Goal: Task Accomplishment & Management: Use online tool/utility

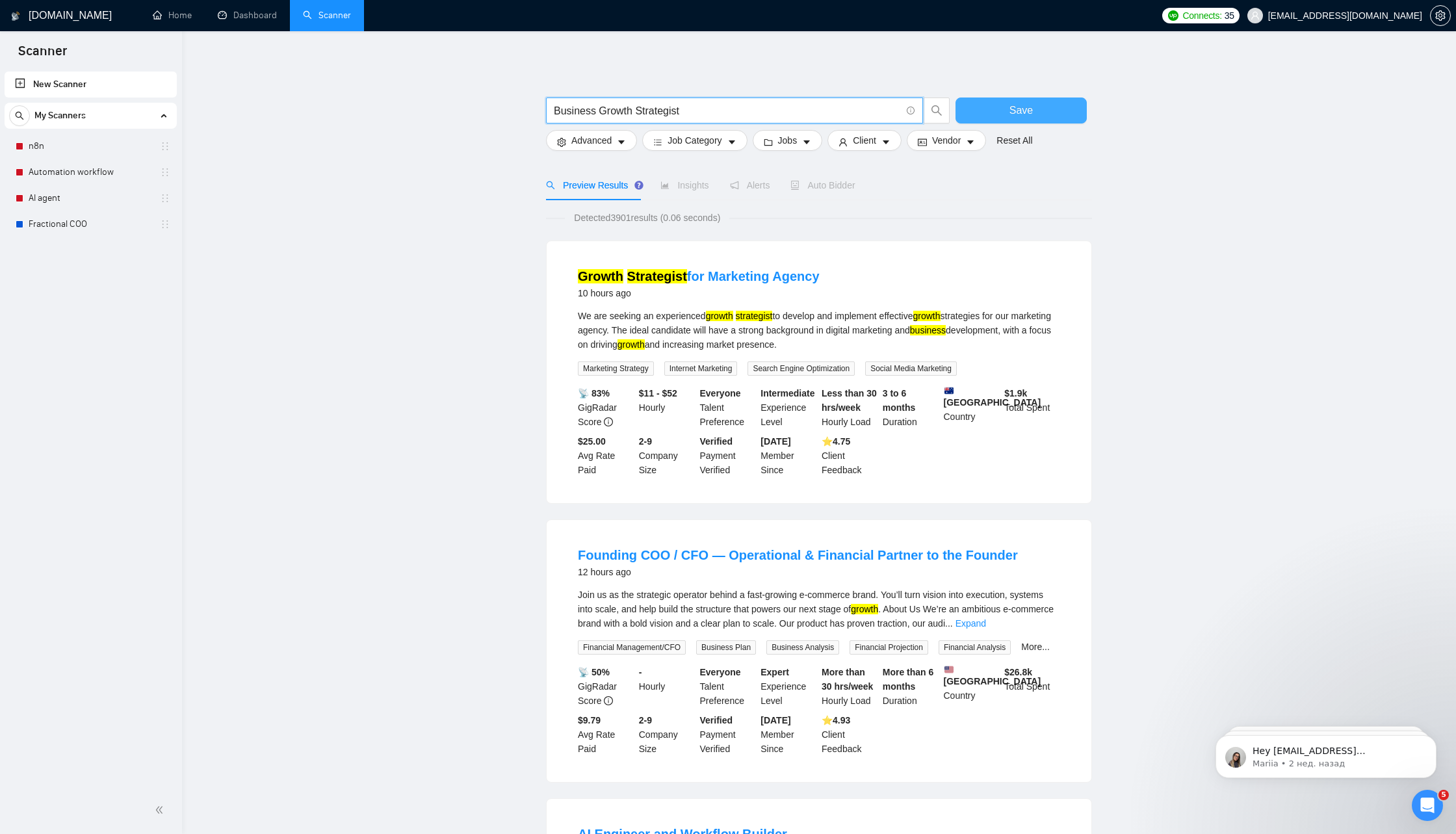
click at [1018, 109] on span "Save" at bounding box center [1021, 110] width 24 height 17
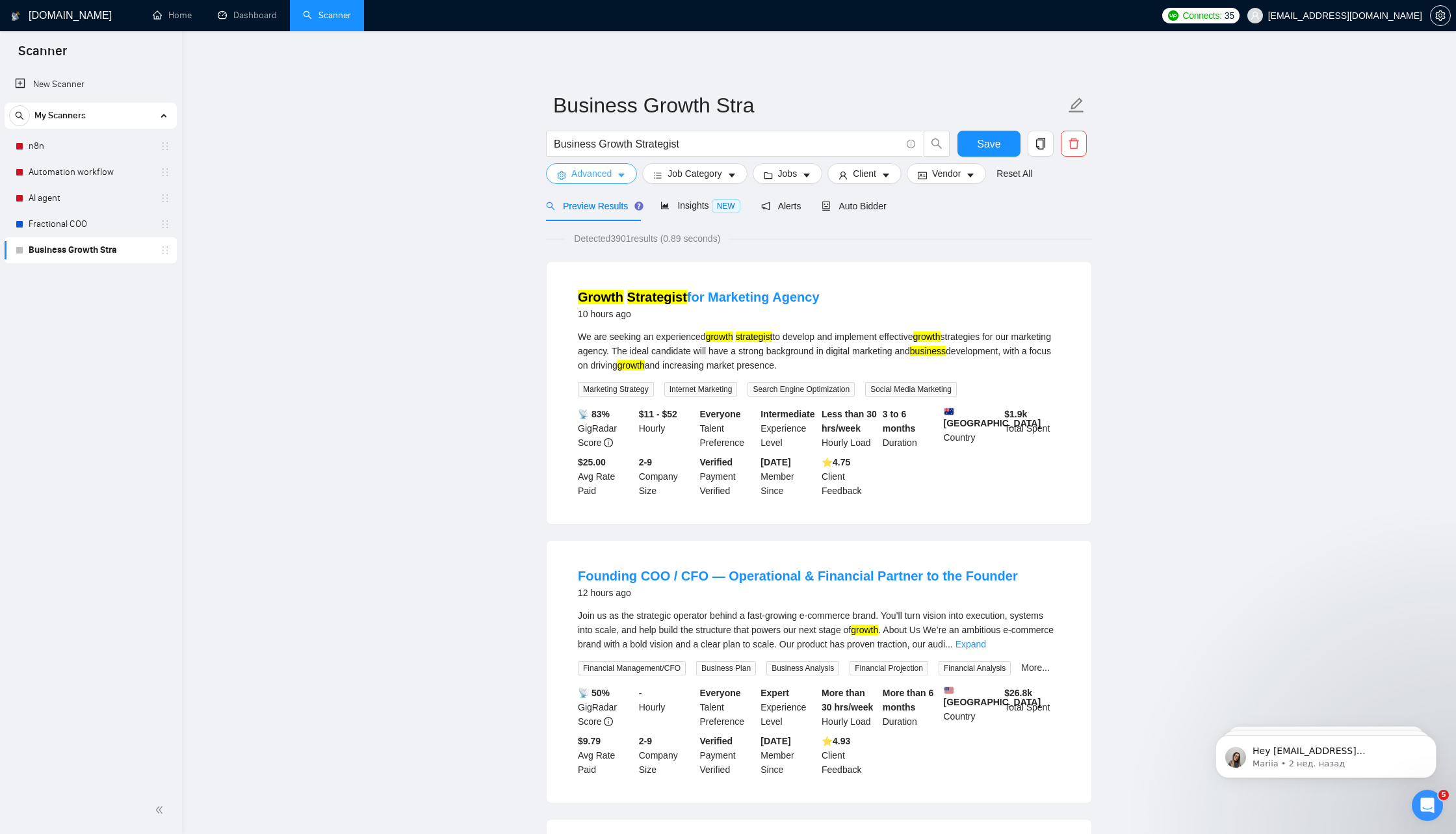
click at [610, 168] on span "Advanced" at bounding box center [592, 173] width 40 height 14
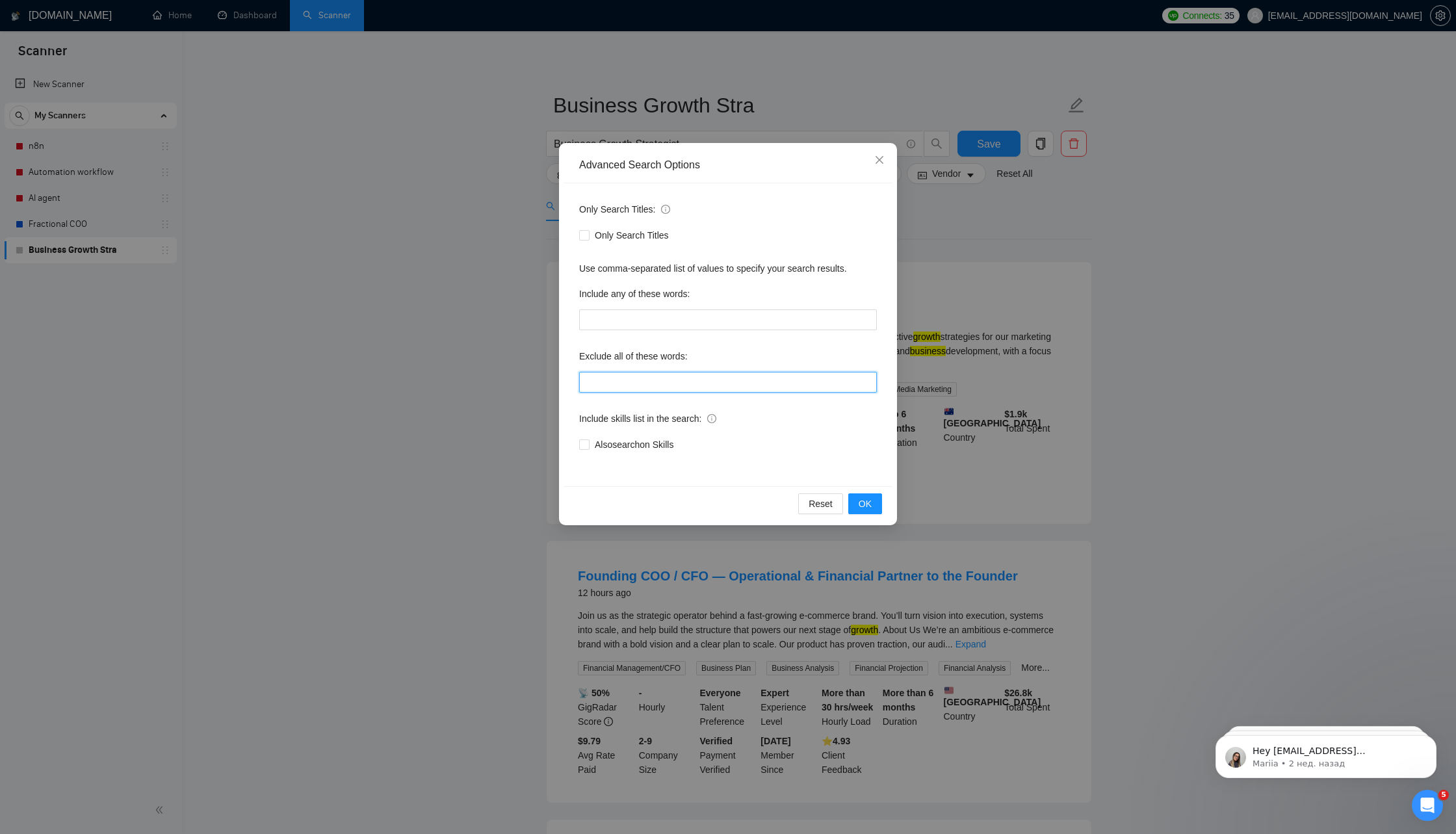
click at [630, 381] on input "text" at bounding box center [728, 382] width 298 height 21
click at [864, 507] on span "OK" at bounding box center [865, 504] width 13 height 14
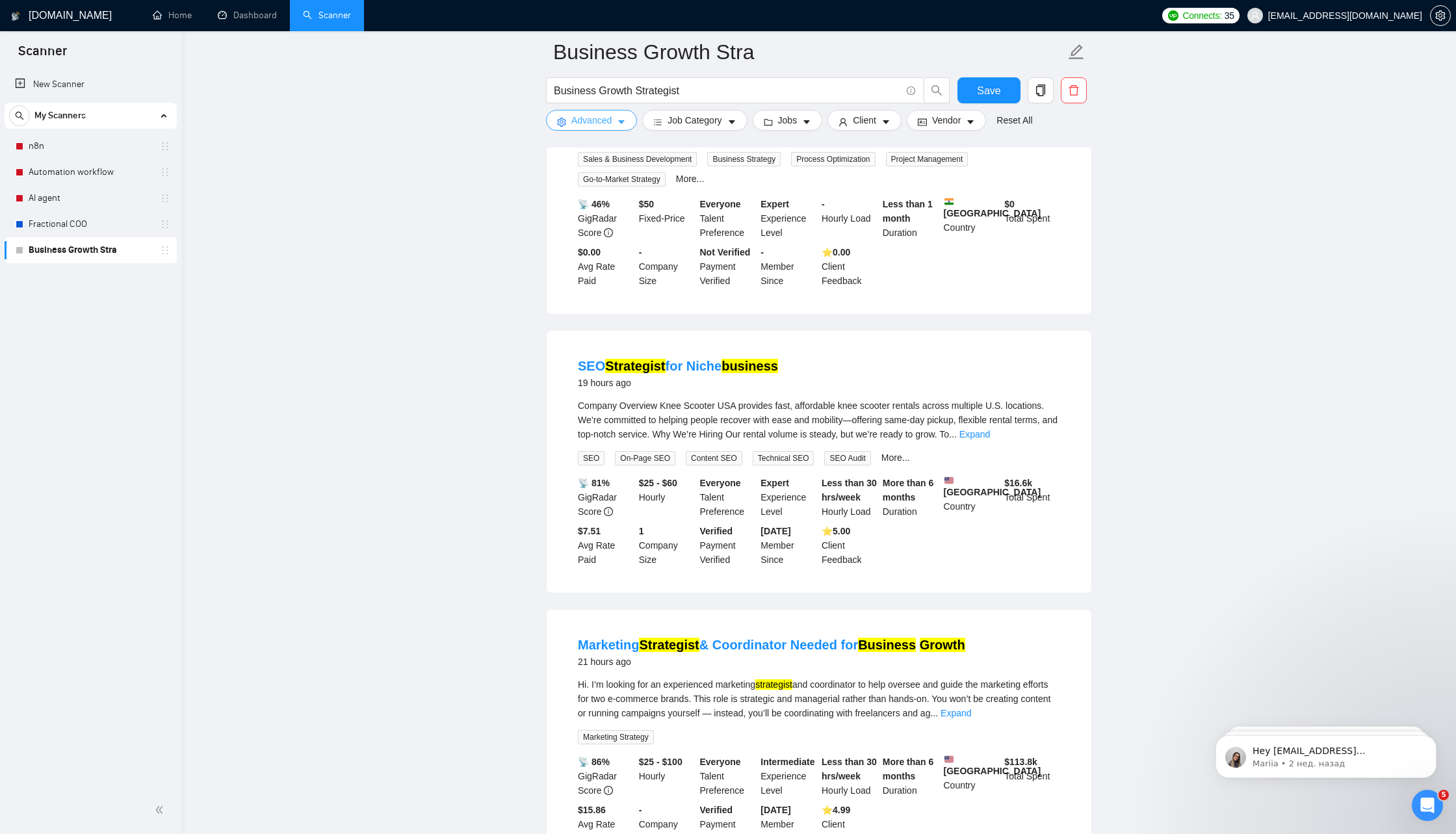
scroll to position [1097, 0]
click at [607, 113] on span "Advanced" at bounding box center [592, 120] width 40 height 14
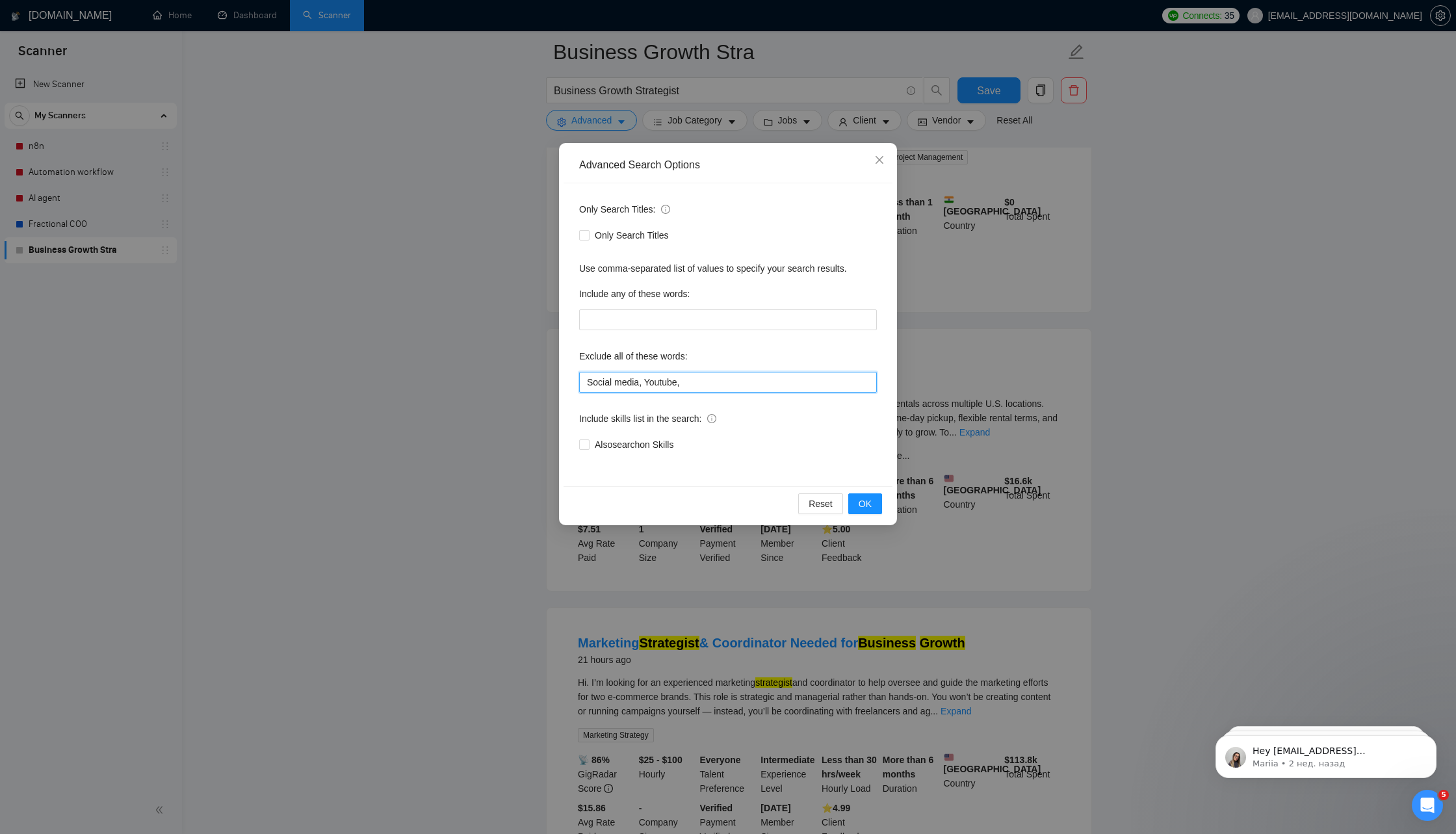
click at [723, 381] on input "Social media, Youtube," at bounding box center [728, 382] width 298 height 21
click at [869, 502] on span "OK" at bounding box center [865, 504] width 13 height 14
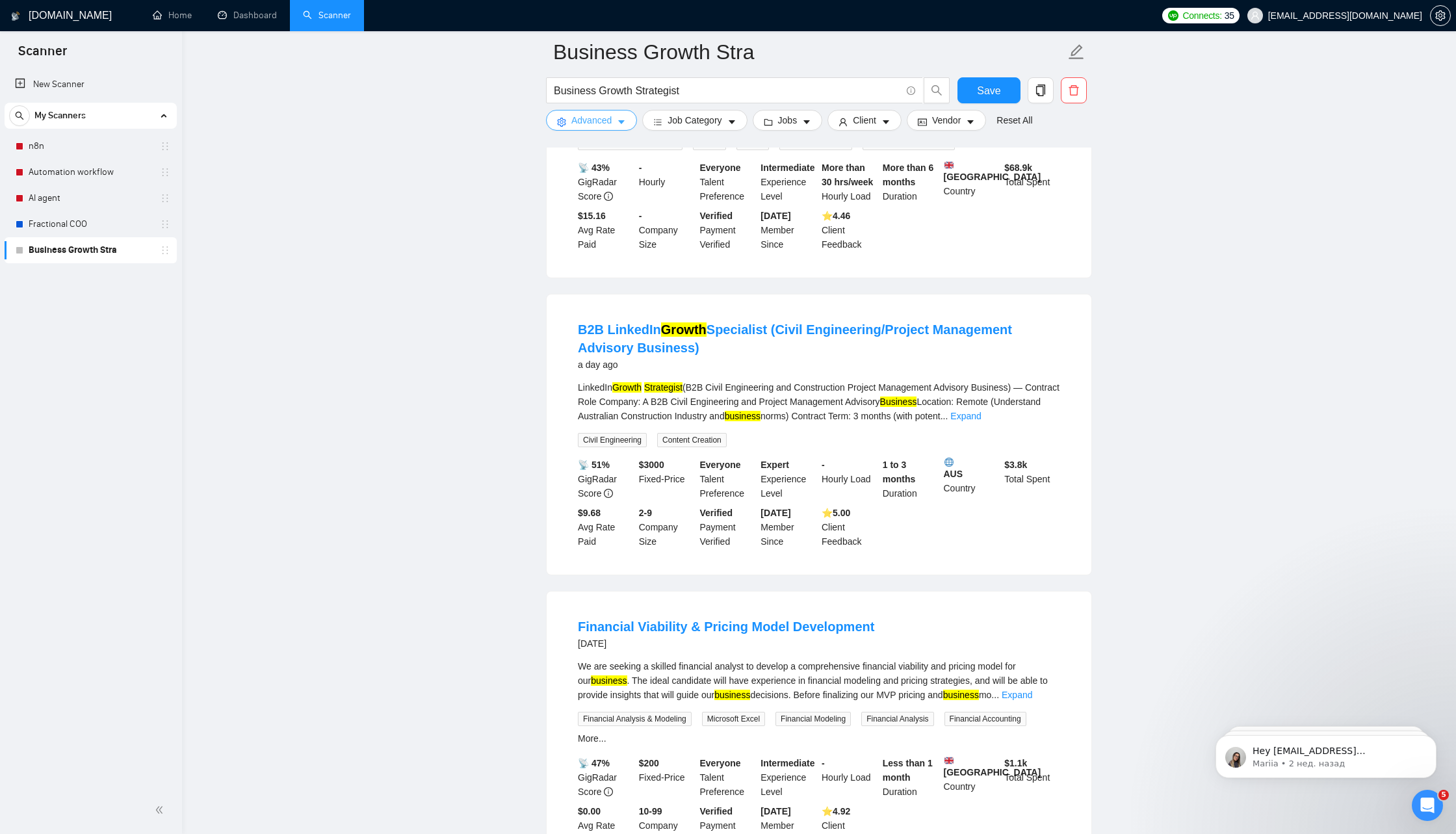
scroll to position [1446, 0]
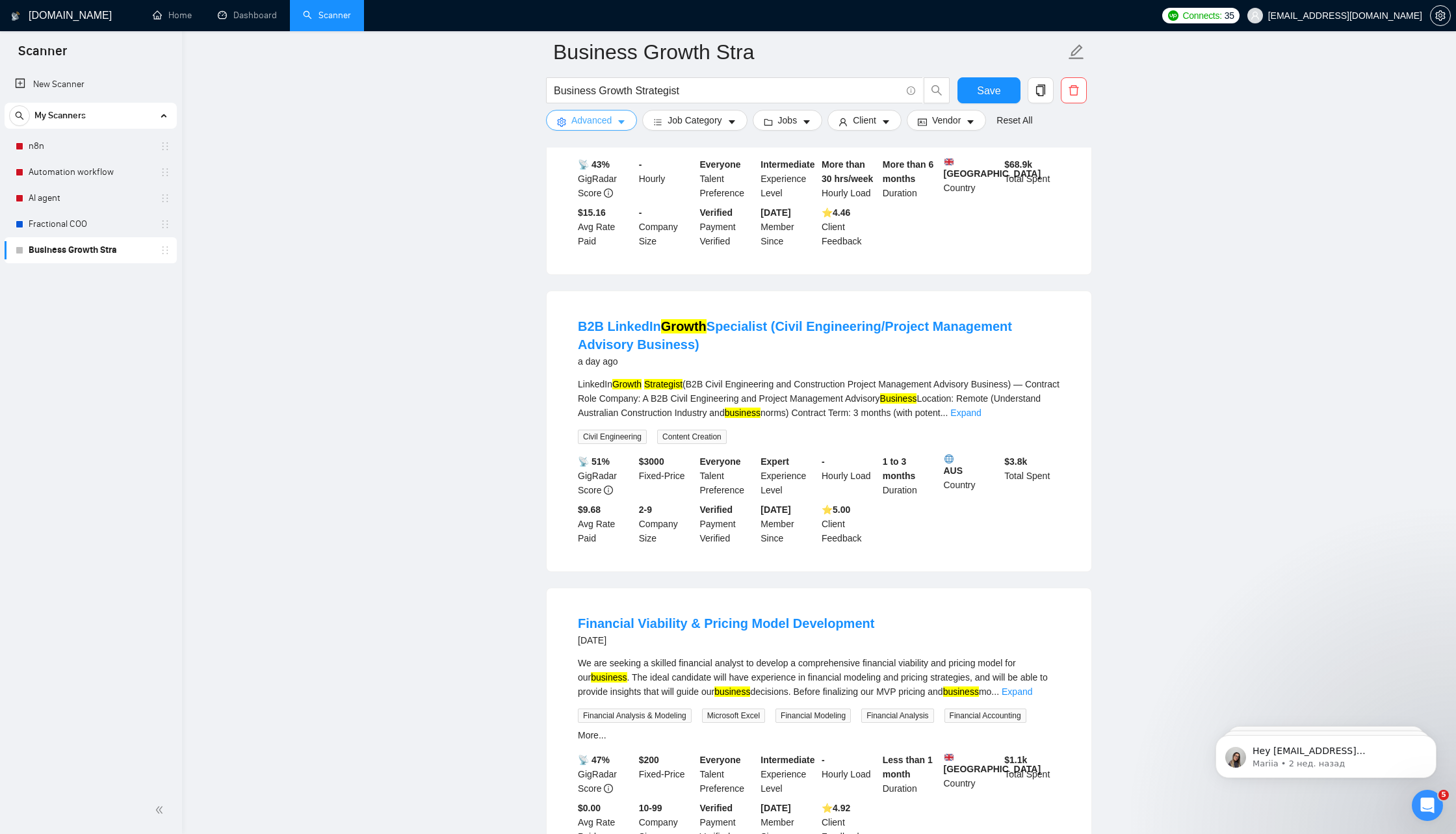
click at [613, 122] on button "Advanced" at bounding box center [592, 120] width 91 height 21
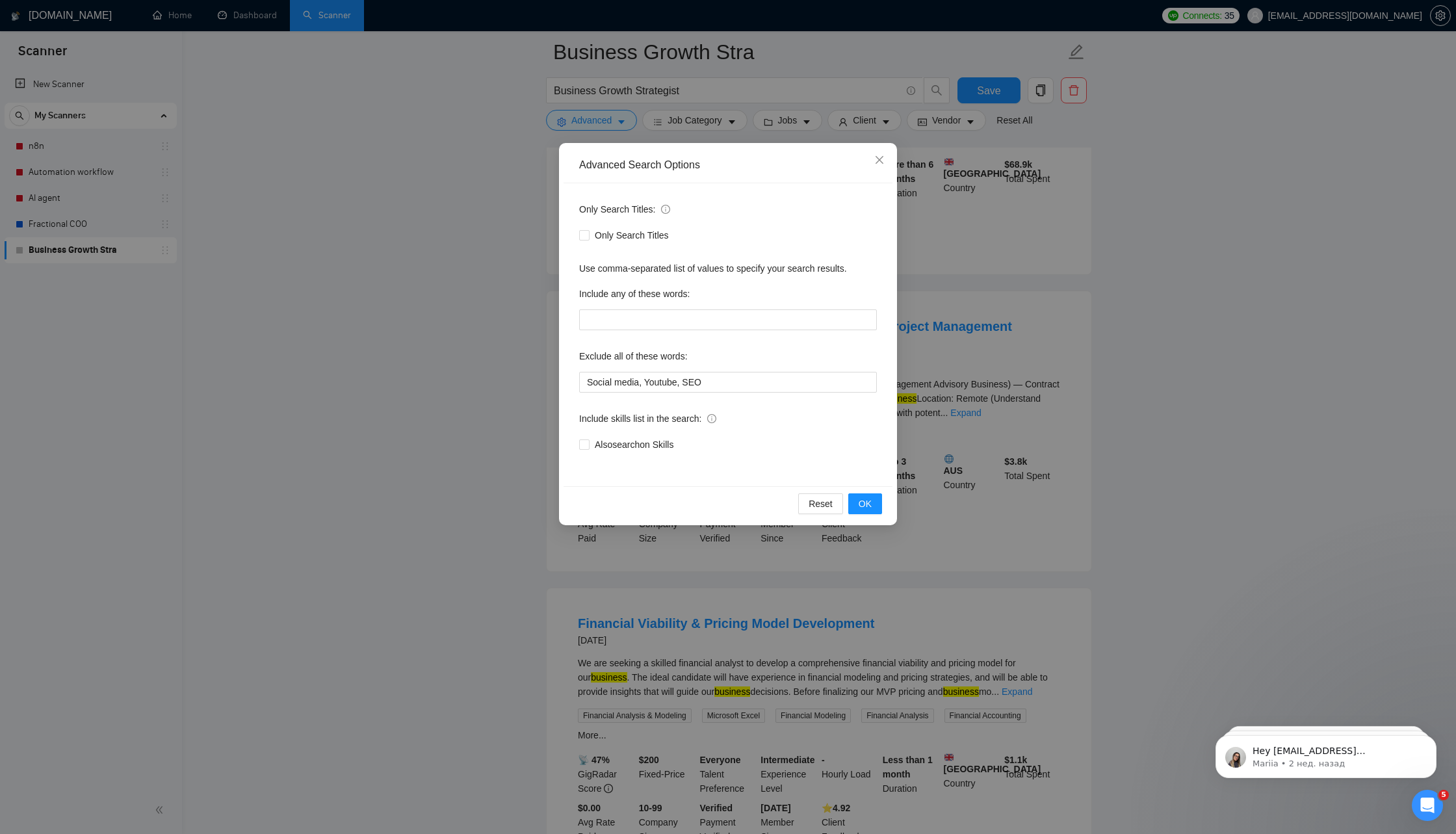
click at [772, 366] on div "Exclude all of these words:" at bounding box center [728, 359] width 298 height 26
click at [772, 372] on input "Social media, Youtube, SEO" at bounding box center [728, 382] width 298 height 21
click at [750, 381] on input "Social media, Youtube, SEO" at bounding box center [728, 382] width 298 height 21
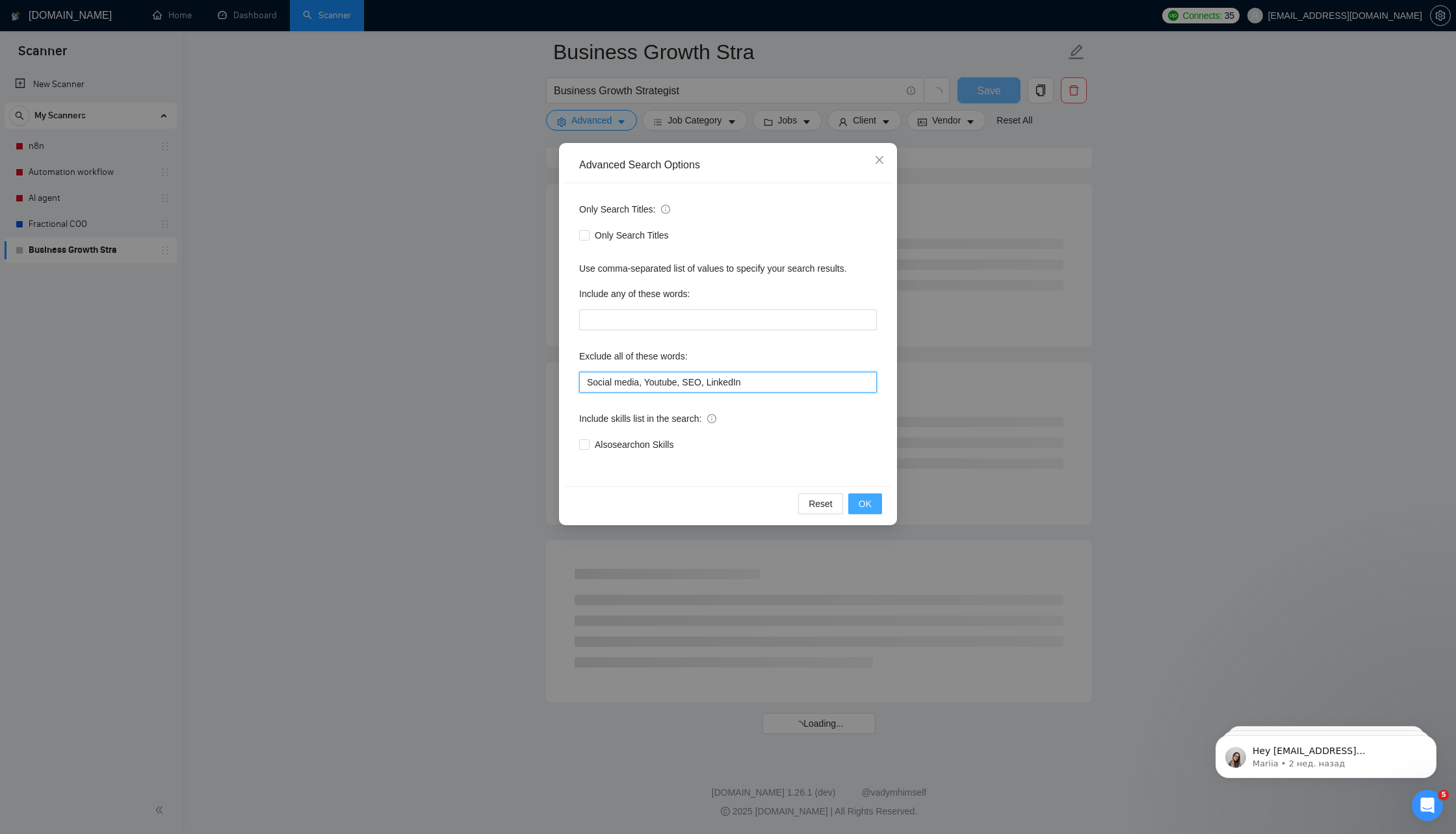
scroll to position [1334, 0]
click at [860, 505] on span "OK" at bounding box center [865, 504] width 13 height 14
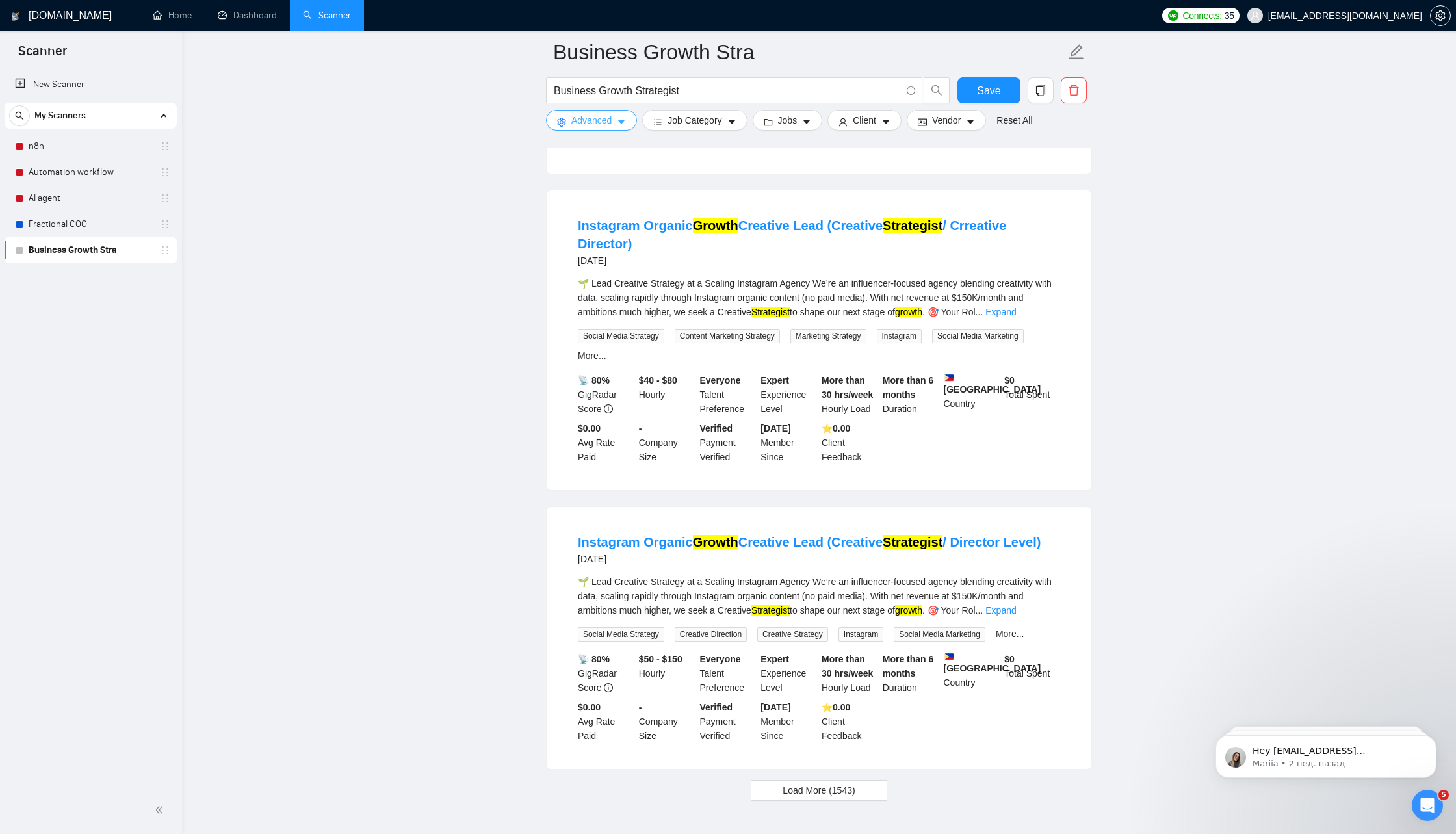
scroll to position [2403, 0]
click at [618, 120] on icon "caret-down" at bounding box center [621, 122] width 9 height 9
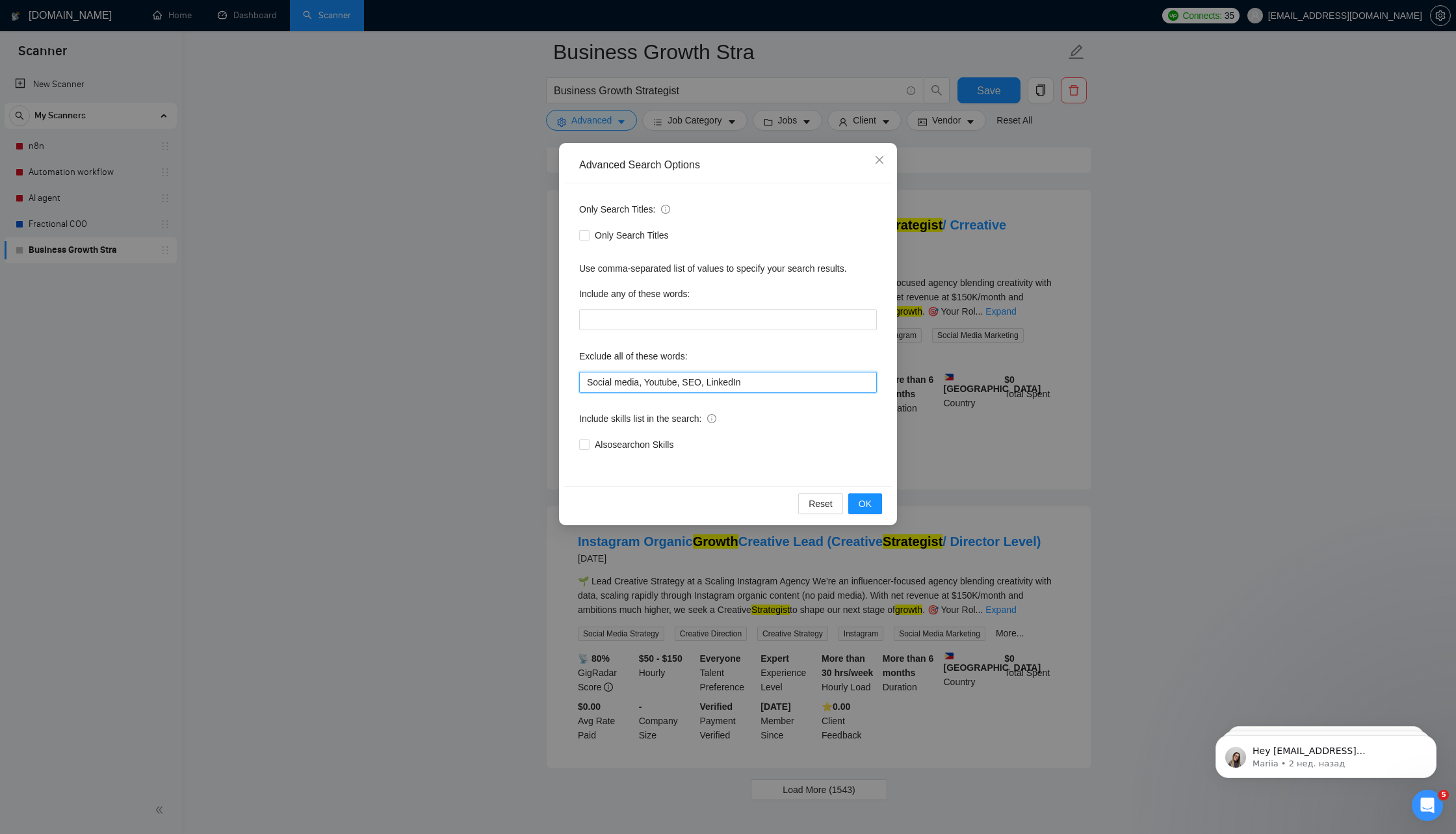
click at [756, 382] on input "Social media, Youtube, SEO, LinkedIn" at bounding box center [728, 382] width 298 height 21
click at [872, 507] on span "OK" at bounding box center [865, 504] width 13 height 14
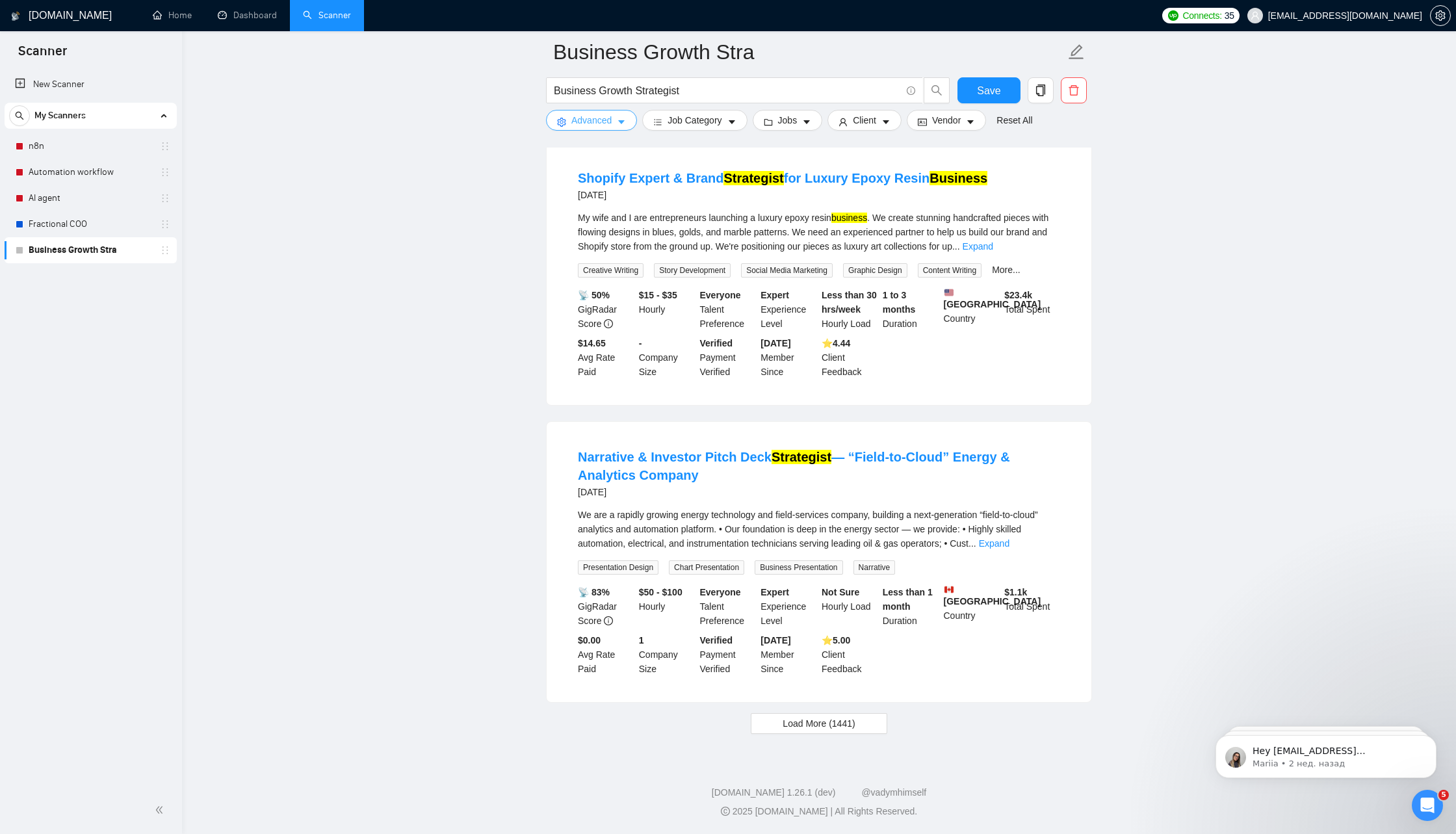
scroll to position [2513, 0]
click at [844, 726] on span "Load More (1441)" at bounding box center [819, 723] width 72 height 14
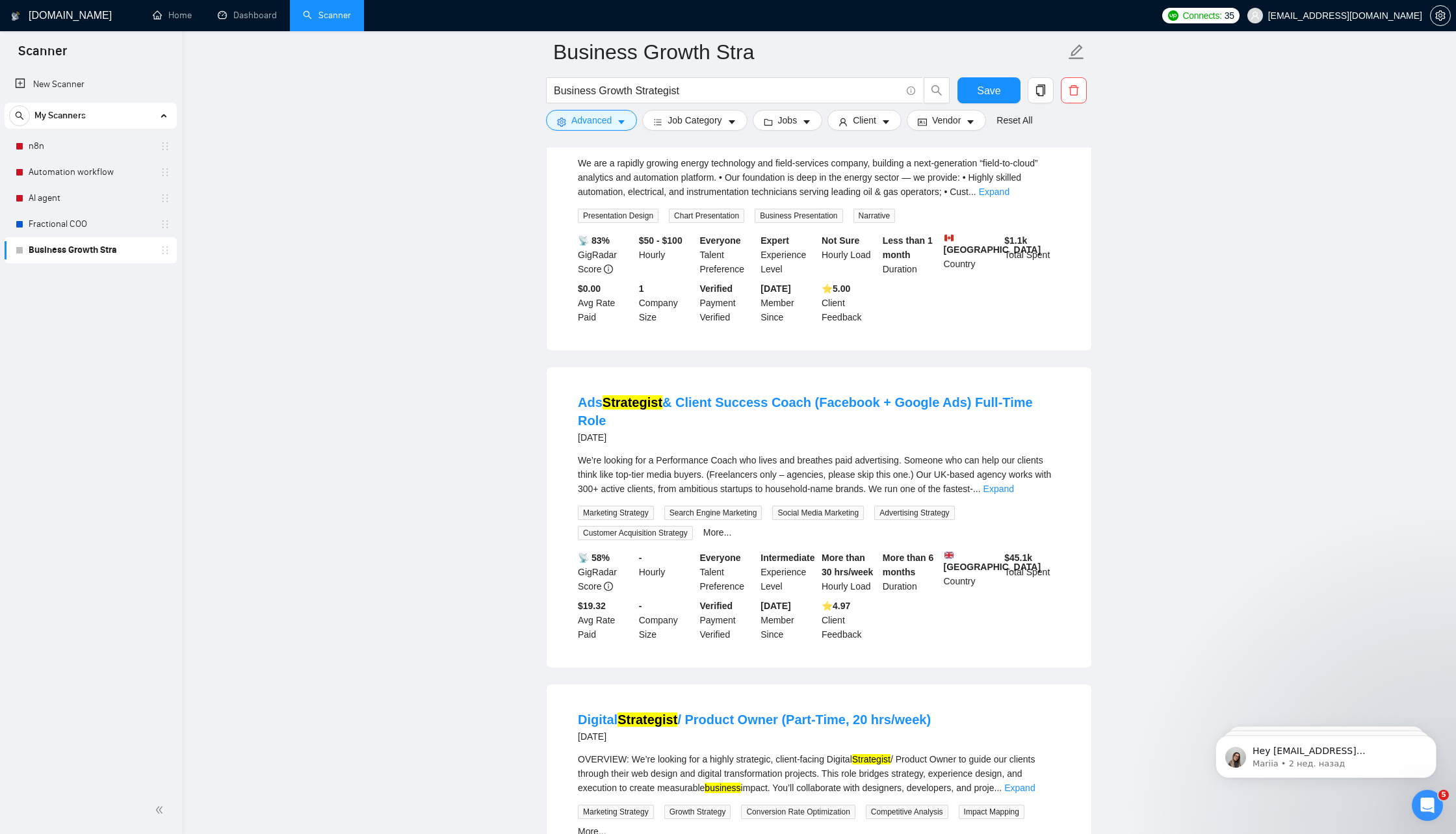
scroll to position [2804, 0]
click at [619, 119] on icon "caret-down" at bounding box center [621, 122] width 9 height 9
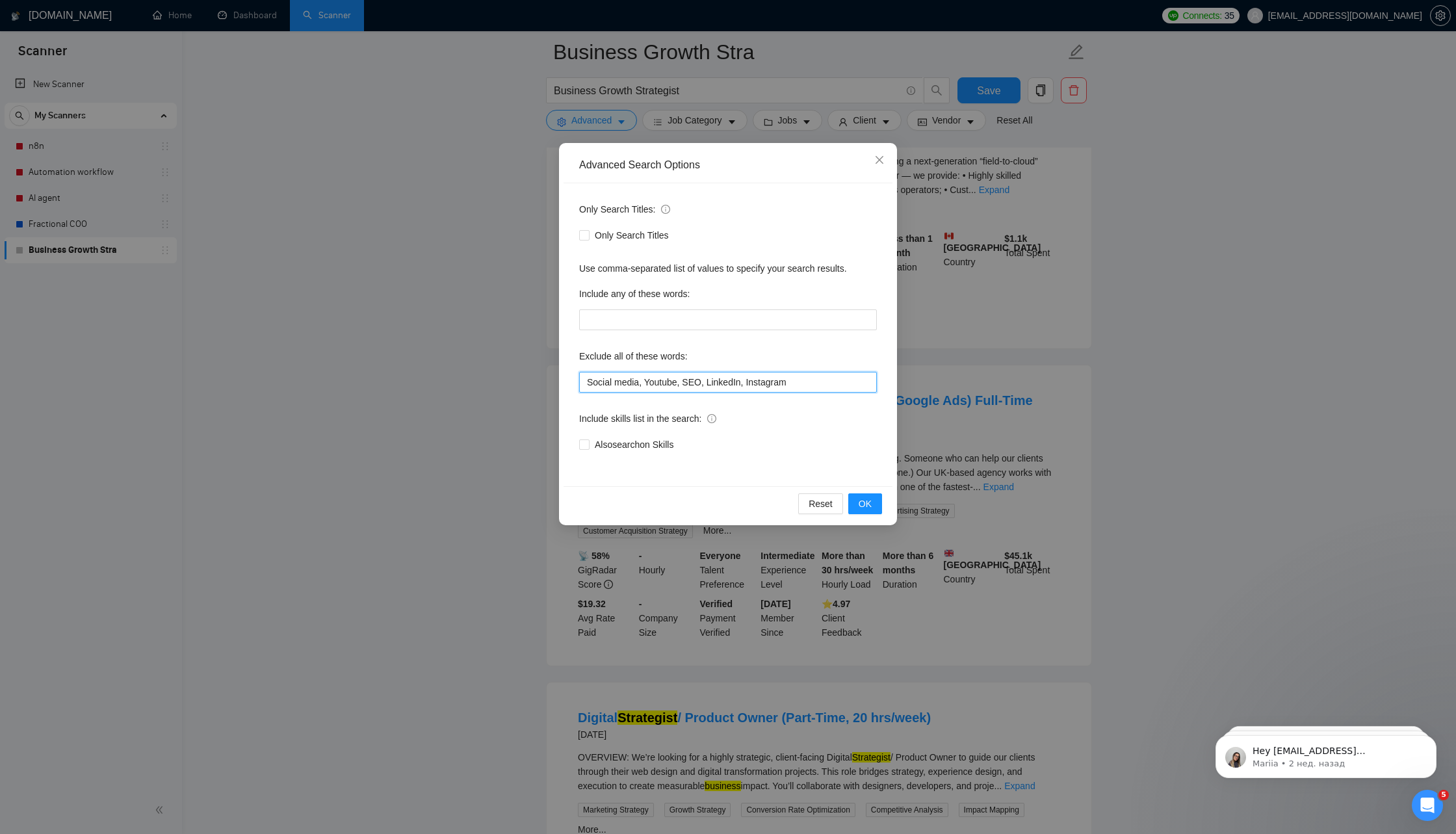
click at [810, 383] on input "Social media, Youtube, SEO, LinkedIn, Instagram" at bounding box center [728, 382] width 298 height 21
click at [869, 507] on span "OK" at bounding box center [865, 504] width 13 height 14
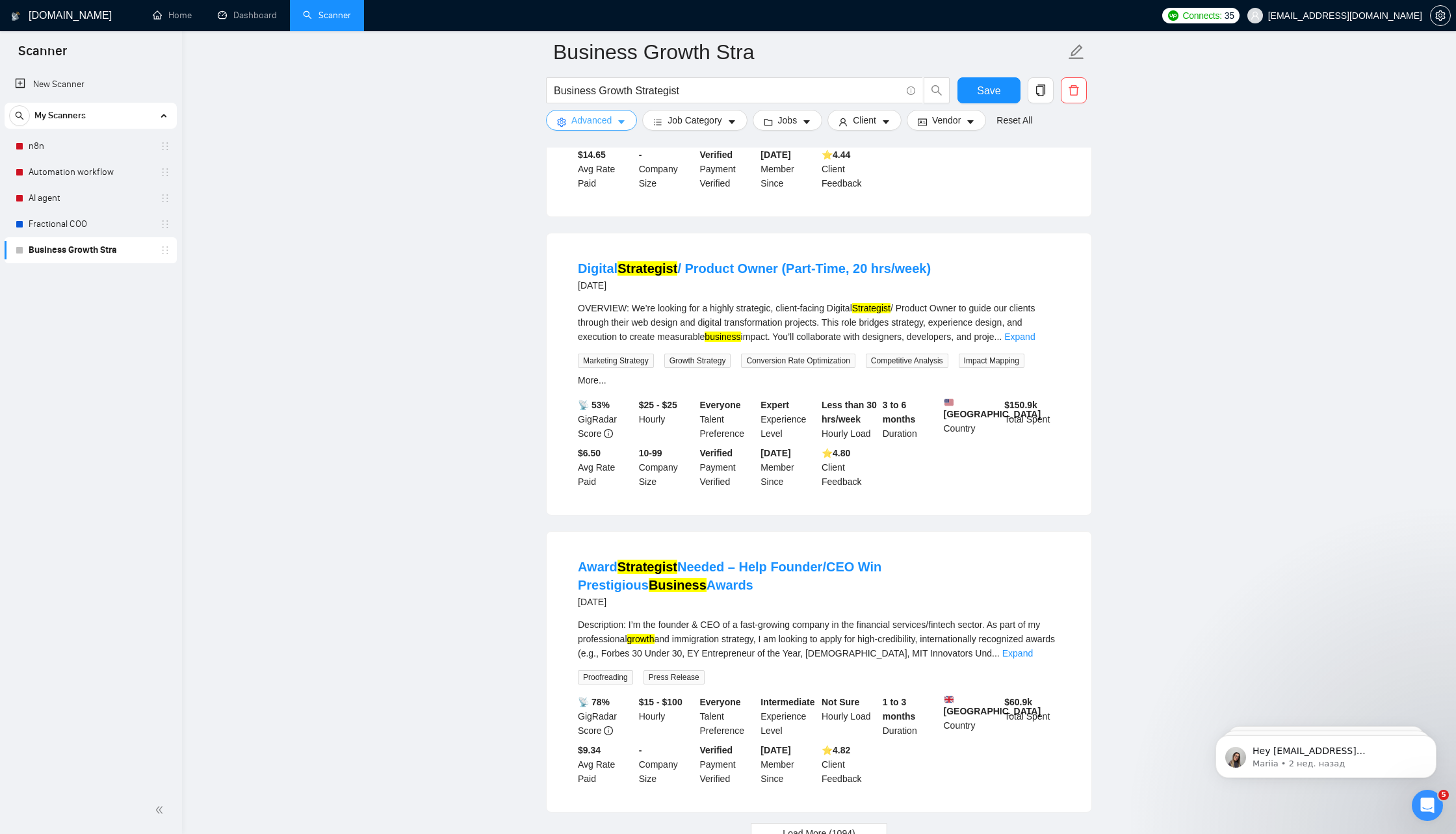
scroll to position [2353, 0]
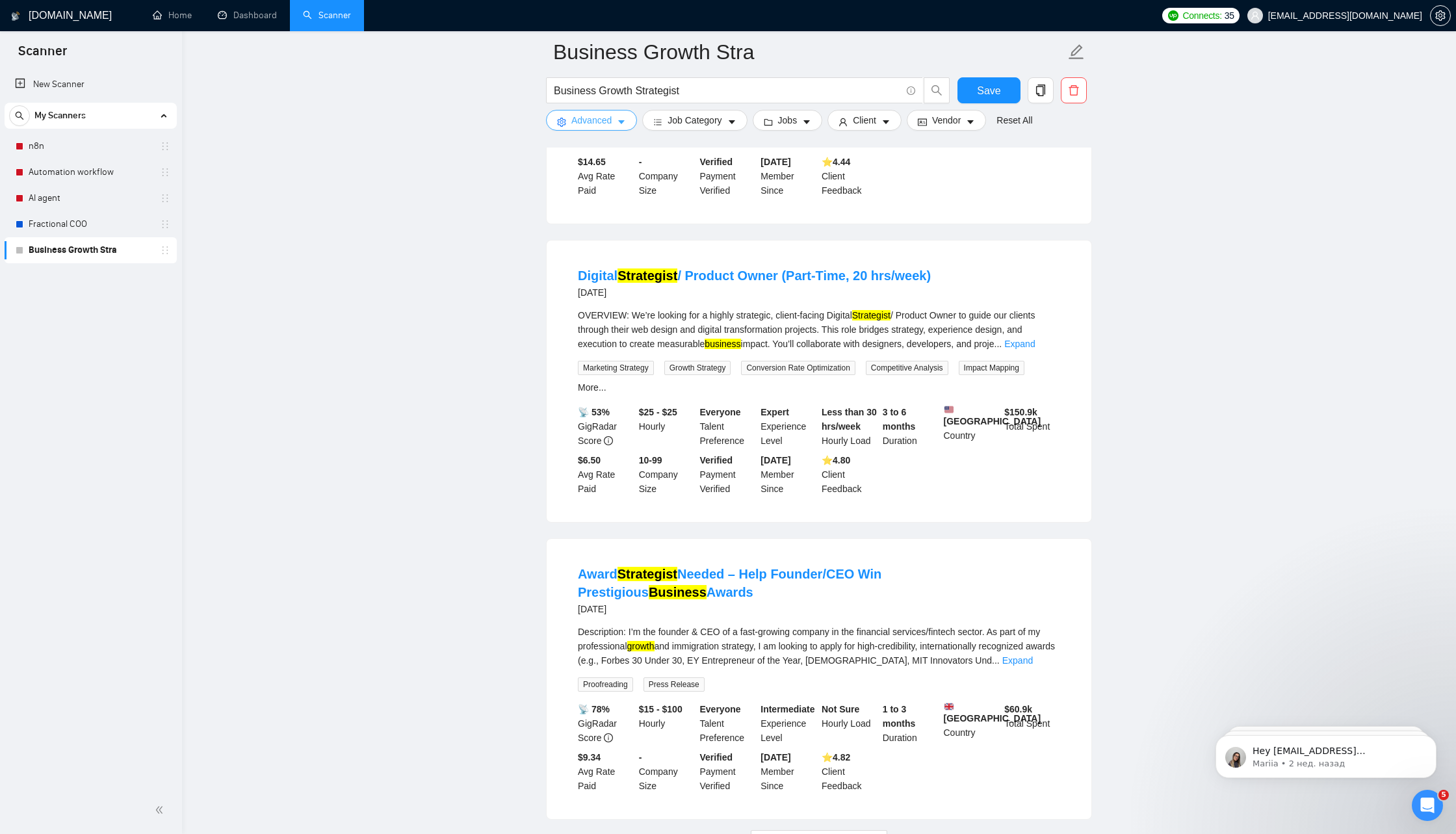
click at [620, 117] on icon "caret-down" at bounding box center [621, 122] width 9 height 9
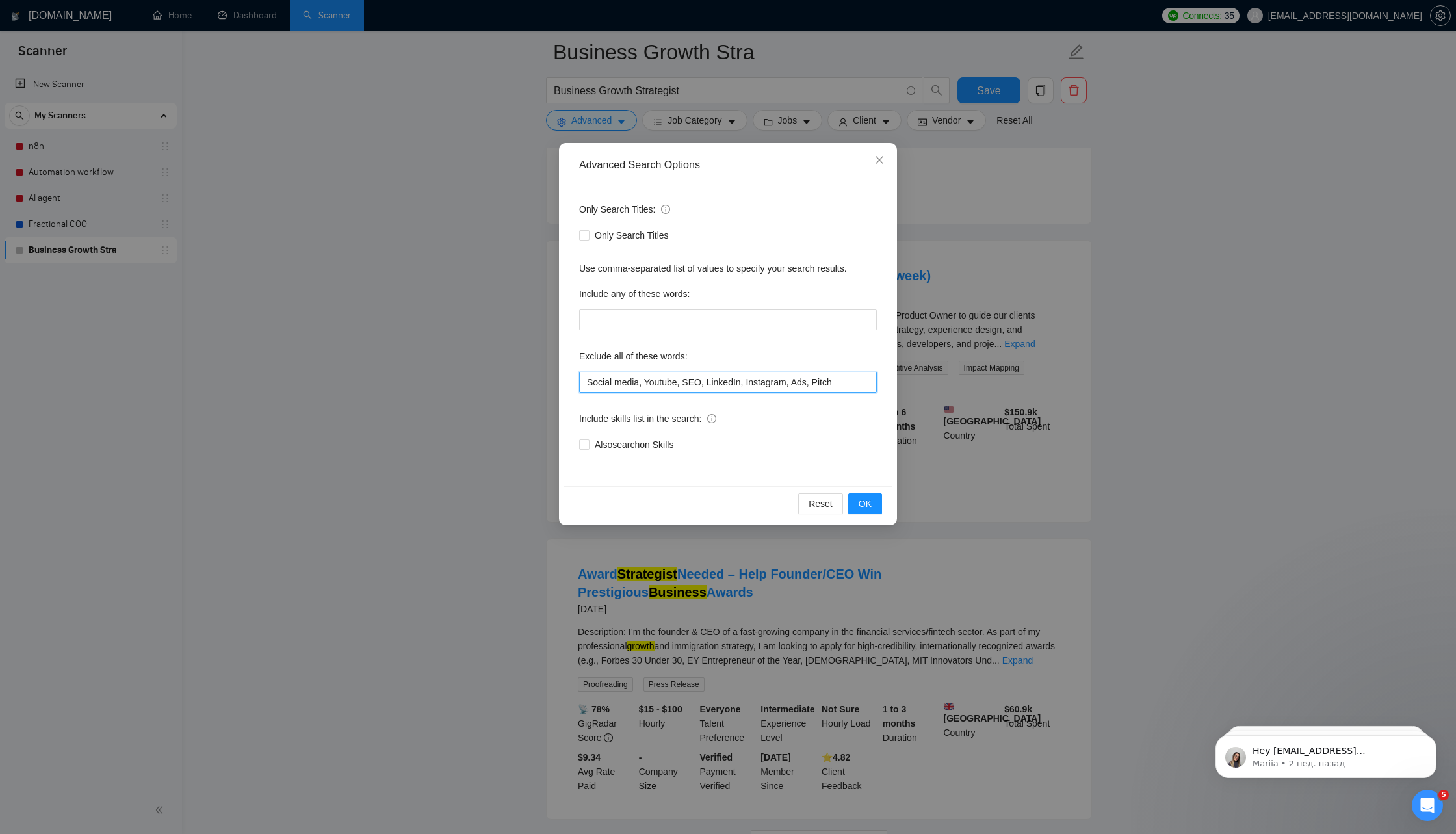
click at [845, 380] on input "Social media, Youtube, SEO, LinkedIn, Instagram, Ads, Pitch" at bounding box center [728, 382] width 298 height 21
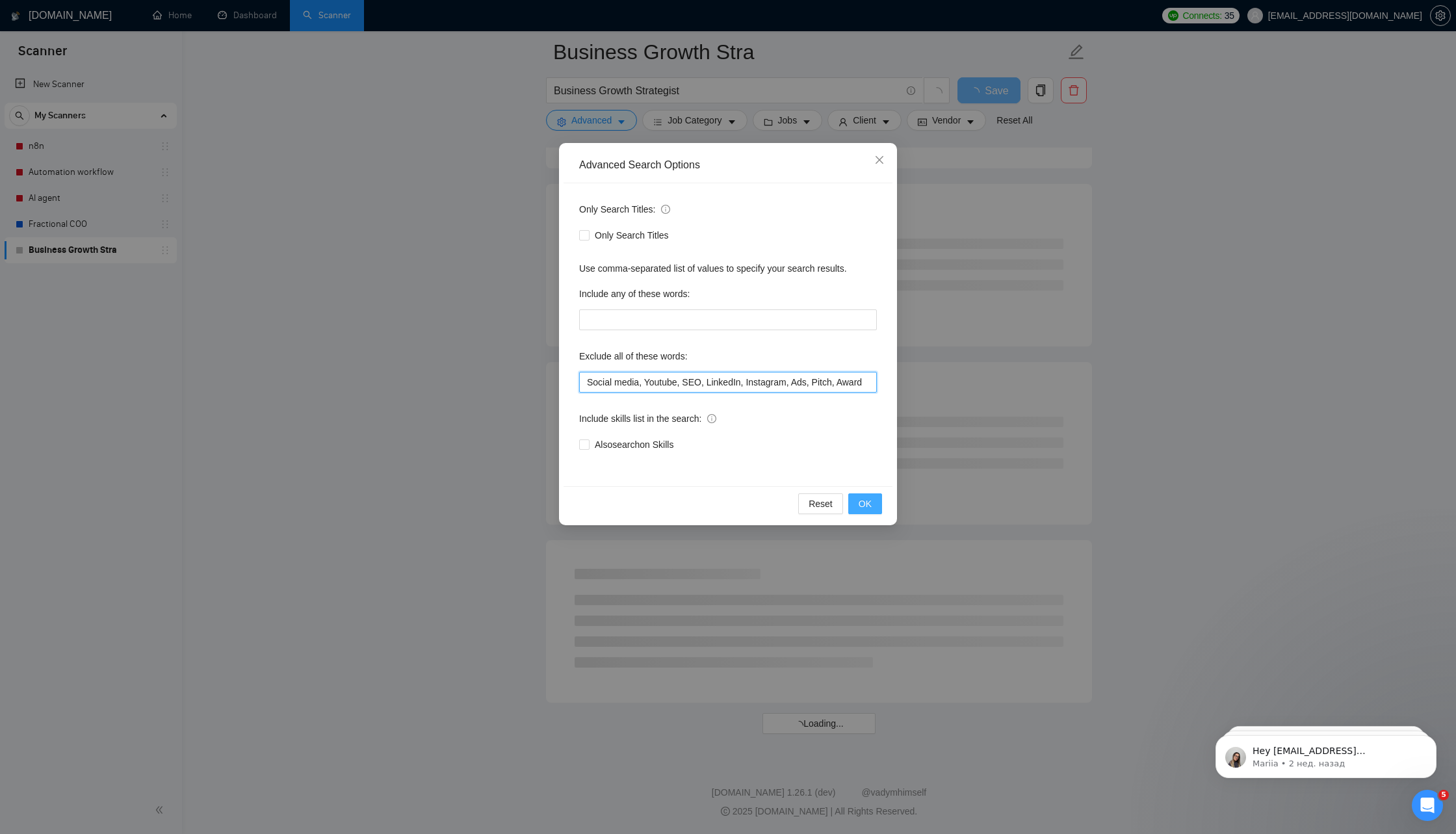
scroll to position [1334, 0]
type input "Social media, Youtube, SEO, LinkedIn, Instagram, Ads, Pitch, Award"
click at [874, 504] on button "OK" at bounding box center [865, 504] width 34 height 21
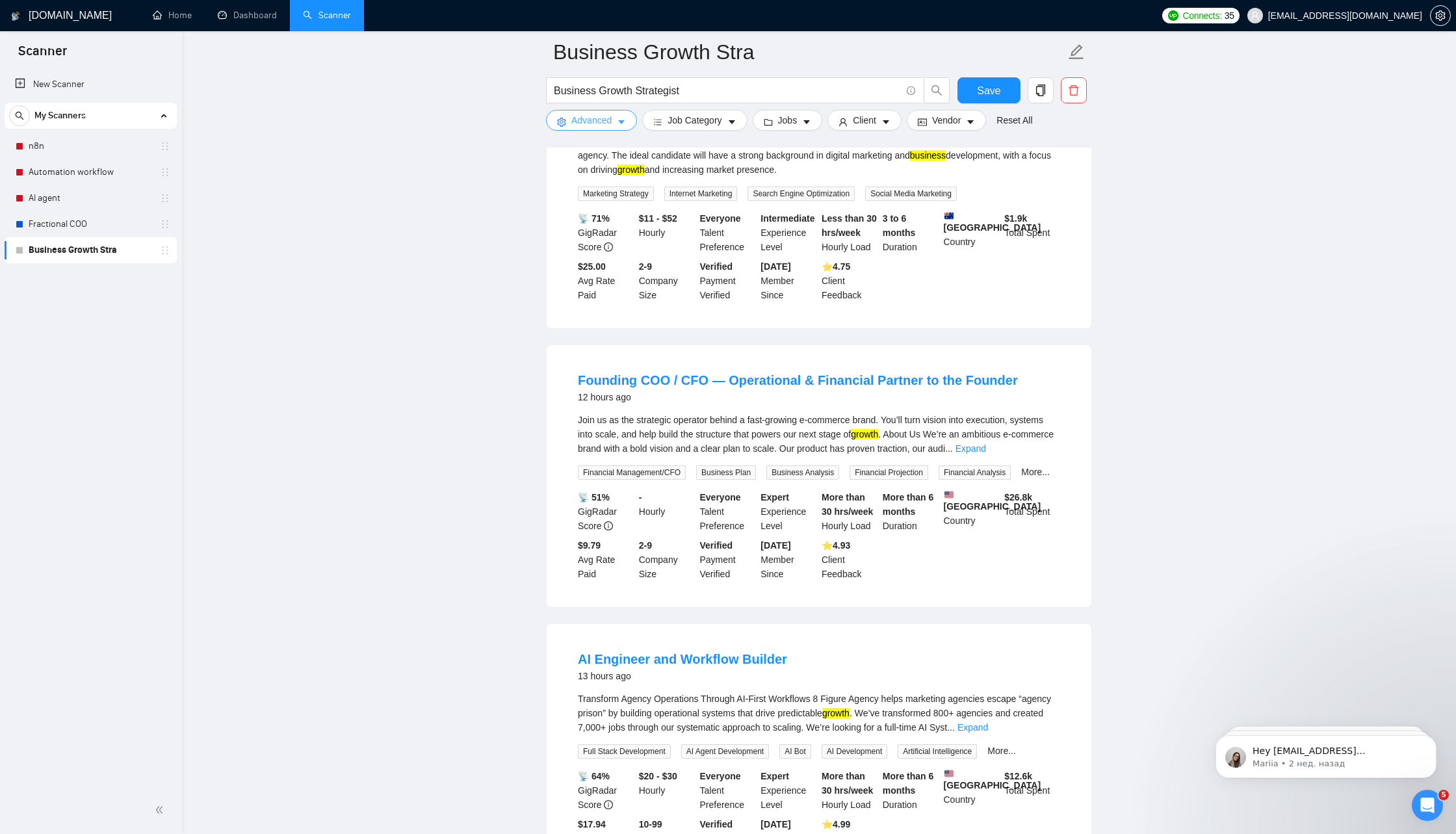
scroll to position [0, 0]
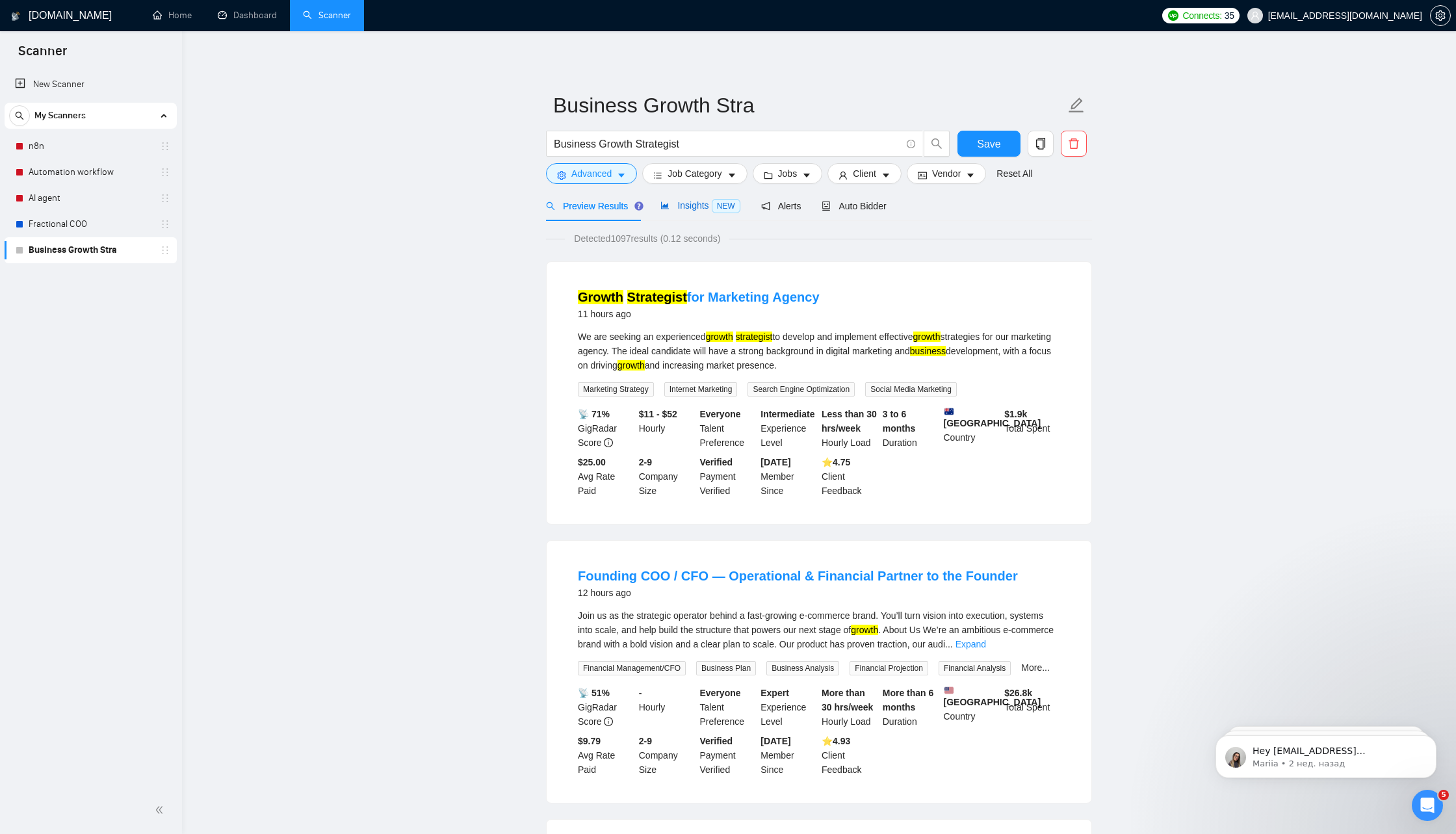
click at [724, 205] on span "NEW" at bounding box center [726, 206] width 29 height 14
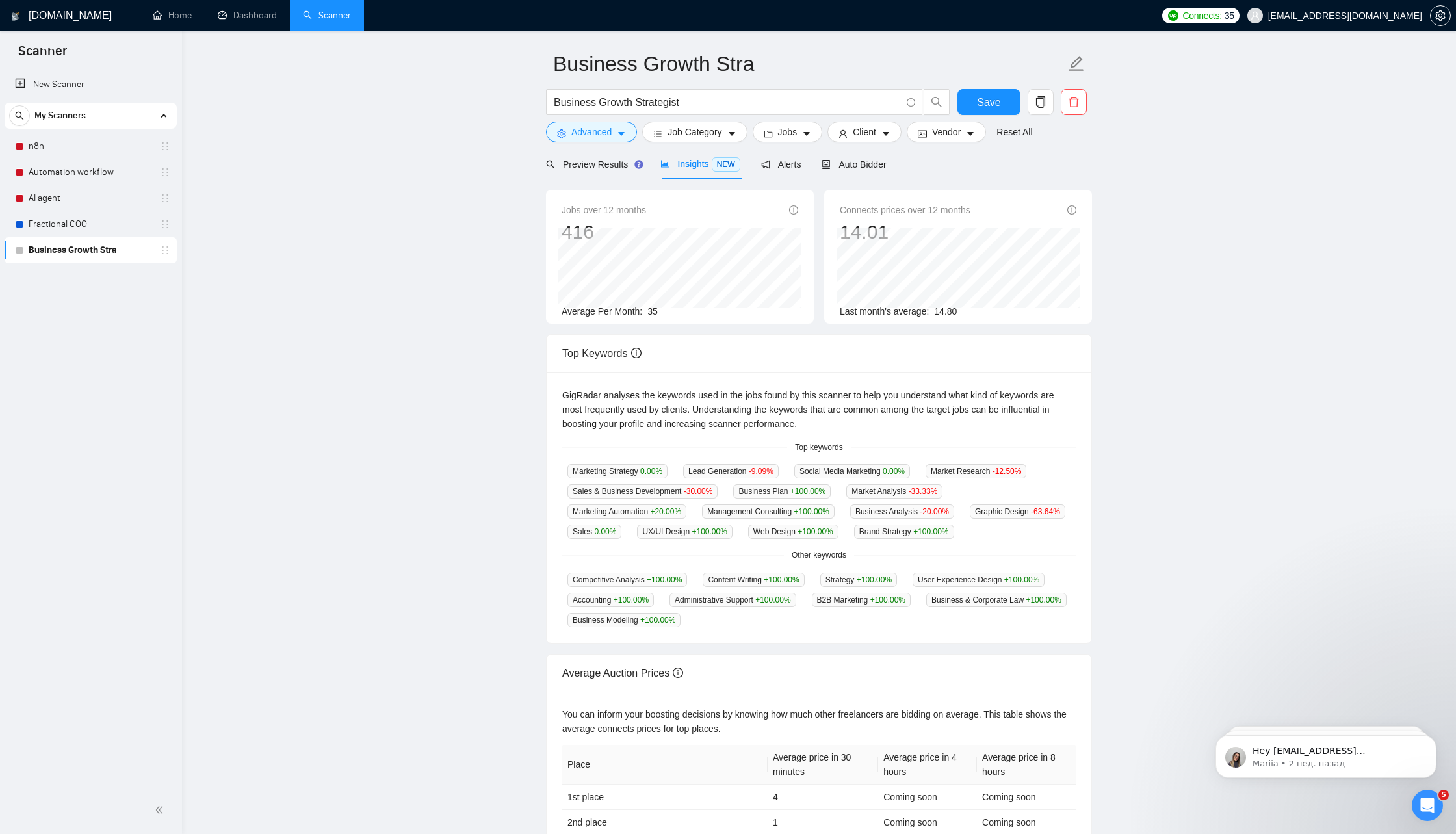
scroll to position [44, 0]
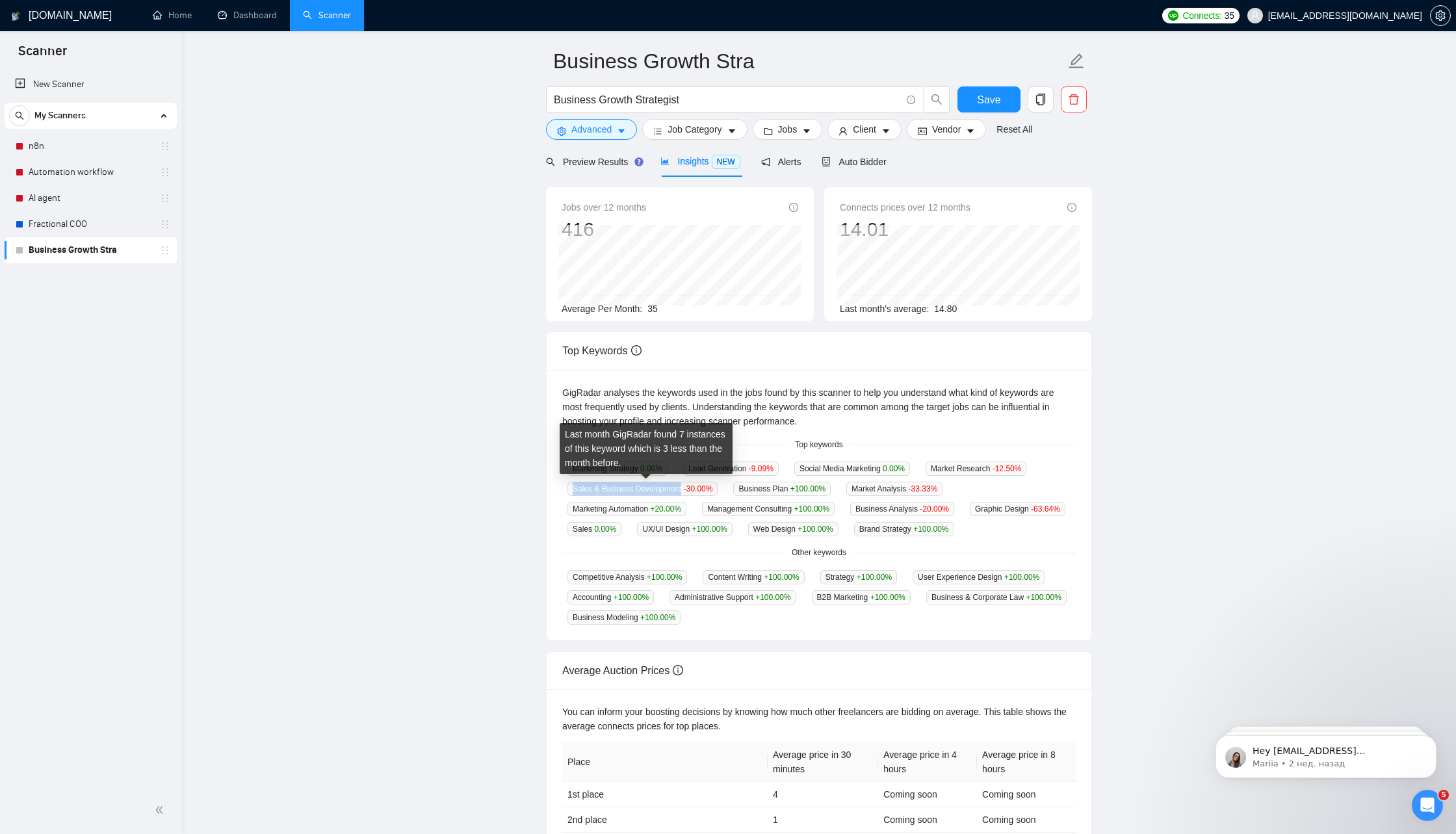
drag, startPoint x: 573, startPoint y: 486, endPoint x: 686, endPoint y: 482, distance: 113.1
click at [686, 482] on span "Sales & Business Development -30.00 %" at bounding box center [643, 489] width 150 height 14
copy span "Sales & Business Development"
drag, startPoint x: 920, startPoint y: 613, endPoint x: 822, endPoint y: 613, distance: 98.0
click at [822, 613] on div "Competitive Analysis +100.00 % Content Writing +100.00 % Strategy +100.00 % Use…" at bounding box center [819, 597] width 514 height 55
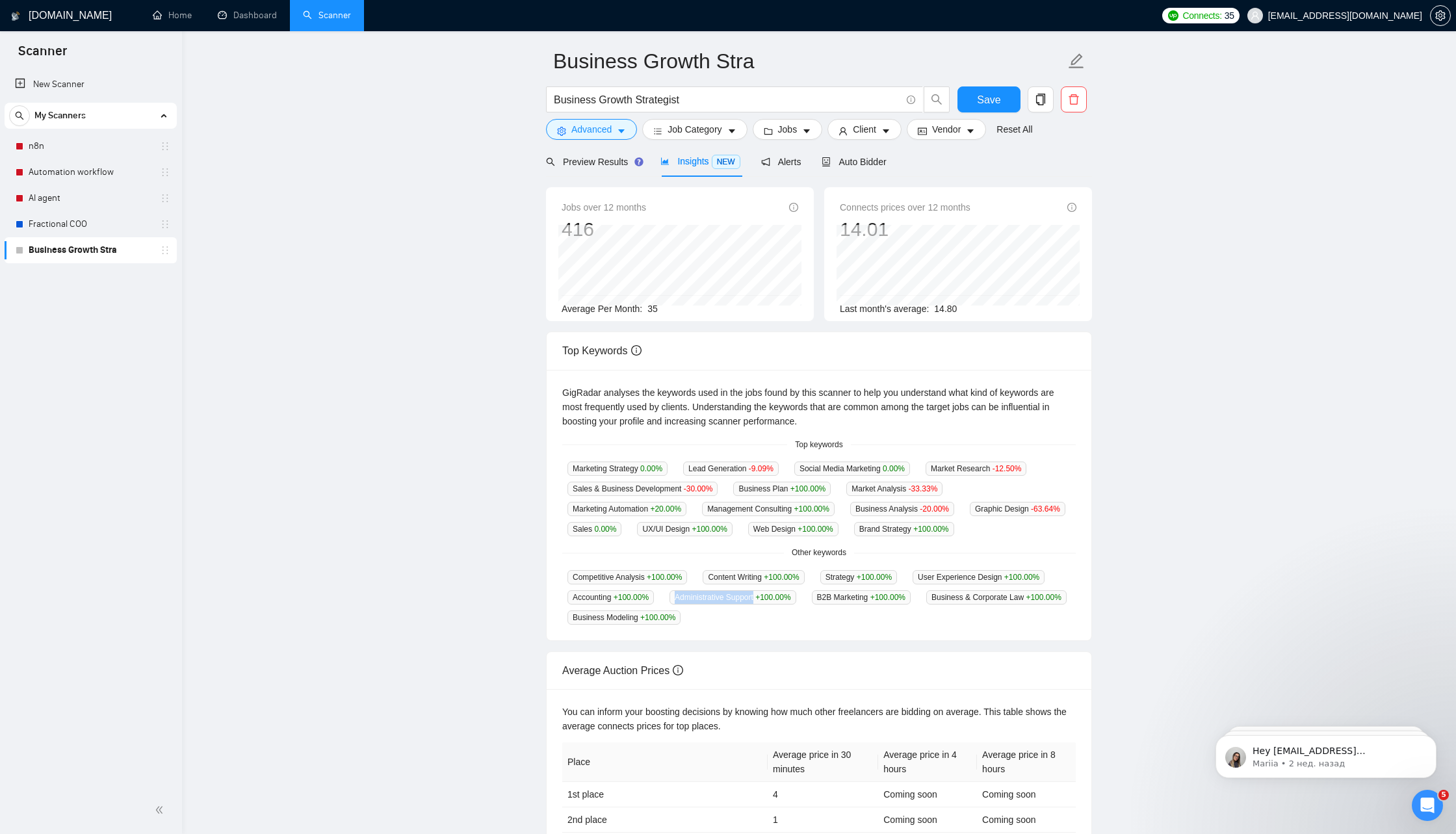
copy div "Administrative Support"
click at [784, 163] on span "Alerts" at bounding box center [782, 162] width 40 height 10
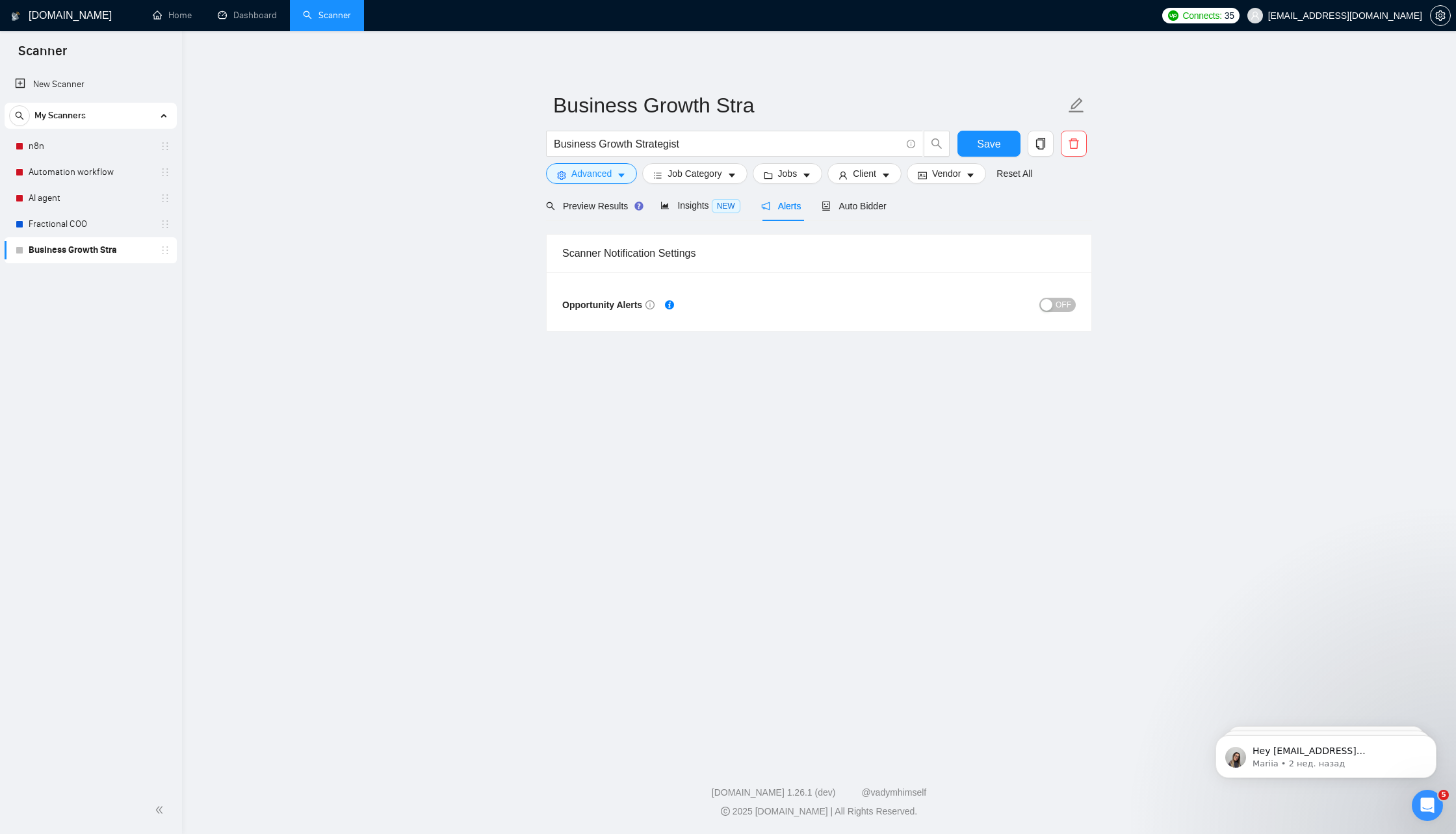
click at [1064, 304] on span "OFF" at bounding box center [1064, 305] width 16 height 14
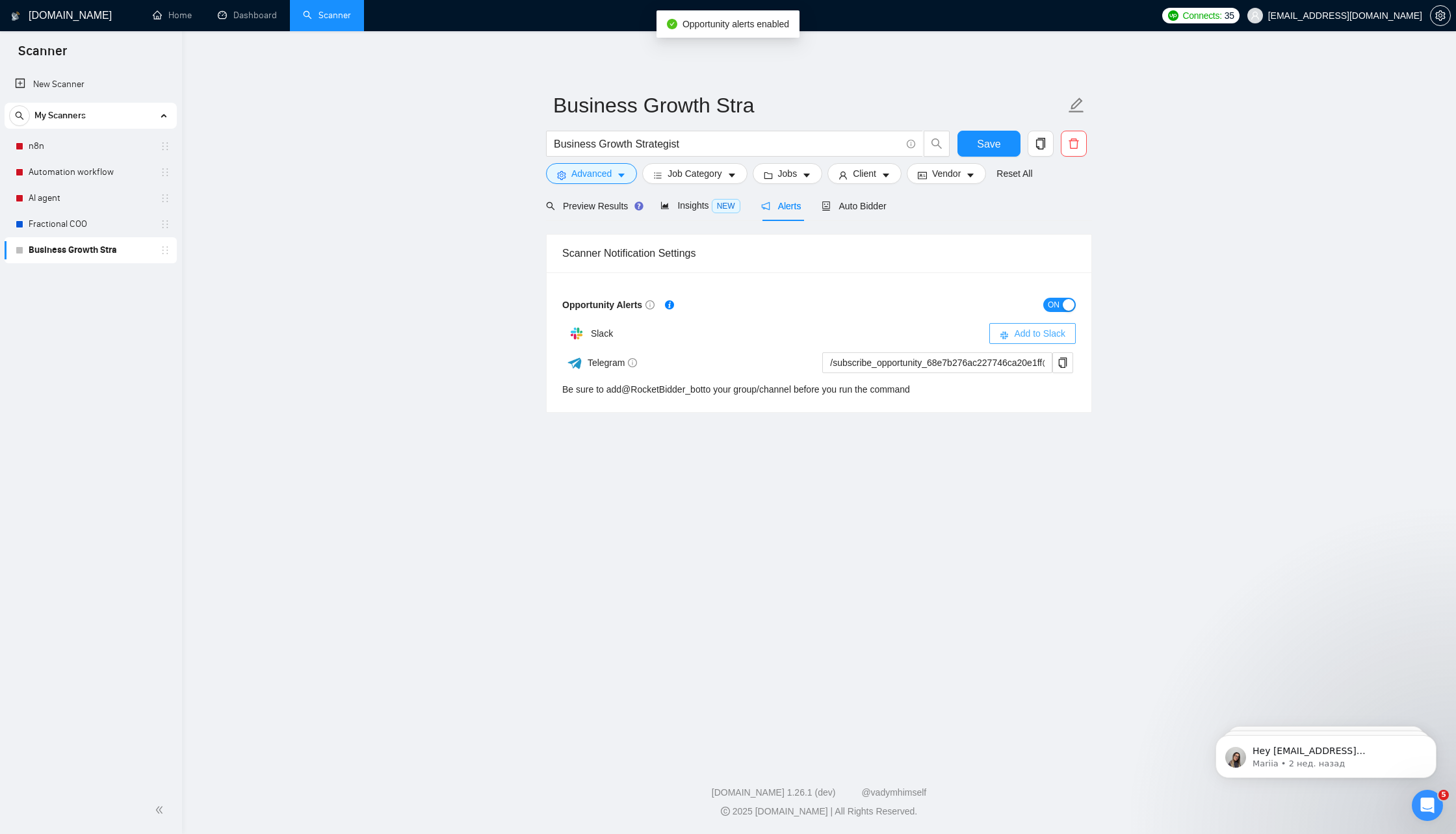
click at [1059, 333] on span "Add to Slack" at bounding box center [1039, 333] width 51 height 14
click at [97, 79] on link "New Scanner" at bounding box center [91, 84] width 151 height 26
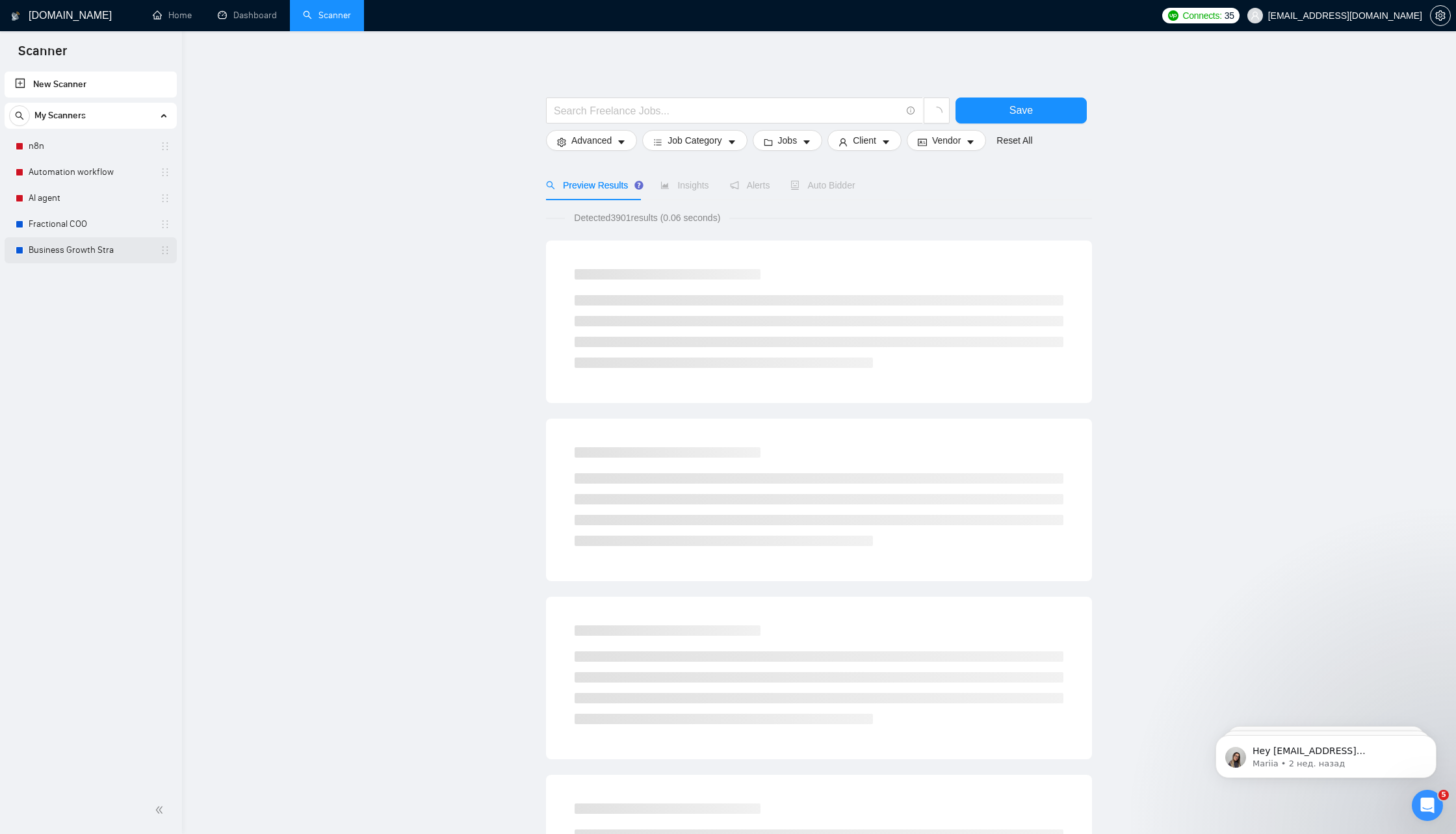
click at [54, 250] on link "Business Growth Stra" at bounding box center [91, 250] width 124 height 26
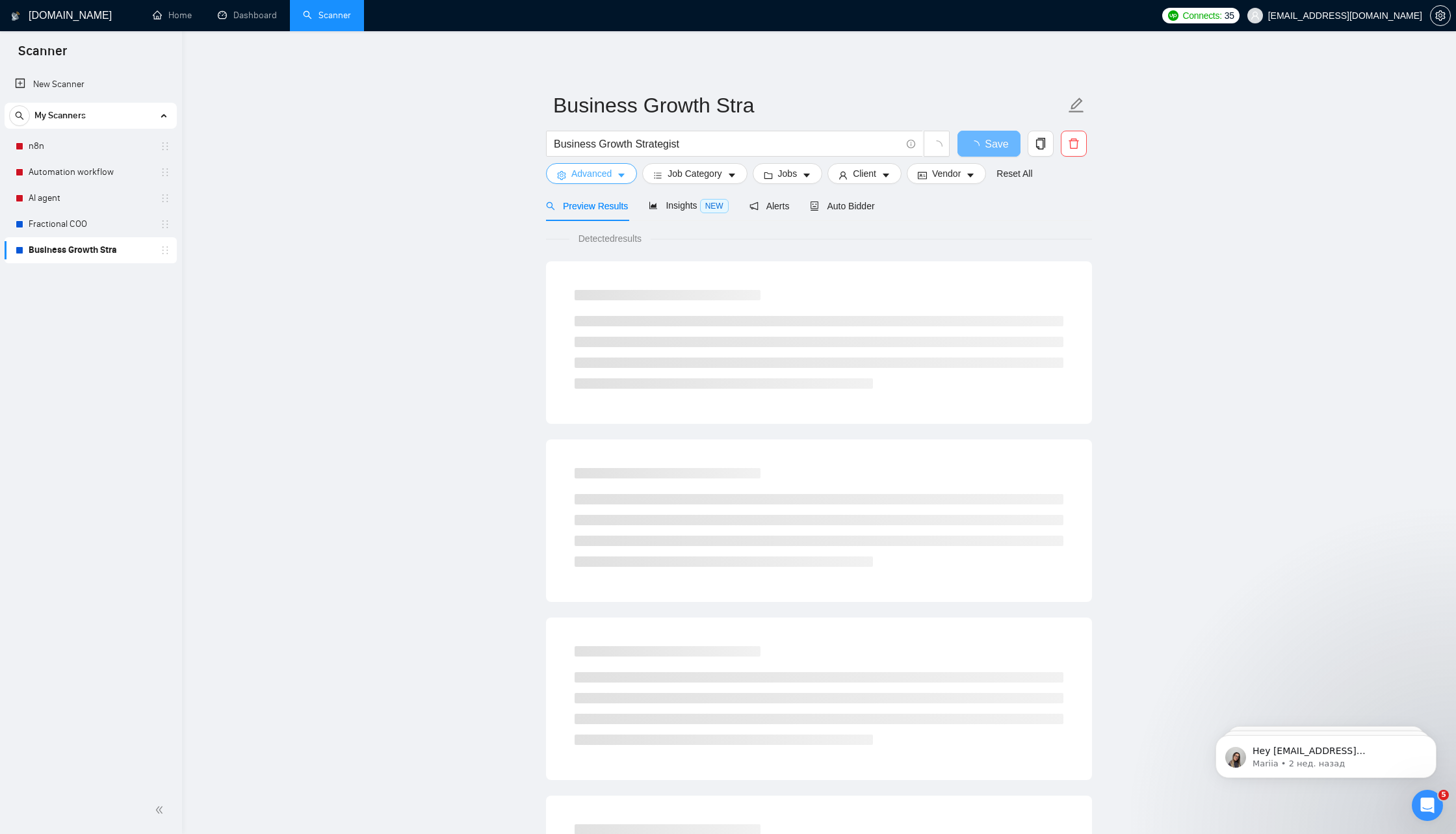
click at [611, 171] on span "Advanced" at bounding box center [592, 173] width 40 height 14
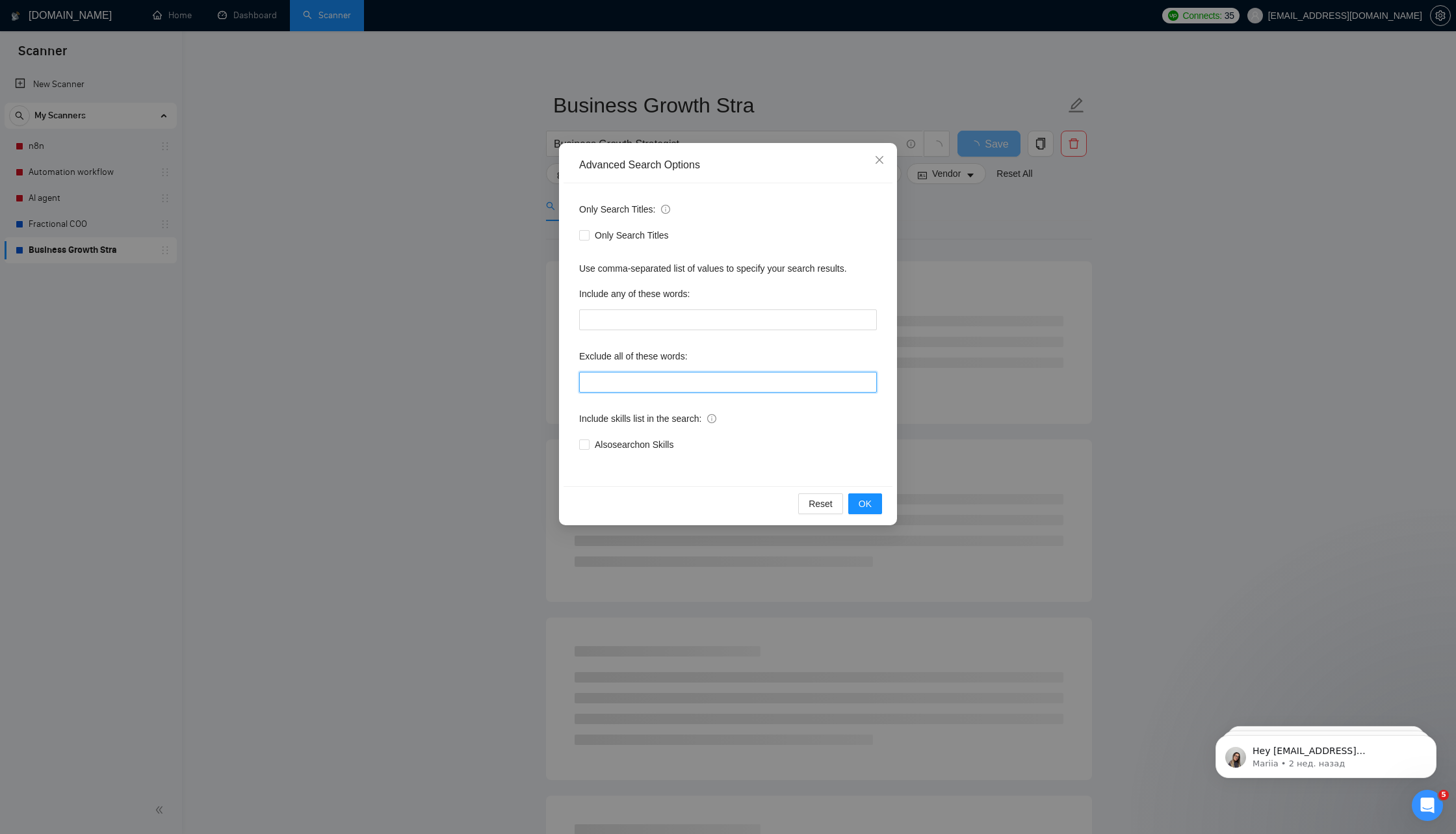
click at [673, 385] on input "text" at bounding box center [728, 382] width 298 height 21
type input "Social media, Youtube, SEO, LinkedIn, Instagram, Ads, Pitch, Award"
click at [874, 504] on button "OK" at bounding box center [865, 504] width 34 height 21
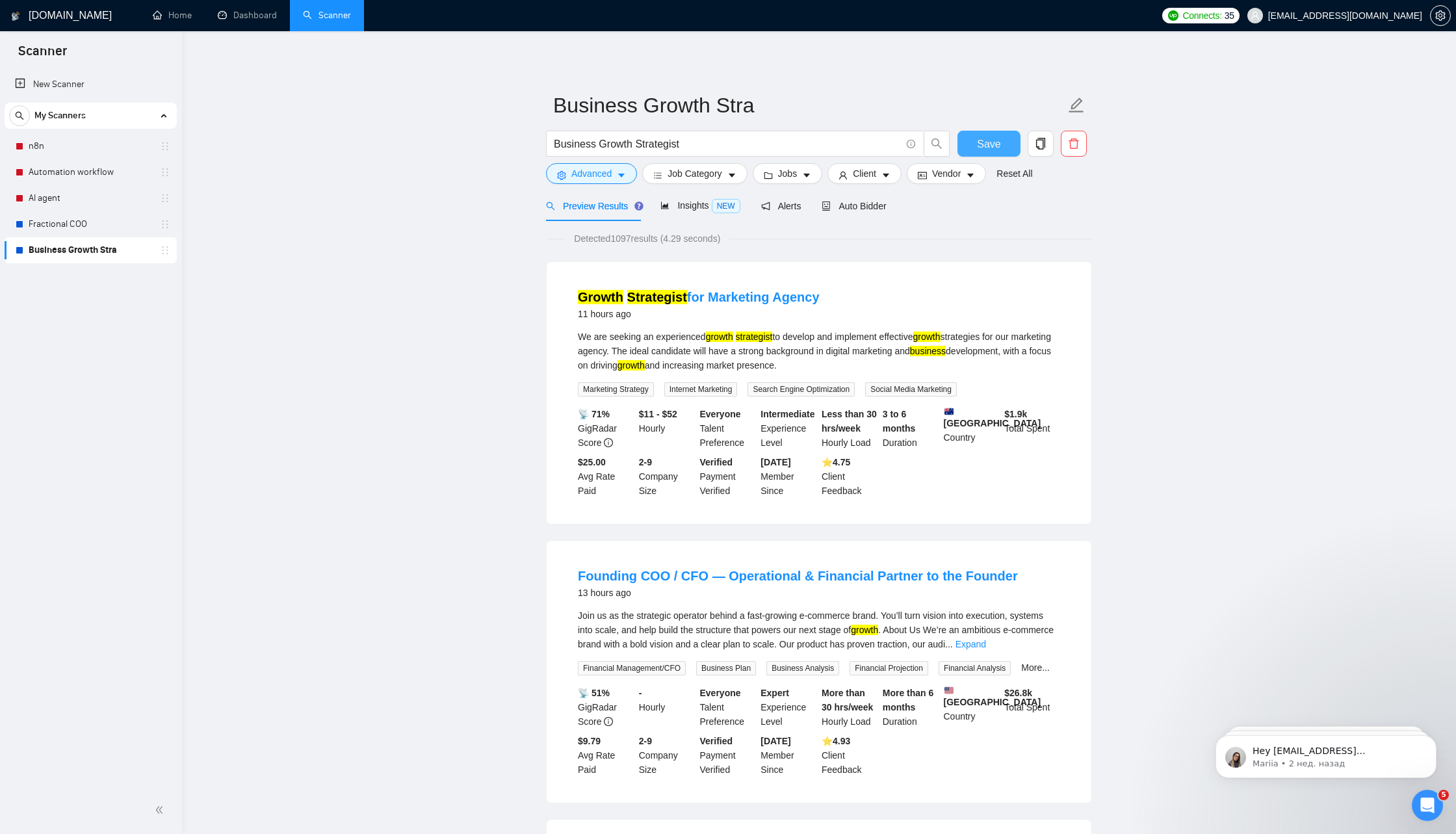
click at [1000, 143] on span "Save" at bounding box center [989, 144] width 24 height 17
click at [738, 114] on input "Business Growth Stra" at bounding box center [810, 105] width 512 height 32
click at [728, 109] on input "Business Growth Stra" at bounding box center [810, 105] width 512 height 32
type input "Business Growth"
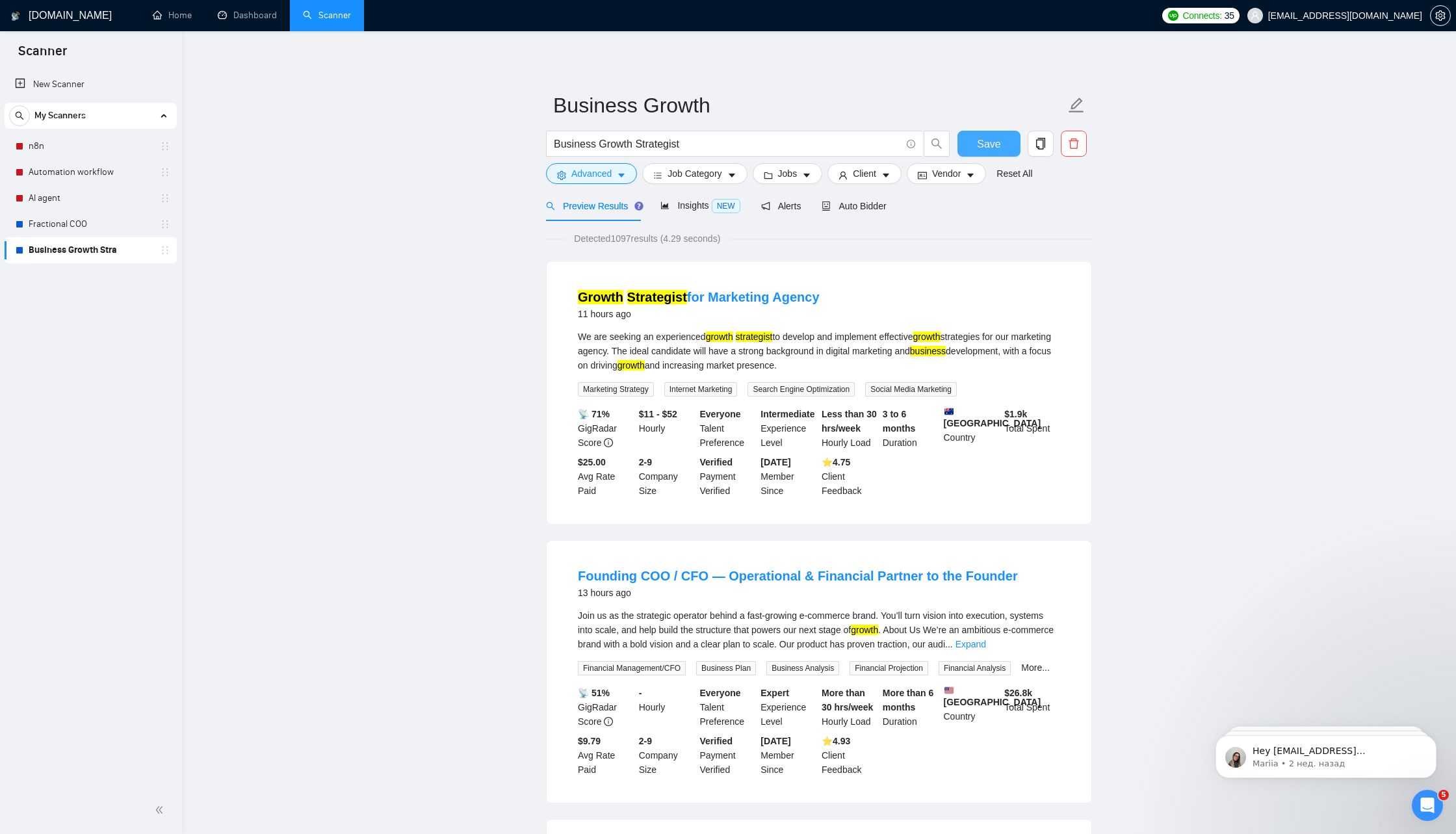
click at [1005, 138] on button "Save" at bounding box center [990, 144] width 63 height 26
click at [111, 304] on div "New Scanner My Scanners n8n Automation workflow AI agent Fractional COO Busines…" at bounding box center [91, 427] width 182 height 717
click at [1080, 105] on icon "edit" at bounding box center [1076, 105] width 17 height 17
click at [116, 79] on link "New Scanner" at bounding box center [91, 84] width 151 height 26
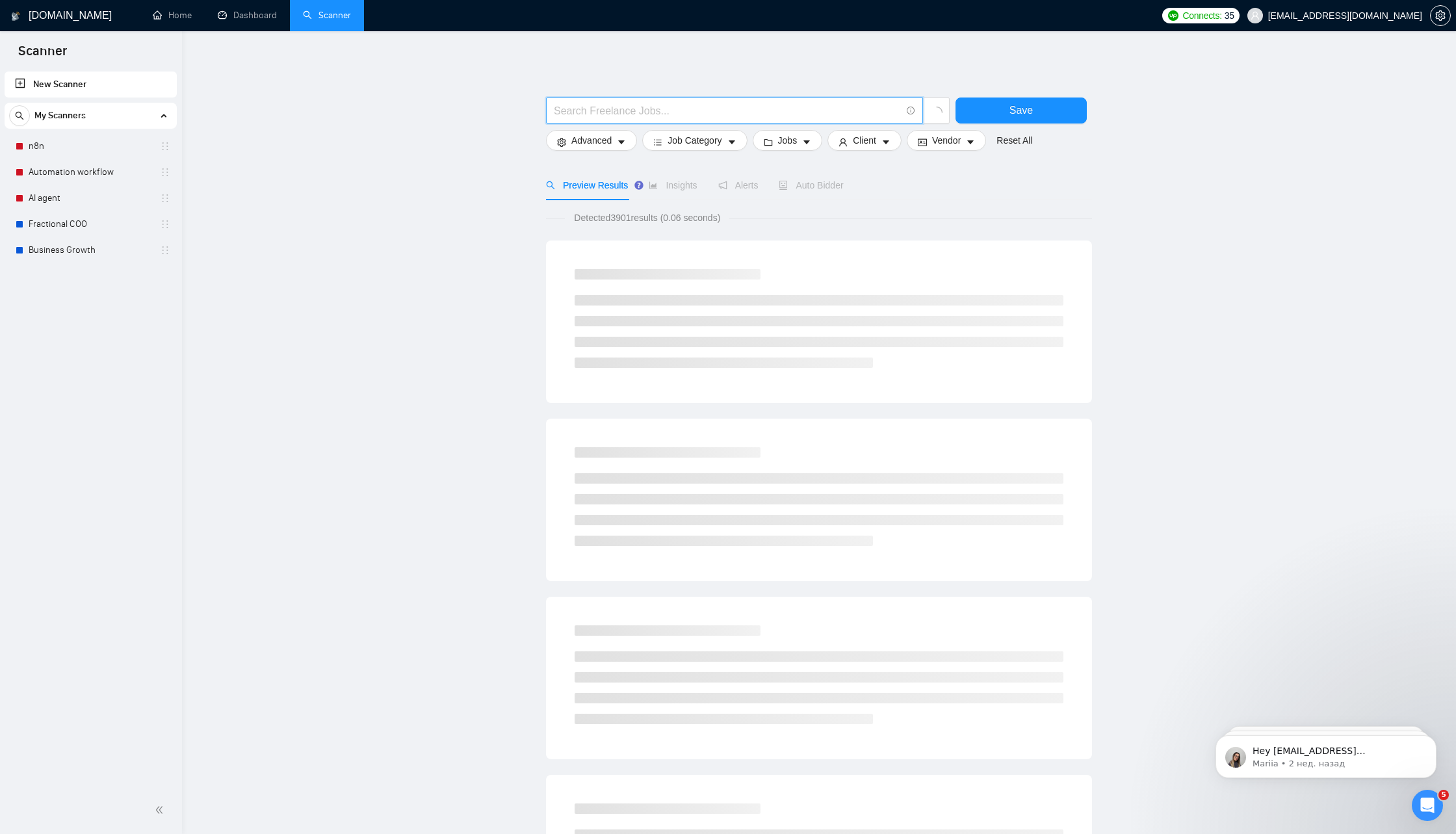
click at [675, 104] on input "text" at bounding box center [728, 111] width 347 height 17
type input "Scrum Master"
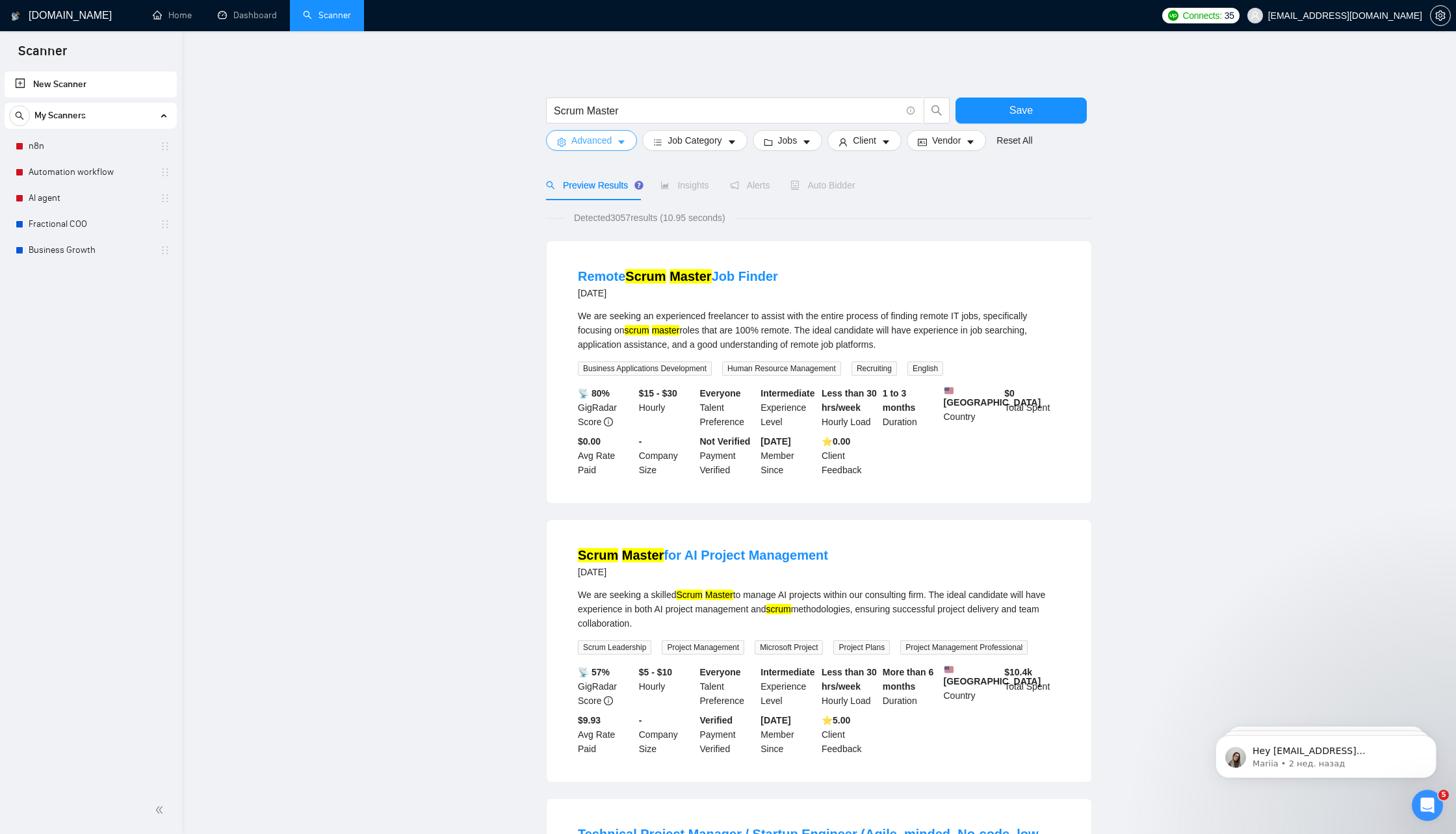
click at [630, 137] on button "Advanced" at bounding box center [592, 140] width 91 height 21
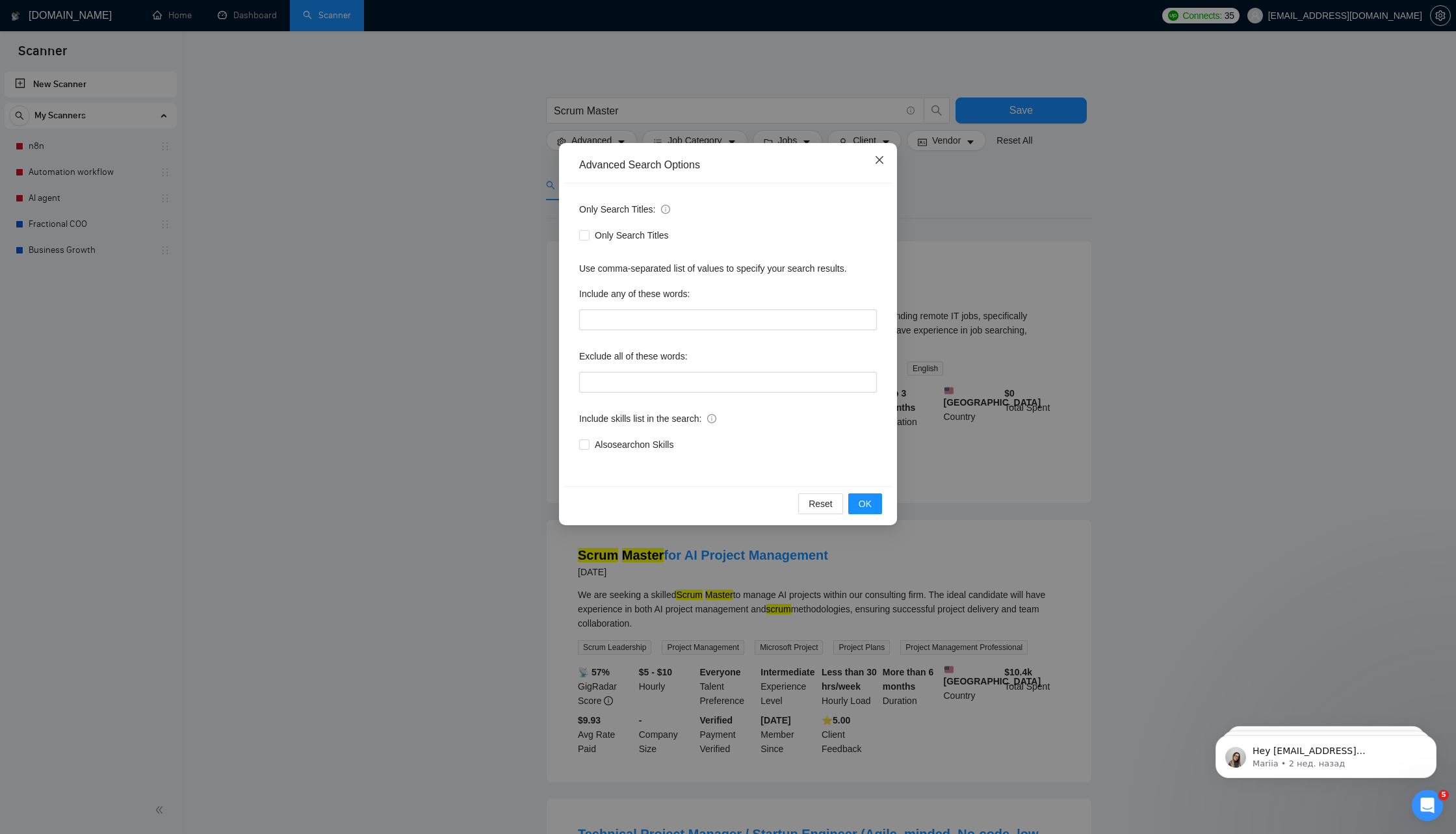
click at [880, 161] on icon "close" at bounding box center [880, 160] width 10 height 10
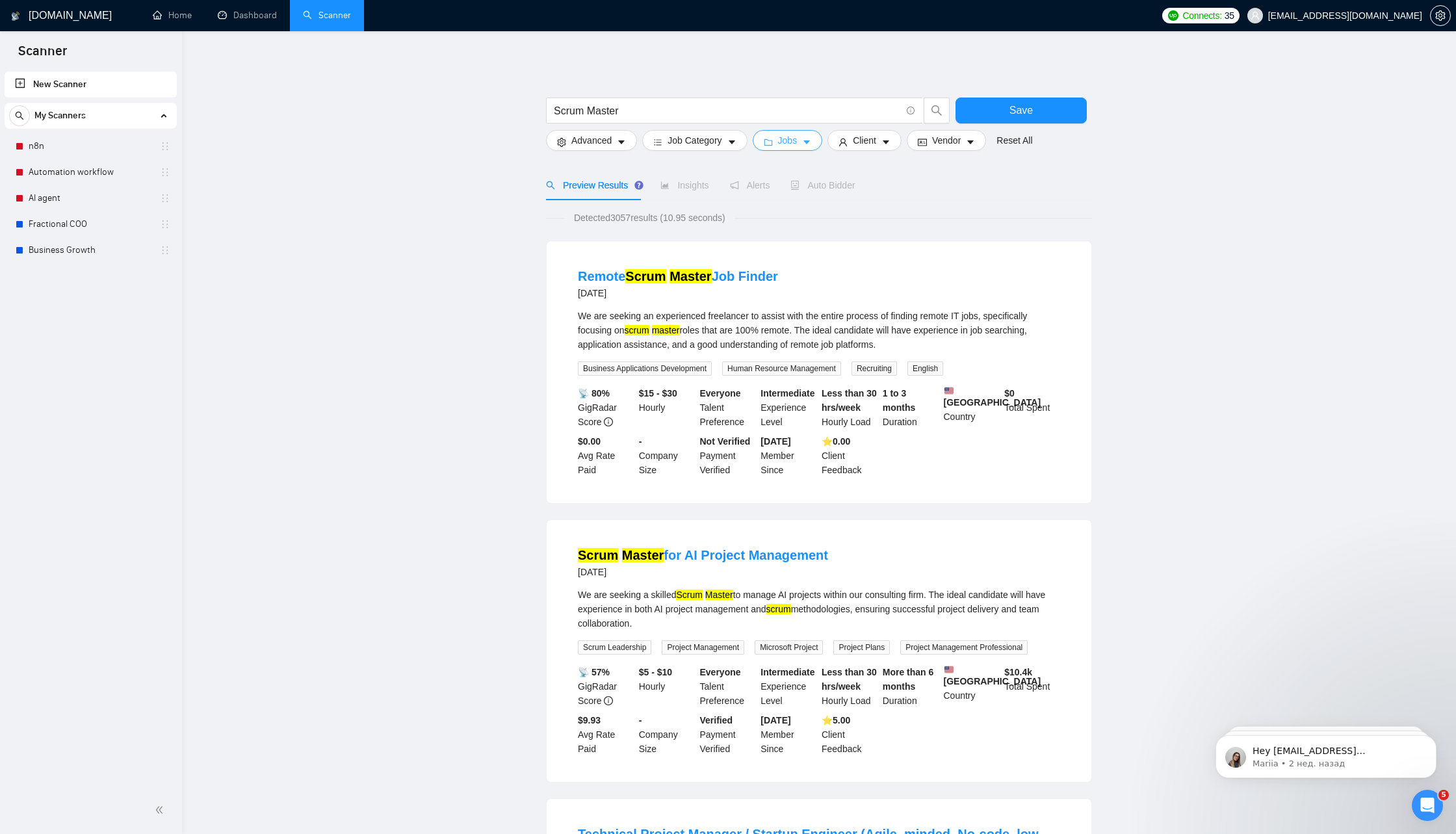
click at [797, 138] on span "Jobs" at bounding box center [787, 140] width 19 height 14
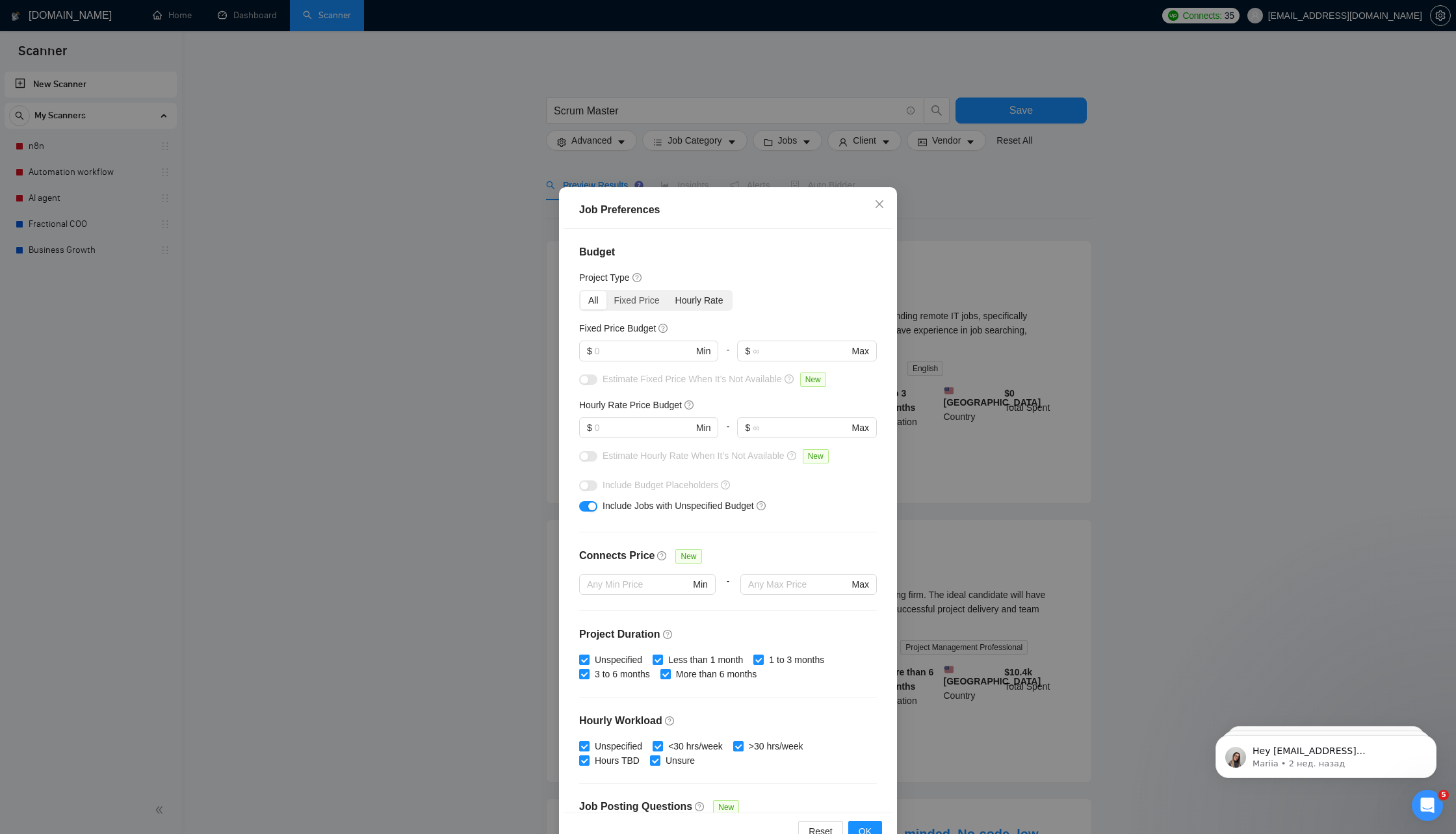
click at [701, 302] on div "Hourly Rate" at bounding box center [700, 300] width 64 height 18
click at [668, 291] on input "Hourly Rate" at bounding box center [668, 291] width 0 height 0
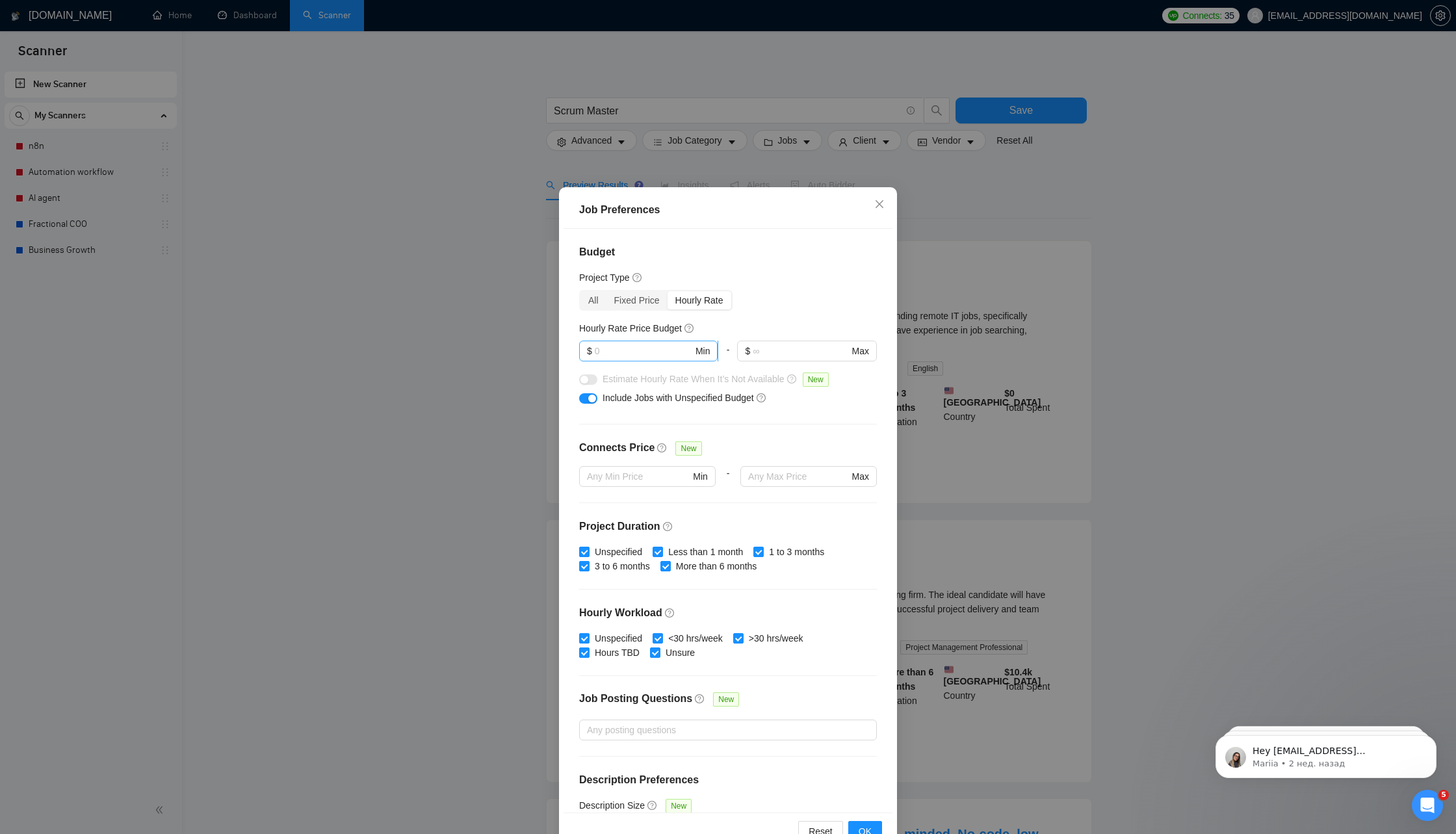
click at [676, 346] on input "text" at bounding box center [644, 351] width 98 height 14
type input "4"
type input "32"
click at [754, 420] on div "Budget Project Type All Fixed Price Hourly Rate Fixed Price Budget $ Min - $ Ma…" at bounding box center [728, 520] width 329 height 584
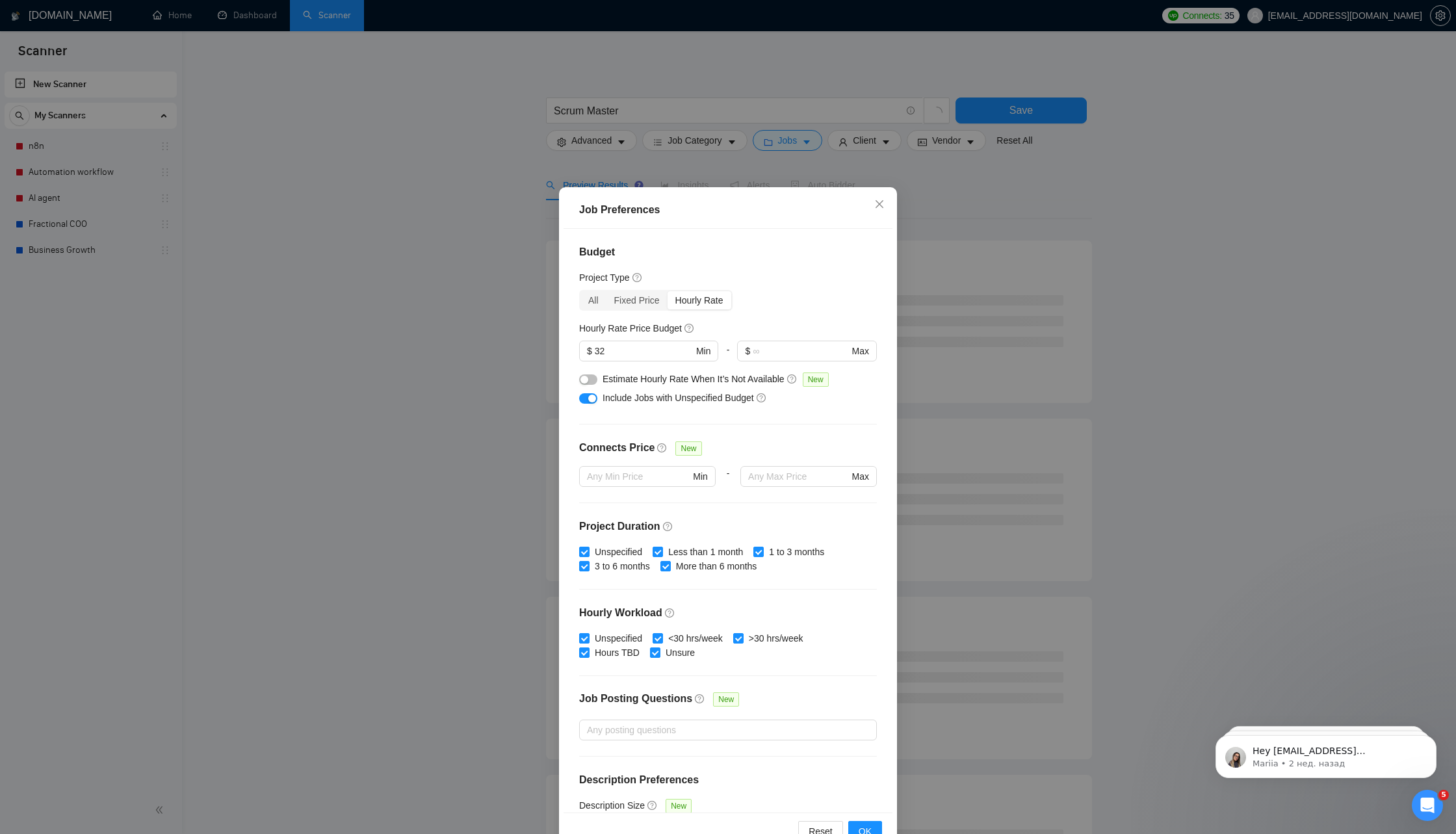
scroll to position [40, 0]
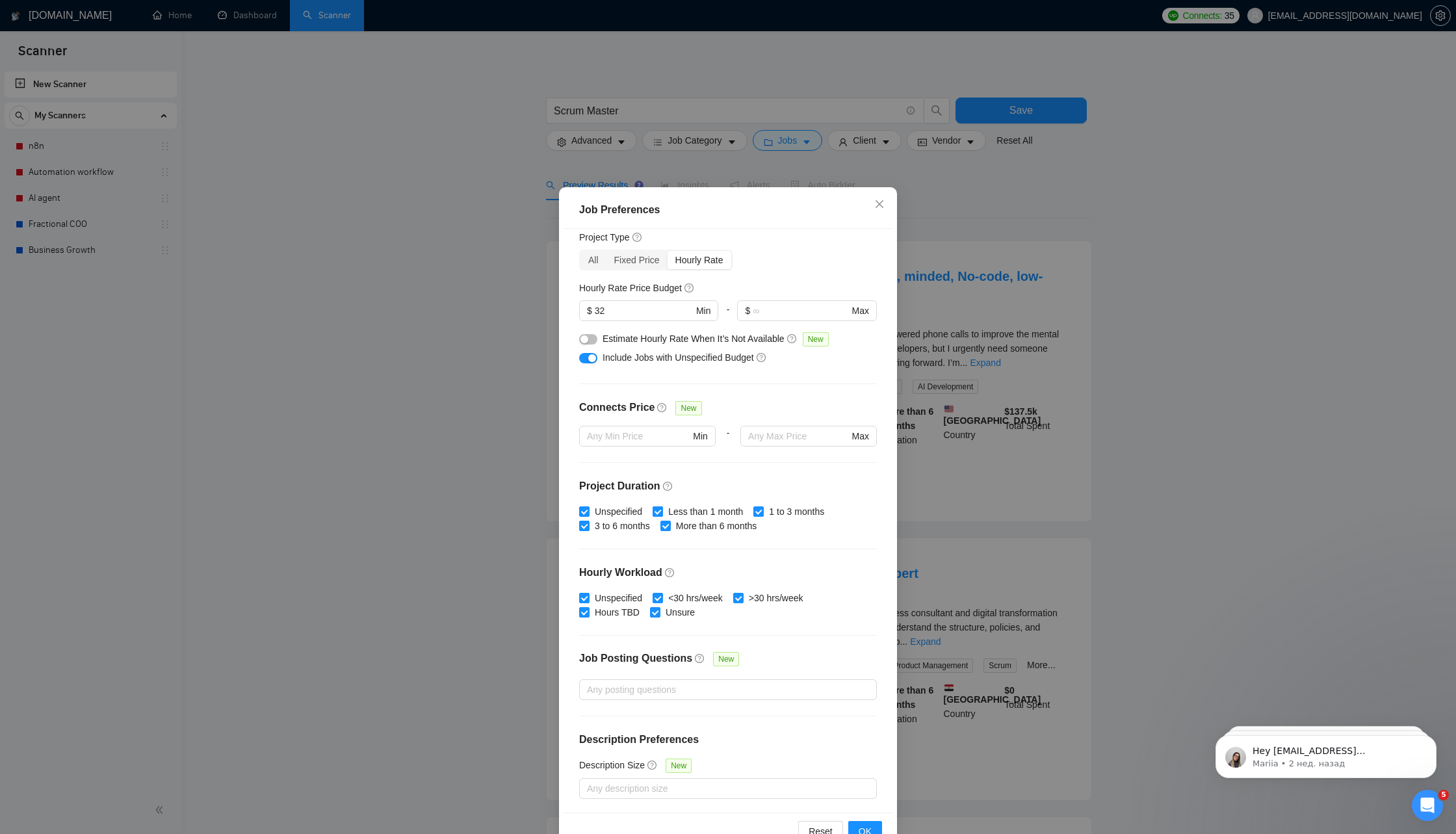
click at [662, 510] on input "Less than 1 month" at bounding box center [657, 511] width 9 height 9
checkbox input "false"
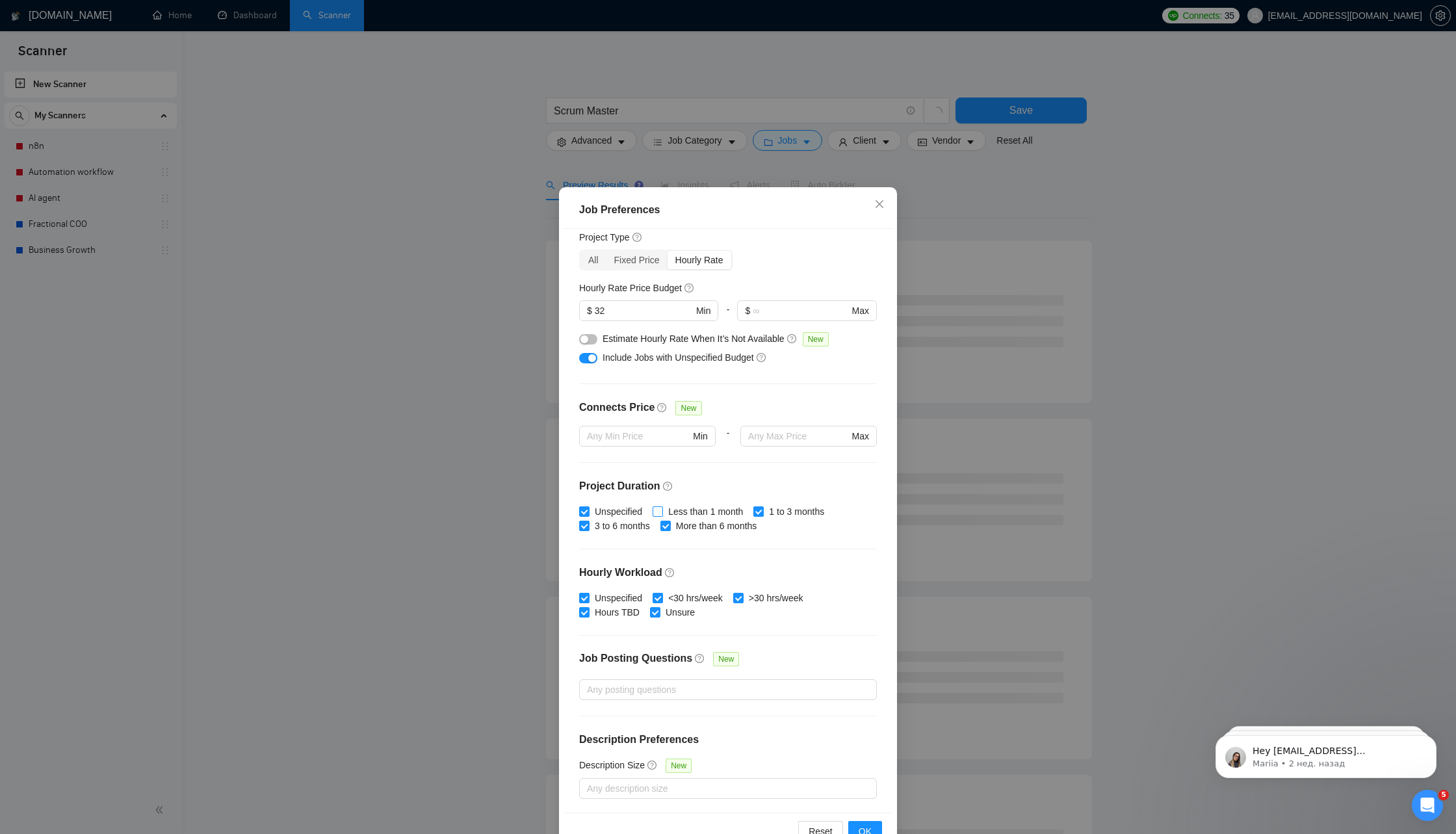
scroll to position [35, 0]
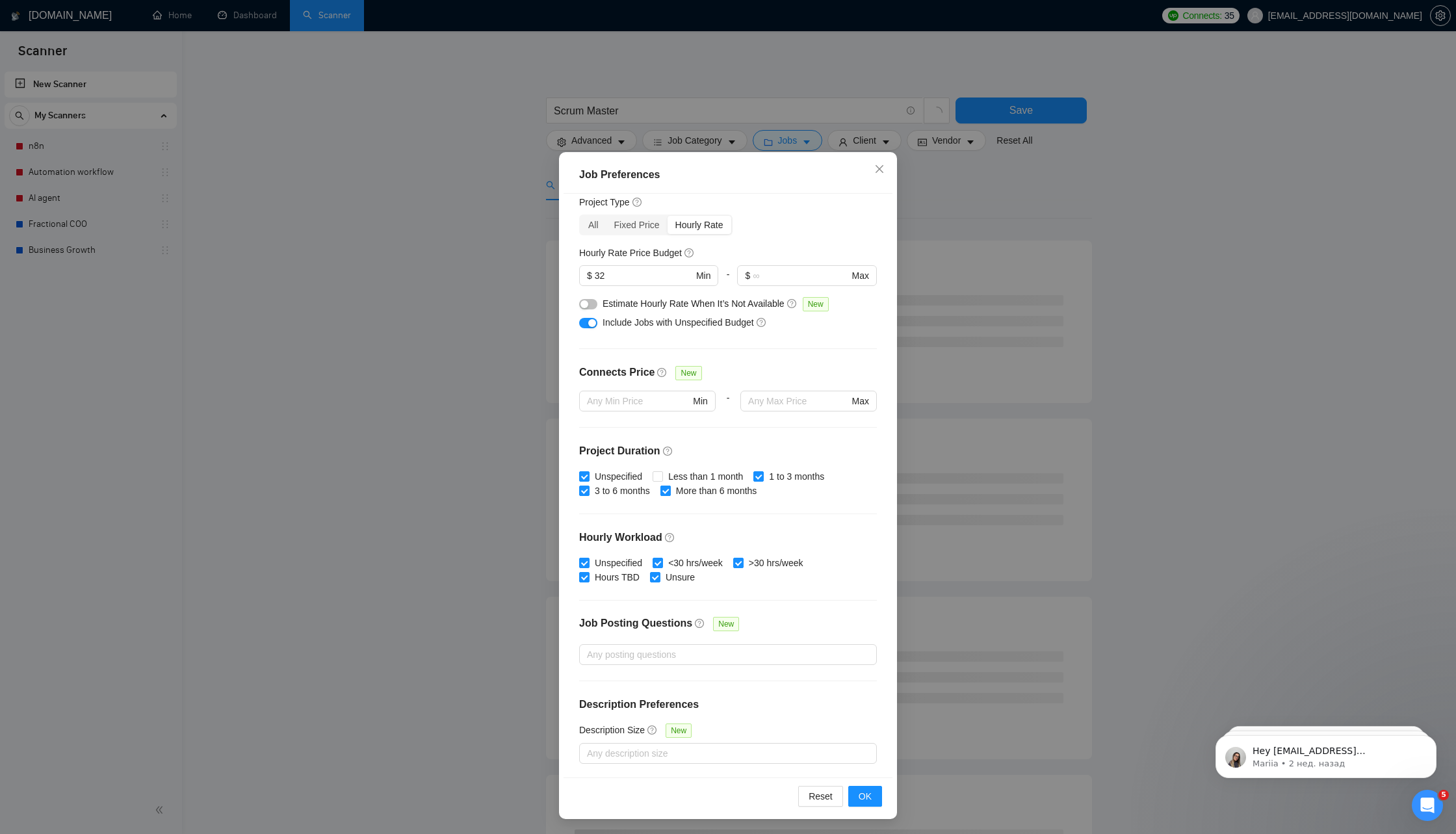
click at [671, 494] on label "More than 6 months" at bounding box center [712, 491] width 102 height 14
click at [669, 494] on input "More than 6 months" at bounding box center [665, 490] width 9 height 9
checkbox input "false"
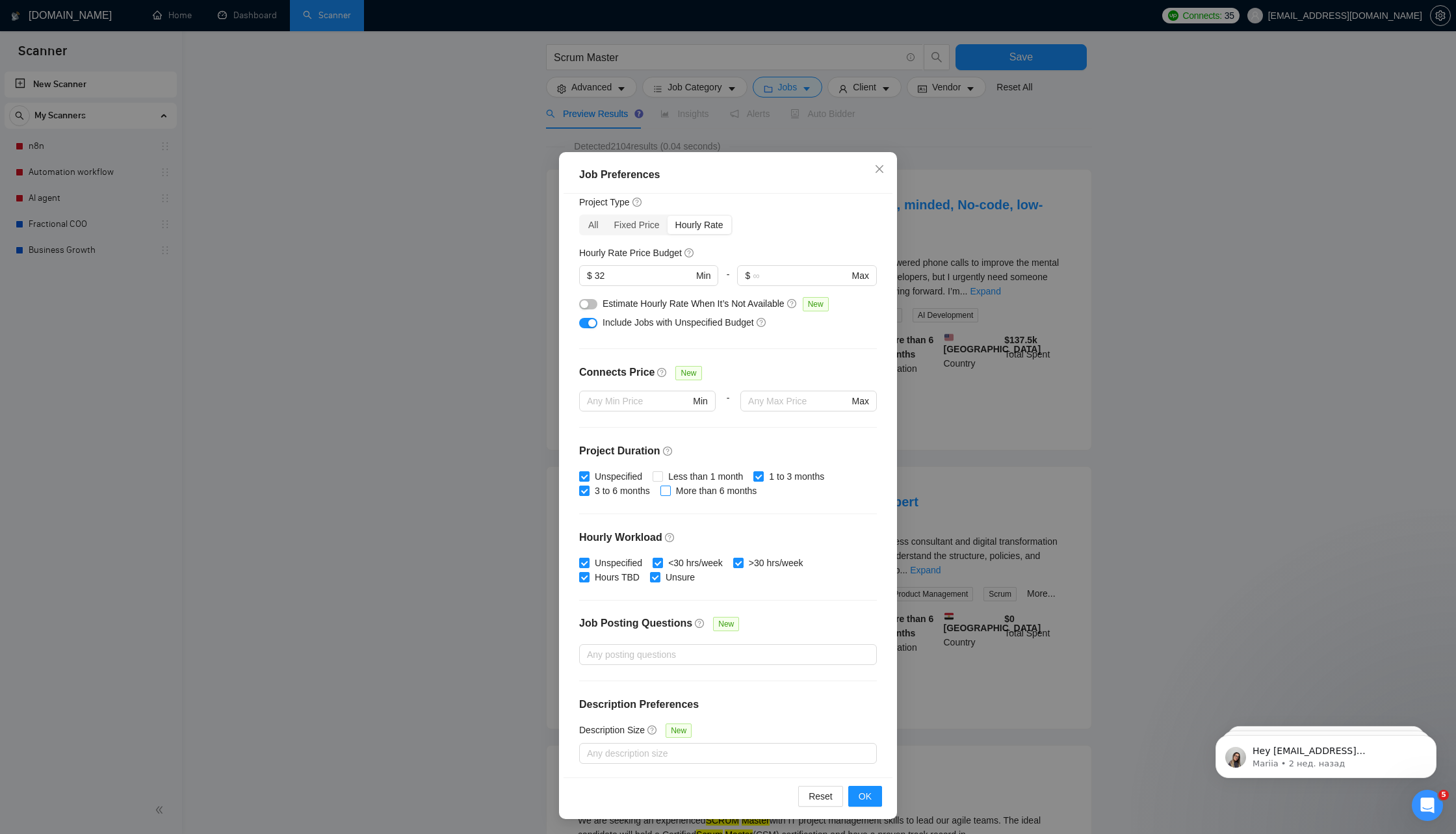
scroll to position [73, 0]
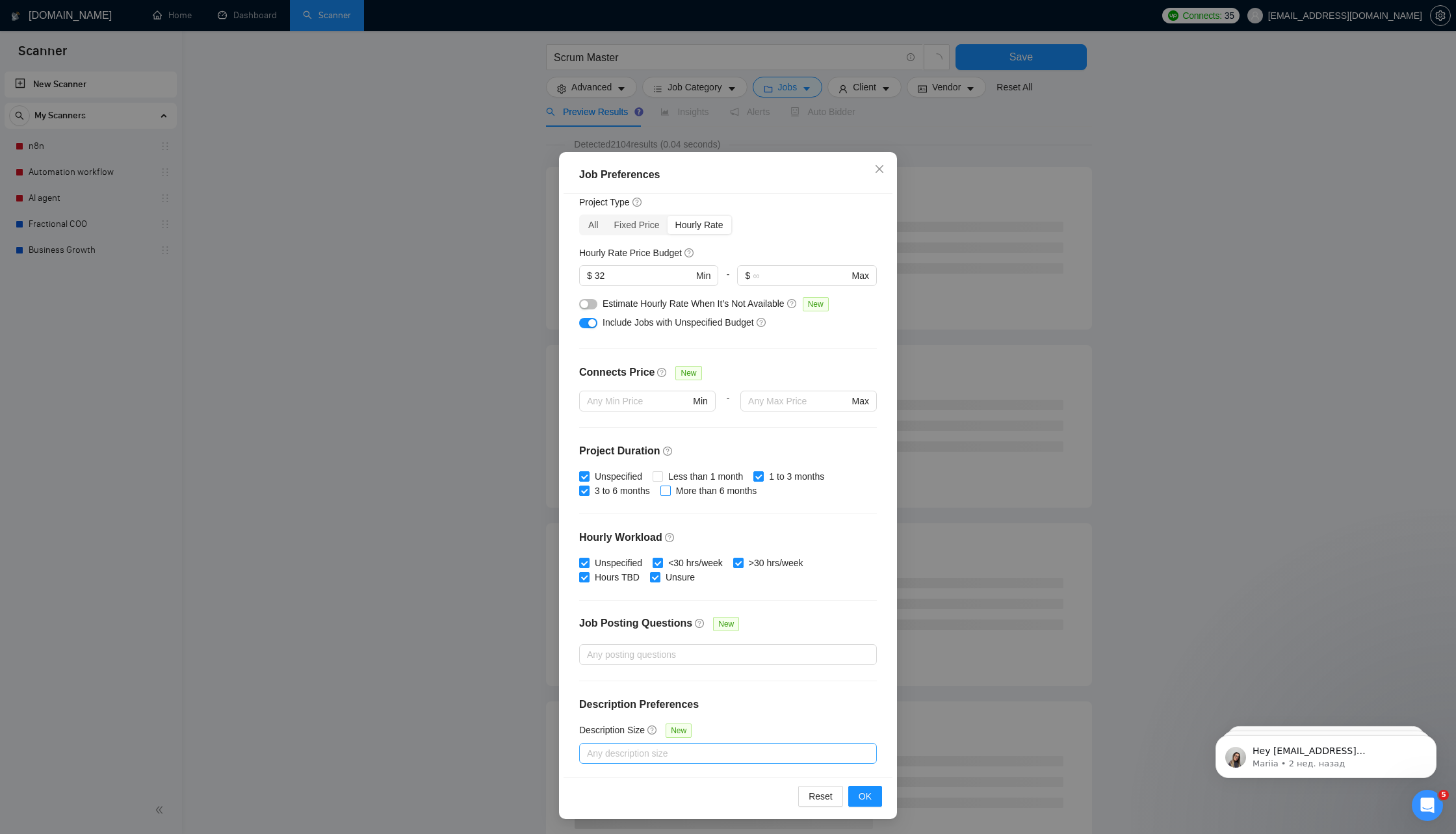
click at [669, 755] on div at bounding box center [721, 753] width 279 height 16
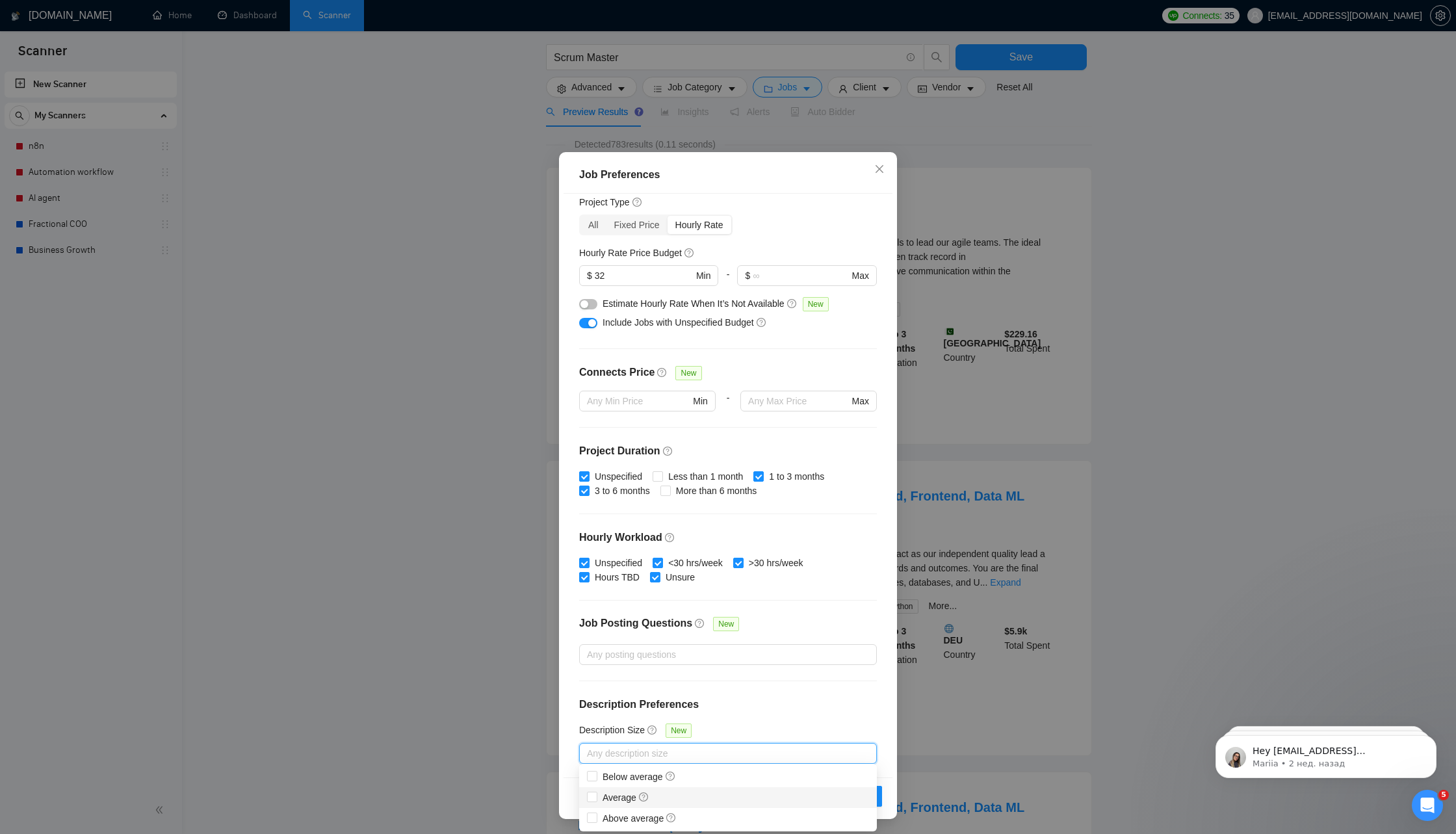
click at [669, 792] on div "Average" at bounding box center [728, 797] width 282 height 14
checkbox input "true"
click at [686, 819] on div "Above average" at bounding box center [728, 818] width 282 height 14
checkbox input "true"
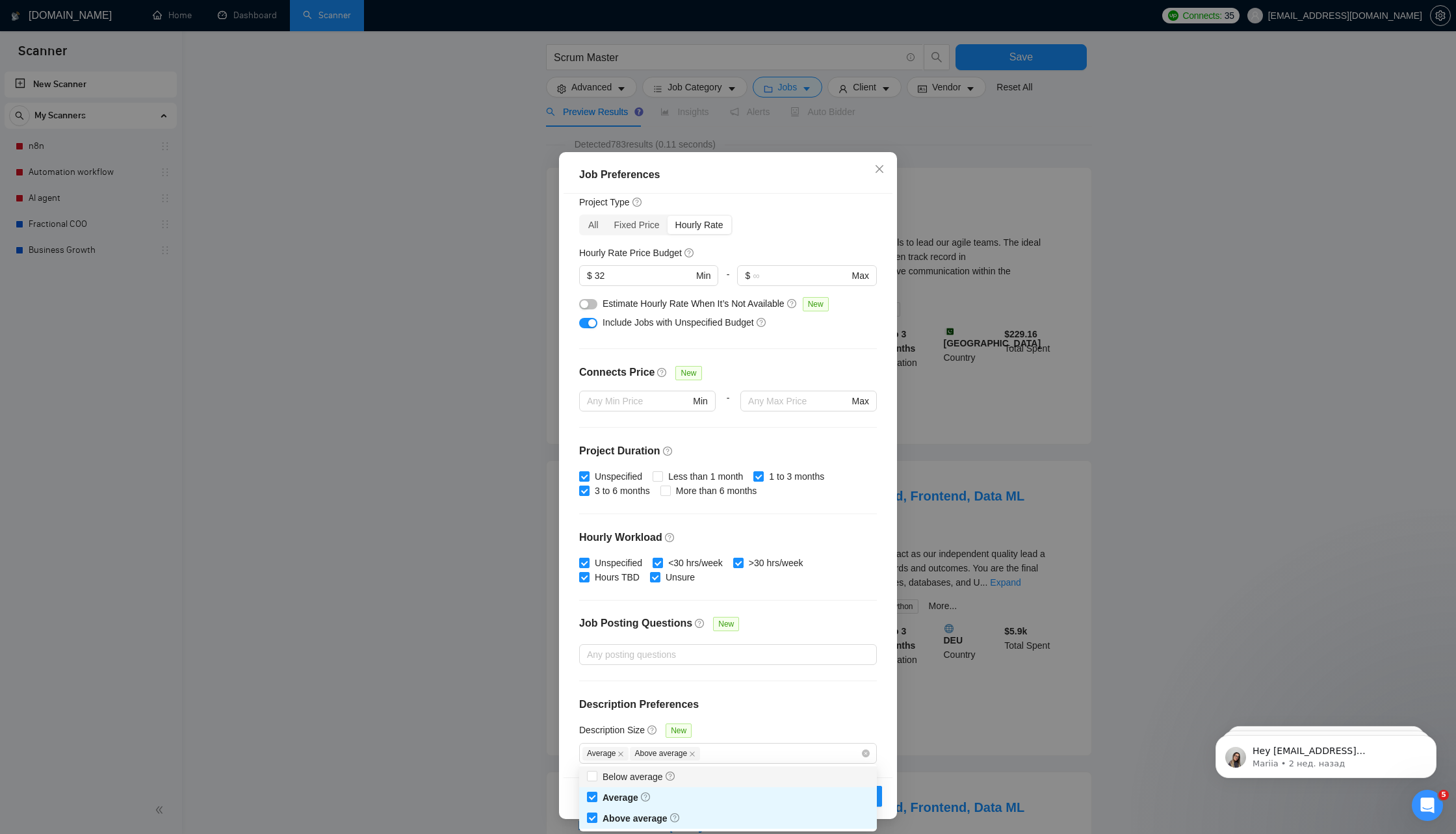
click at [758, 692] on div "Budget Project Type All Fixed Price Hourly Rate Fixed Price Budget $ Min - $ Ma…" at bounding box center [728, 485] width 329 height 584
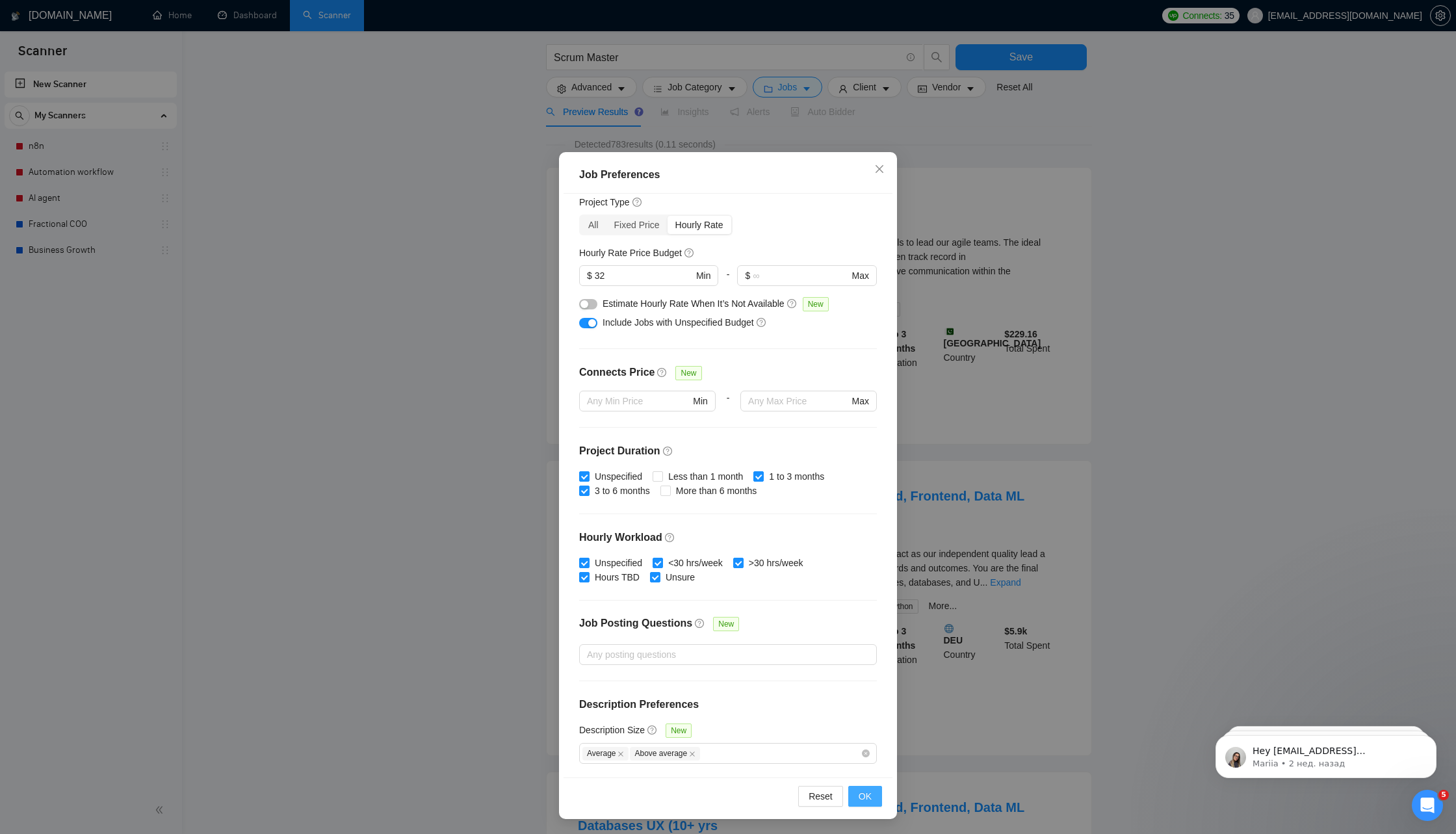
click at [871, 799] on span "OK" at bounding box center [865, 797] width 13 height 14
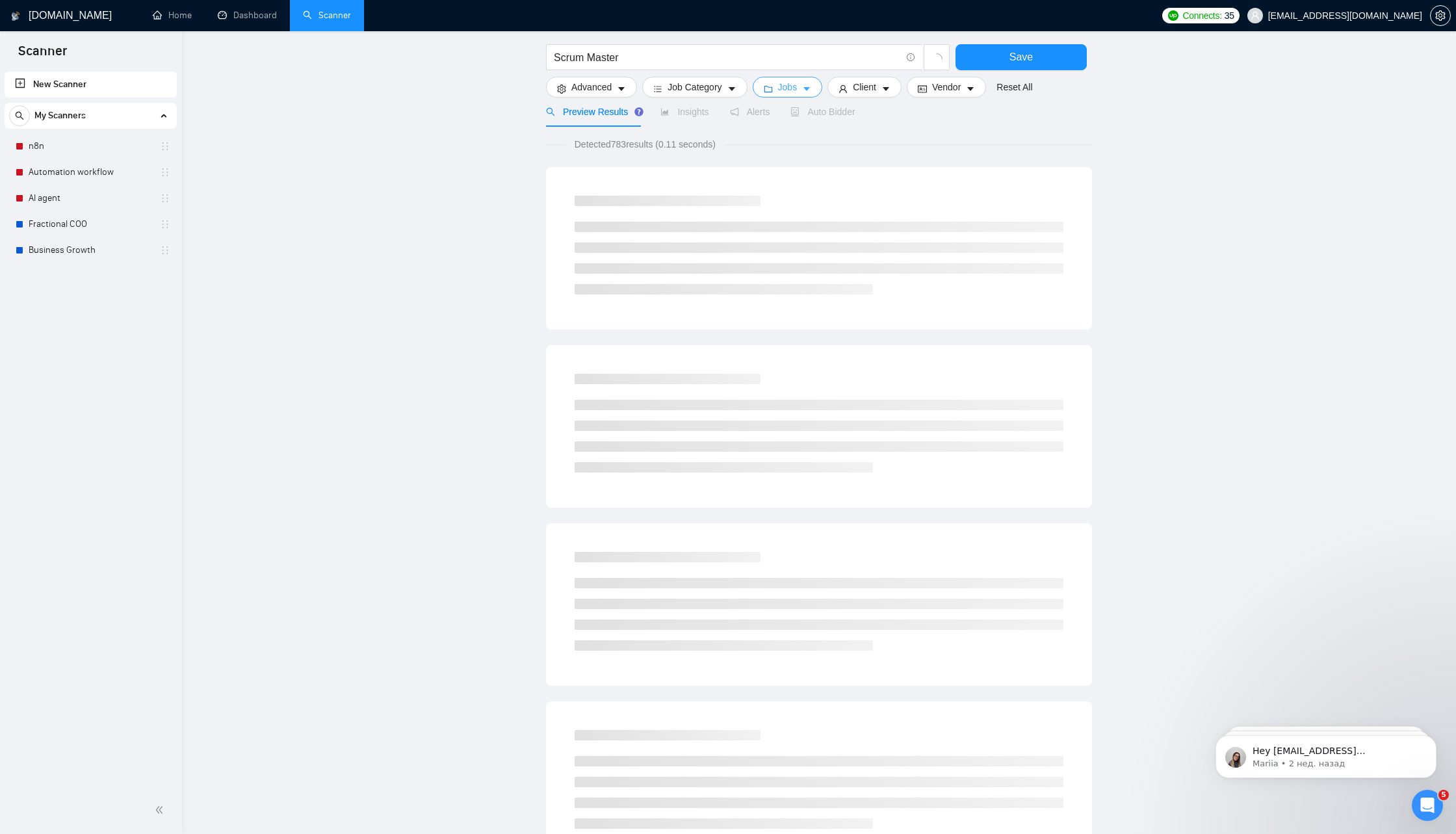
scroll to position [0, 0]
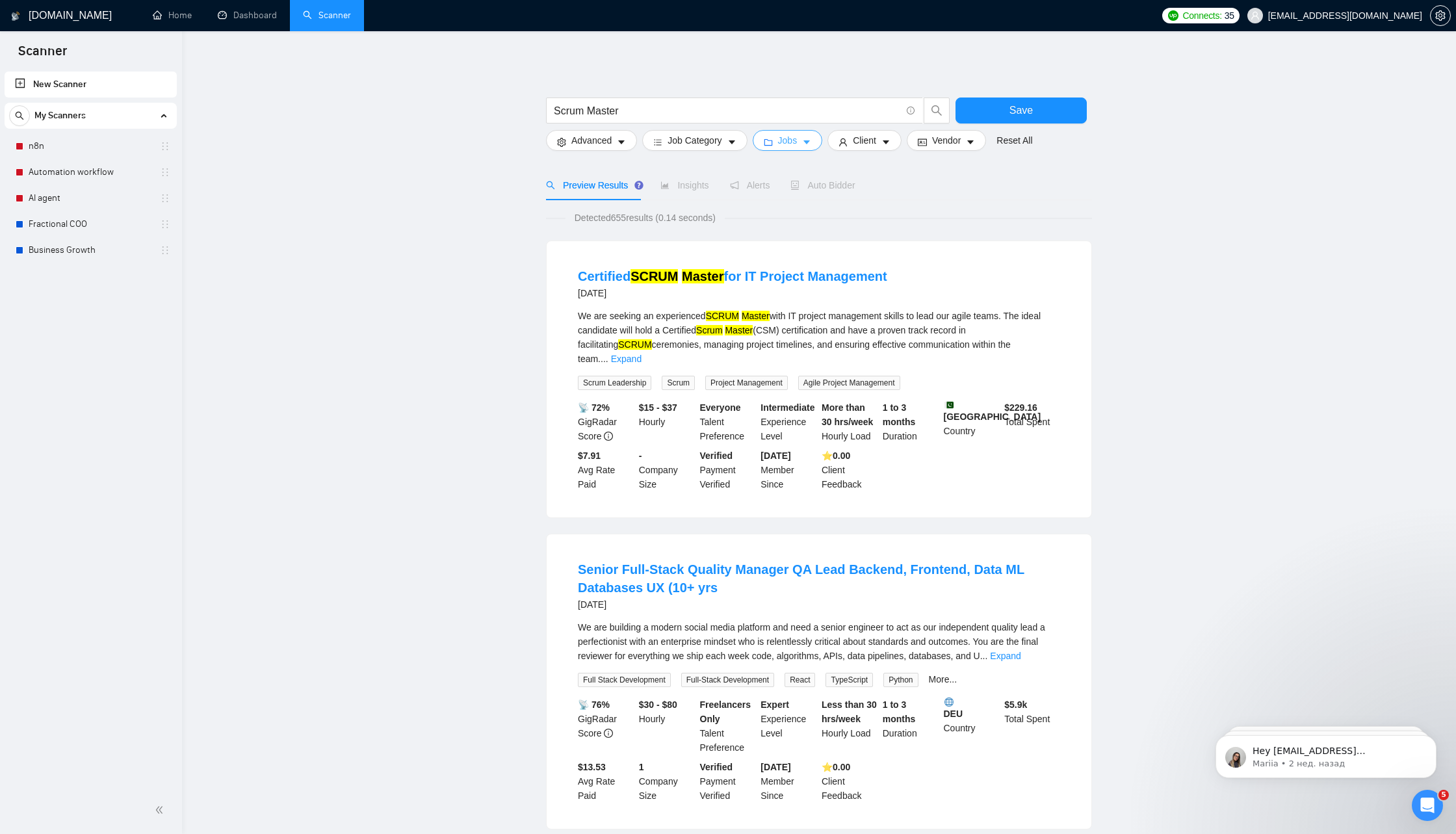
click at [787, 144] on span "Jobs" at bounding box center [787, 140] width 19 height 14
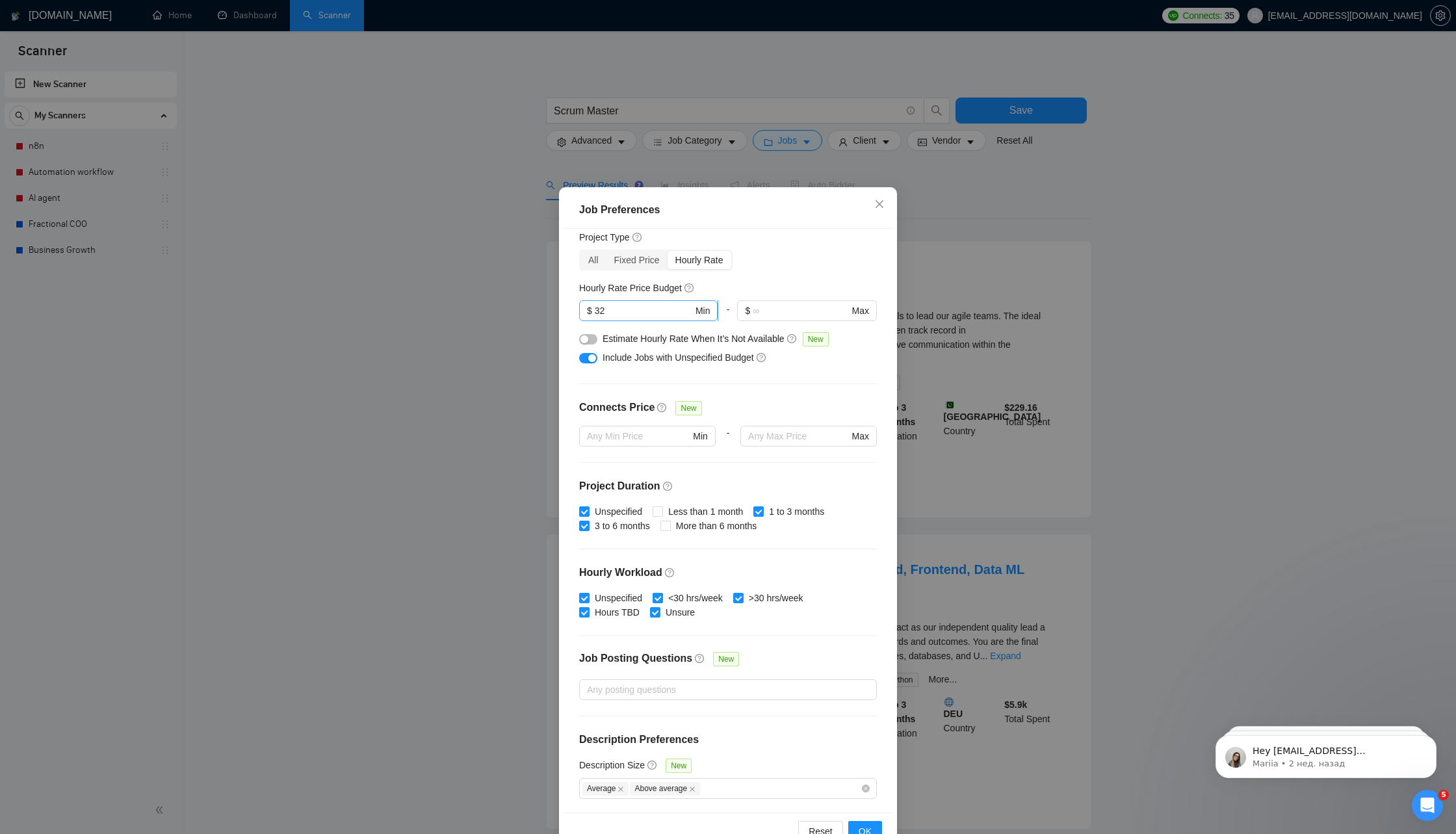
click at [617, 307] on input "32" at bounding box center [644, 311] width 98 height 14
click at [863, 823] on button "OK" at bounding box center [865, 831] width 34 height 21
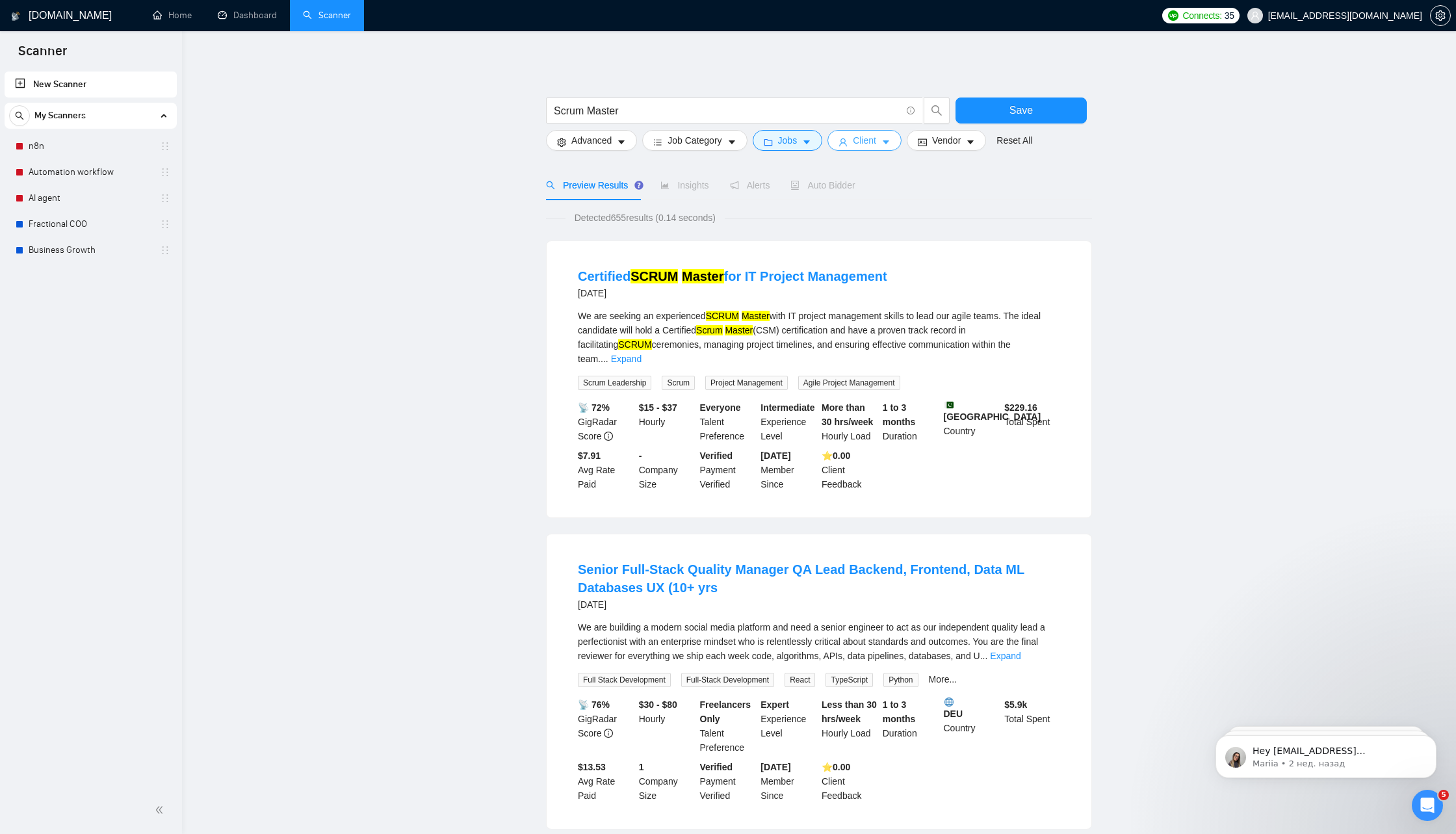
click at [871, 143] on span "Client" at bounding box center [864, 140] width 24 height 14
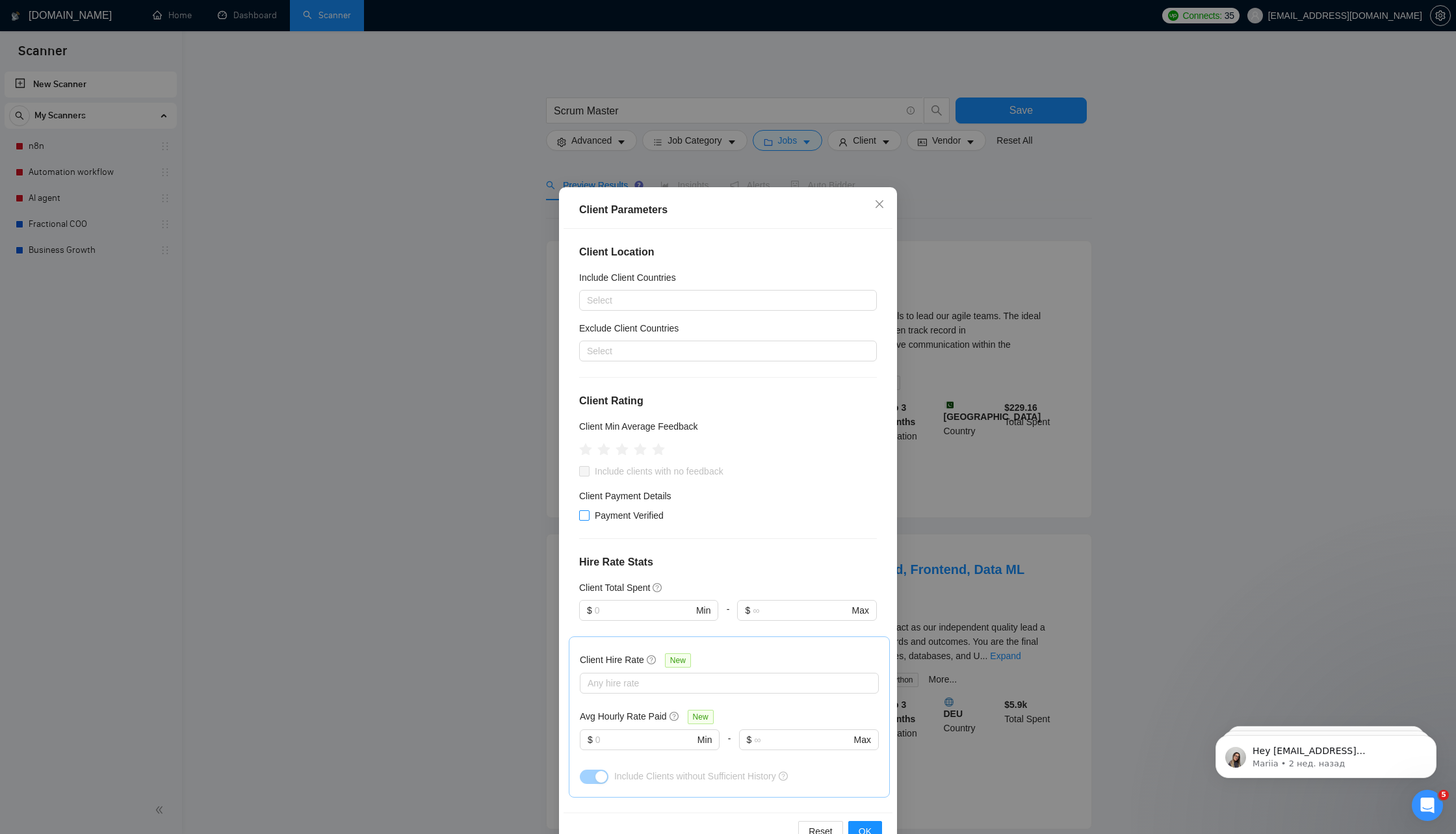
click at [633, 515] on span "Payment Verified" at bounding box center [629, 515] width 79 height 14
click at [588, 515] on input "Payment Verified" at bounding box center [584, 515] width 9 height 9
click at [646, 448] on icon "star" at bounding box center [641, 449] width 14 height 13
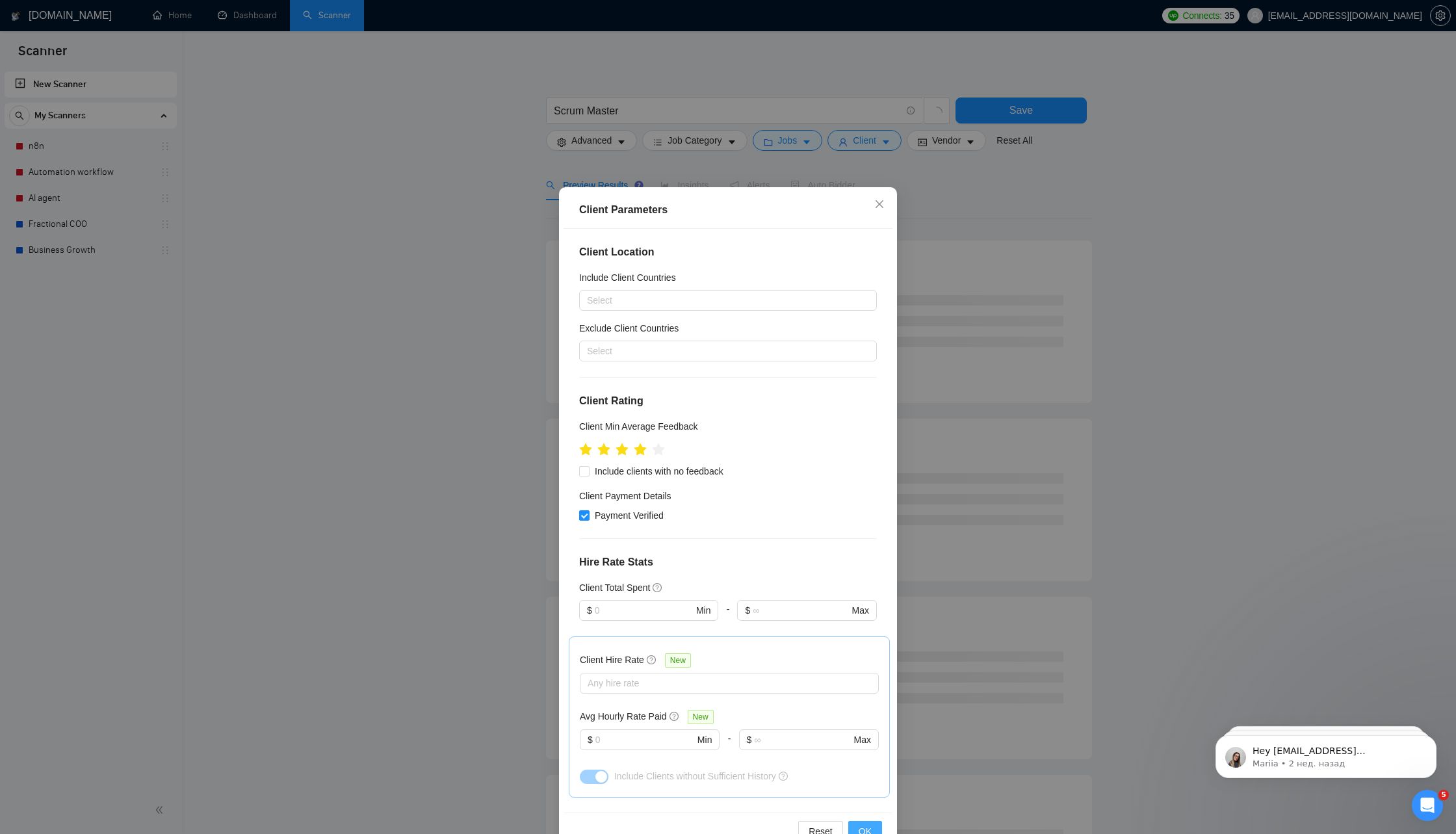
click at [861, 824] on span "OK" at bounding box center [865, 831] width 13 height 14
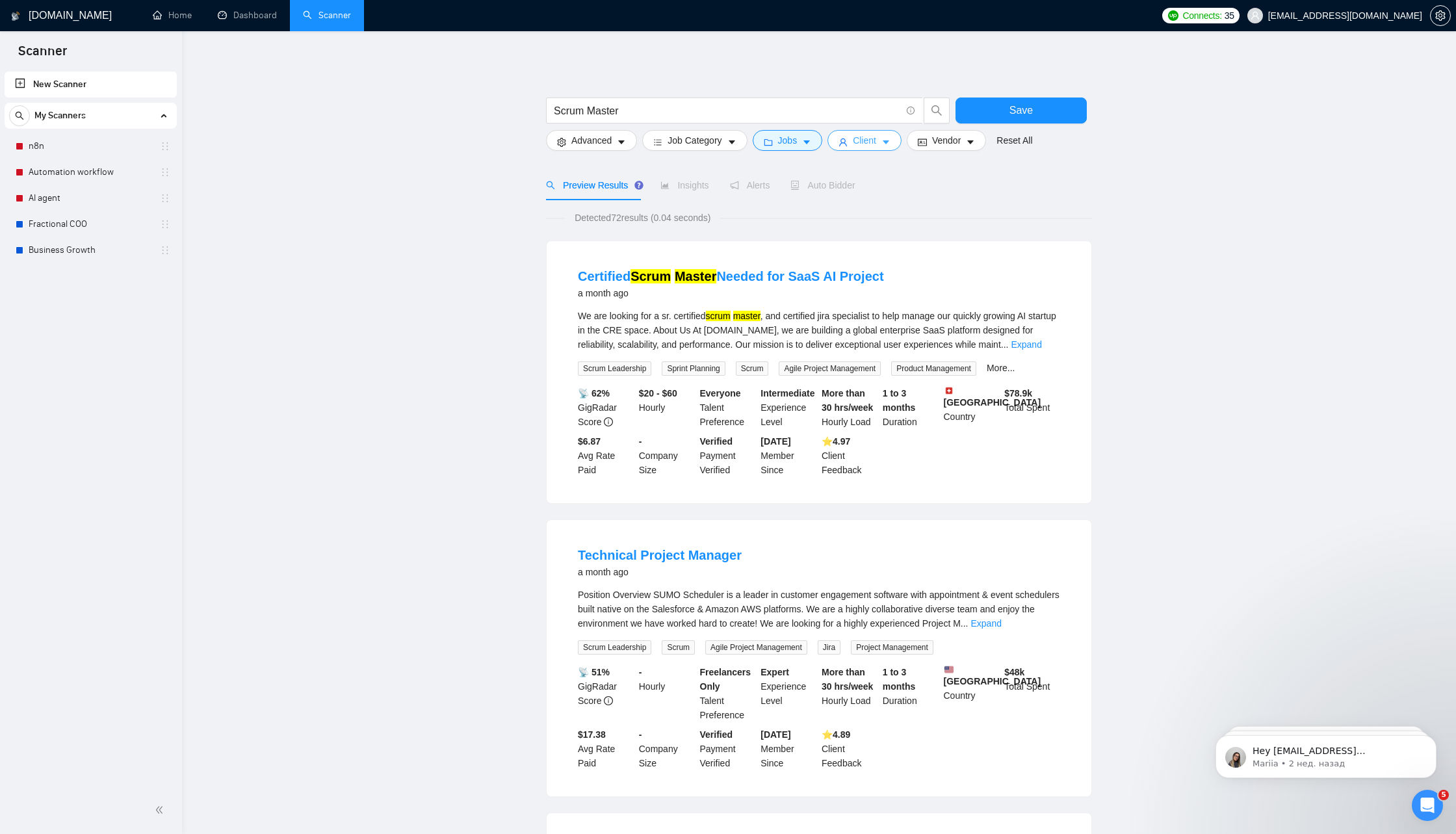
click at [877, 147] on span "Client" at bounding box center [864, 140] width 24 height 14
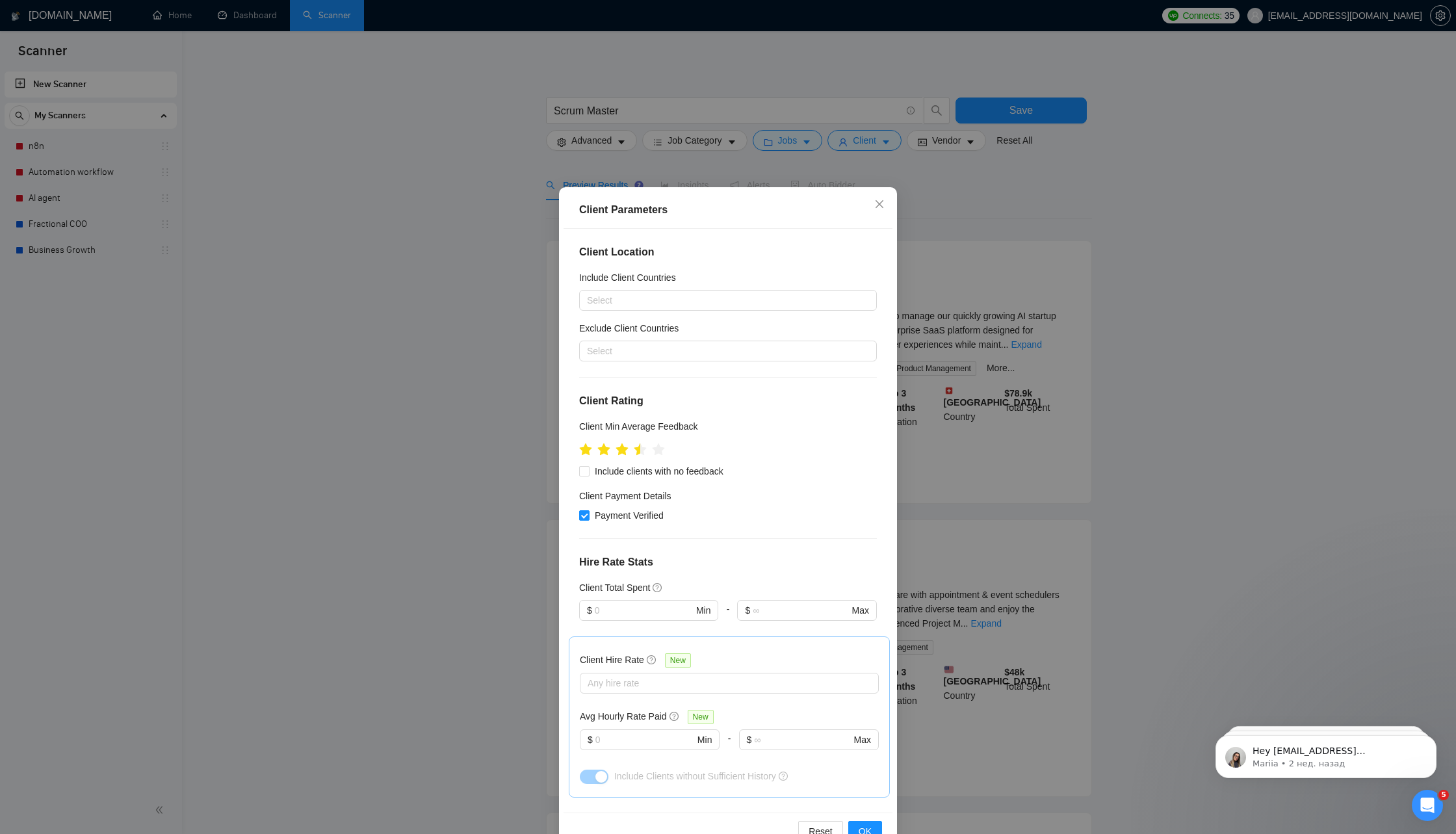
click at [628, 450] on ul at bounding box center [622, 449] width 86 height 20
click at [623, 450] on icon "star" at bounding box center [622, 449] width 14 height 13
click at [865, 830] on span "OK" at bounding box center [865, 831] width 13 height 14
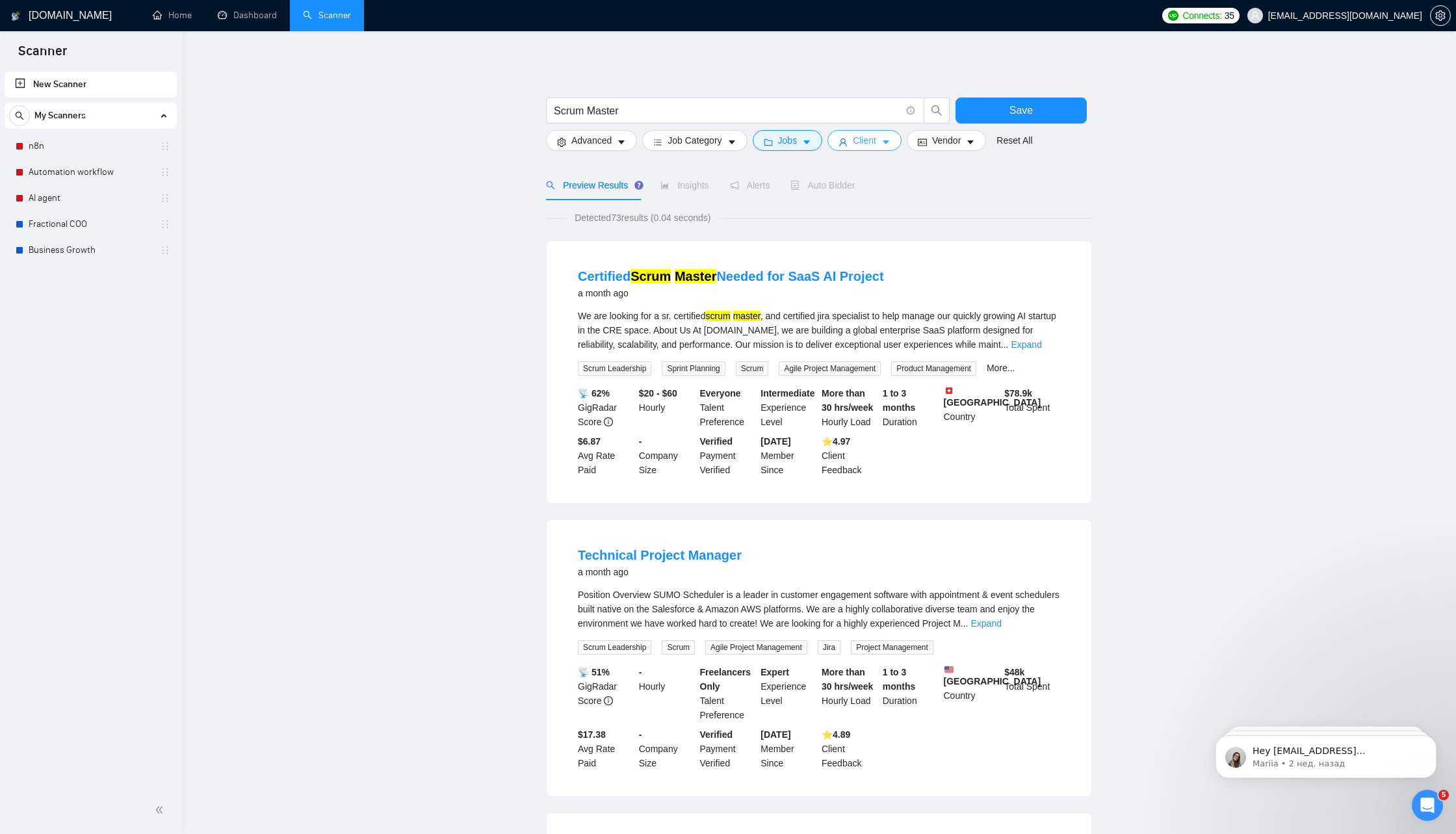
click at [881, 142] on button "Client" at bounding box center [864, 140] width 74 height 21
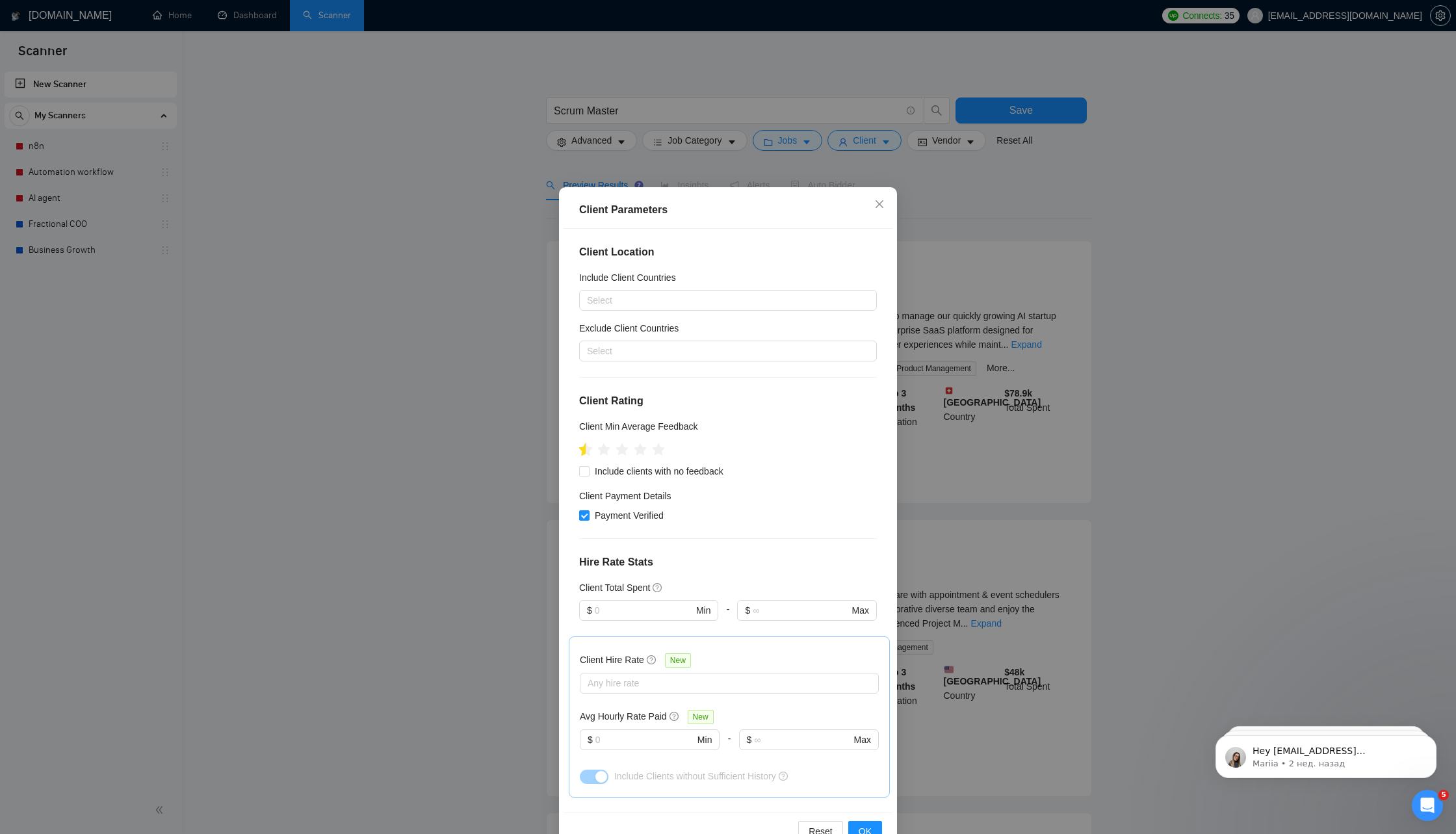
click at [581, 447] on icon "star" at bounding box center [586, 450] width 14 height 14
click at [576, 450] on div "Client Location Include Client Countries Select Exclude Client Countries Select…" at bounding box center [728, 520] width 329 height 584
drag, startPoint x: 587, startPoint y: 450, endPoint x: 571, endPoint y: 450, distance: 16.0
click at [571, 450] on div "Client Location Include Client Countries Select Exclude Client Countries Select…" at bounding box center [728, 520] width 329 height 584
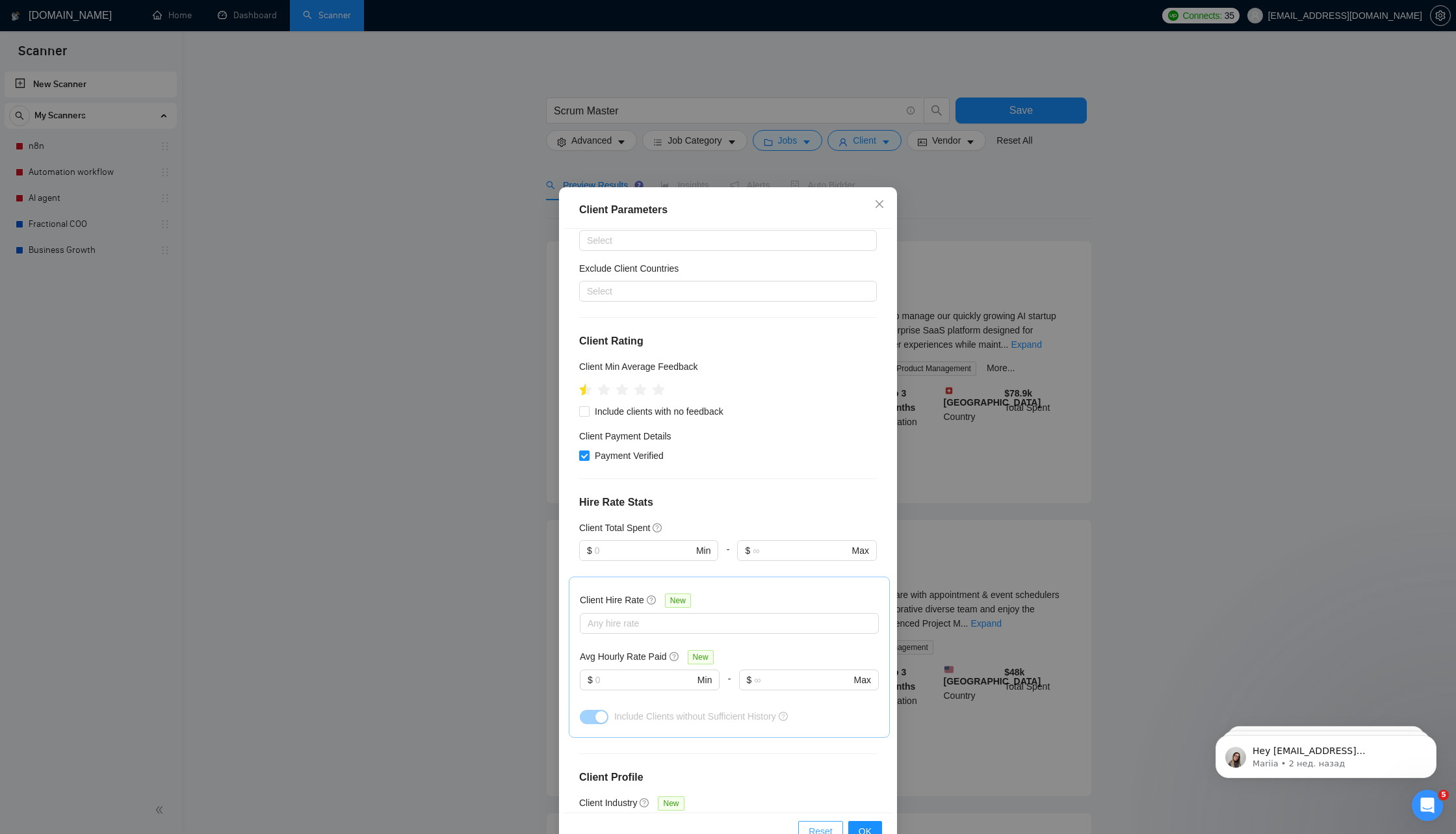
scroll to position [63, 0]
click at [828, 831] on span "Reset" at bounding box center [820, 831] width 24 height 14
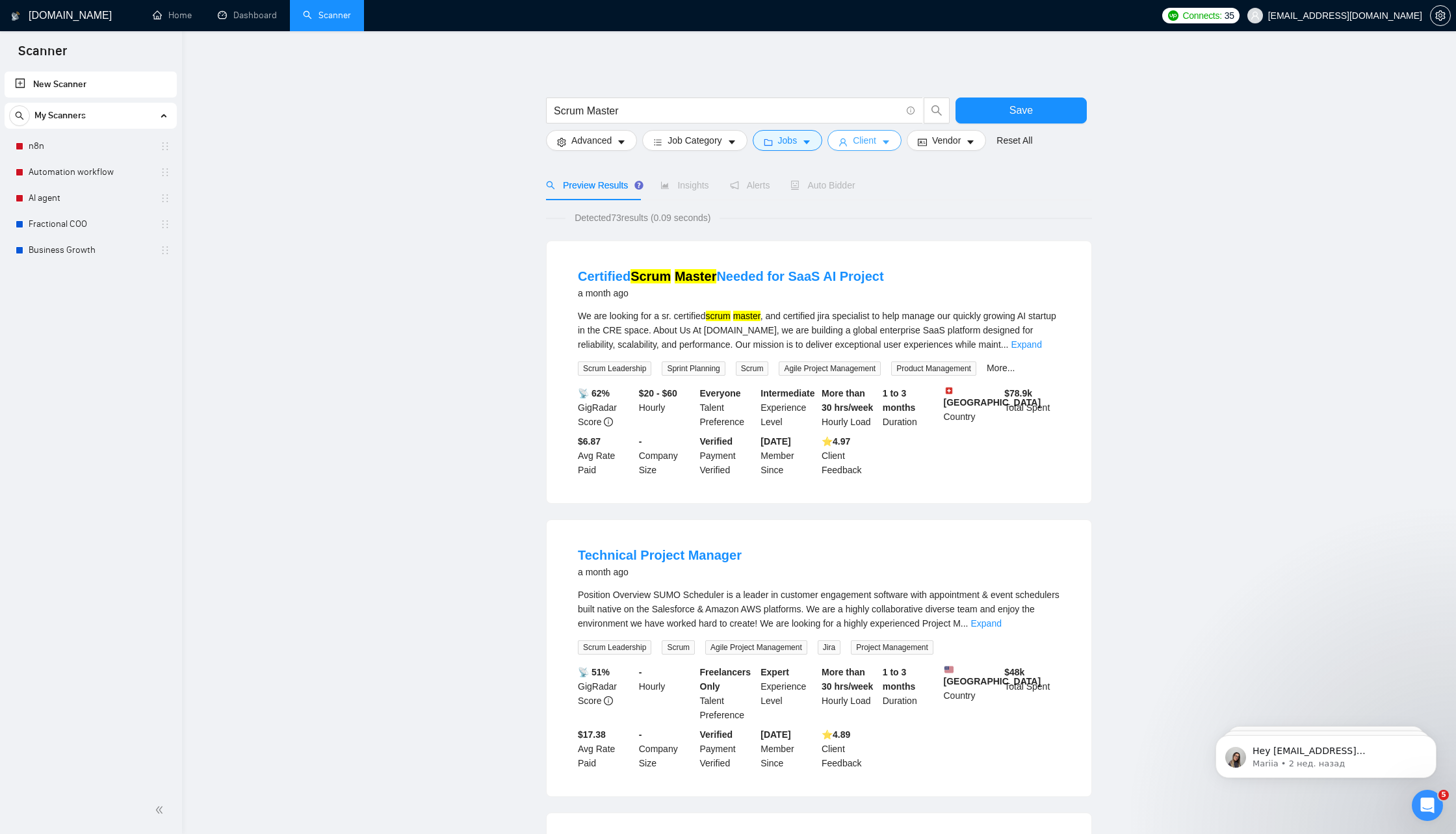
click at [865, 137] on span "Client" at bounding box center [864, 140] width 24 height 14
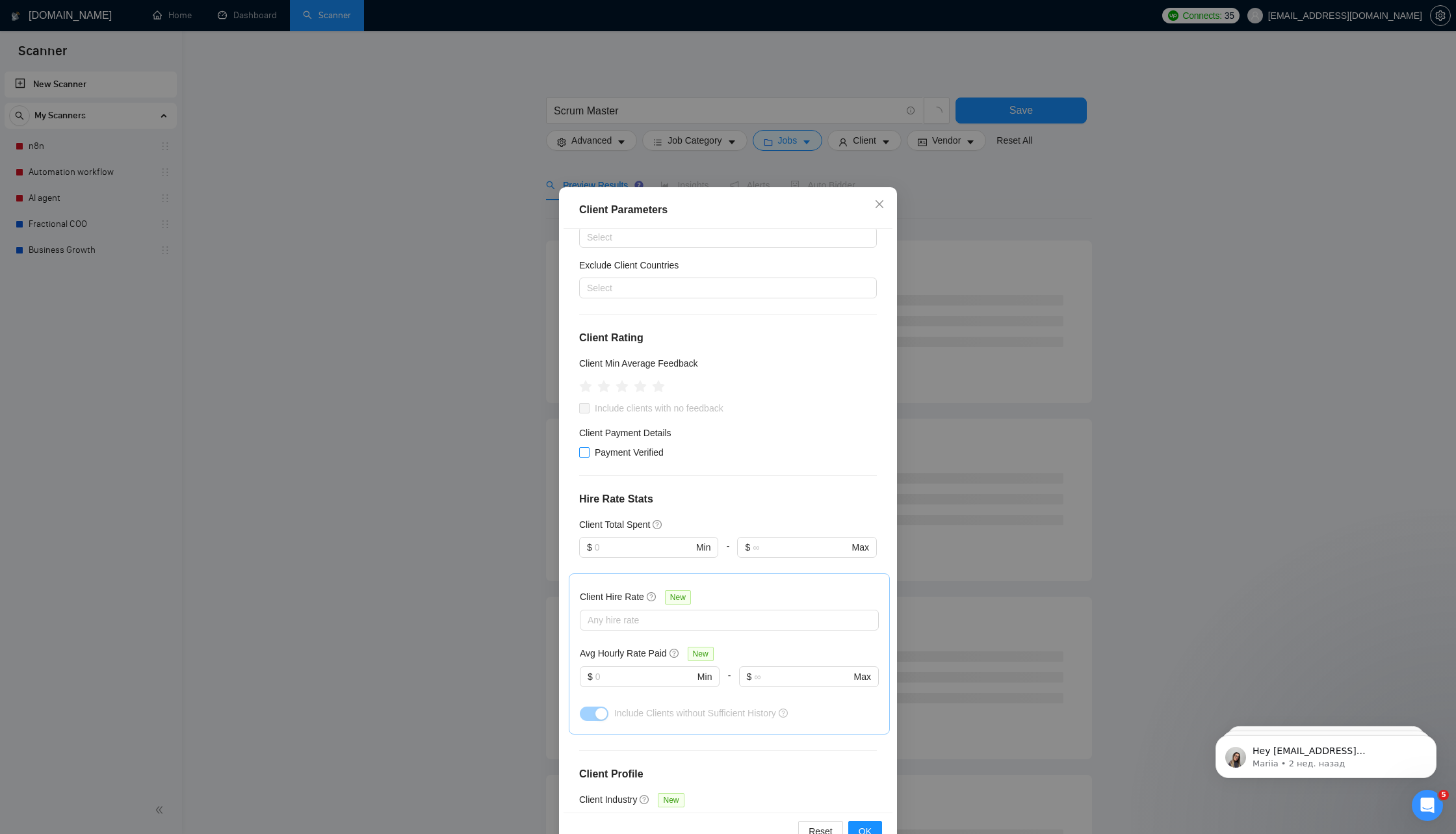
click at [645, 454] on span "Payment Verified" at bounding box center [629, 453] width 79 height 14
click at [588, 454] on input "Payment Verified" at bounding box center [584, 451] width 9 height 9
checkbox input "true"
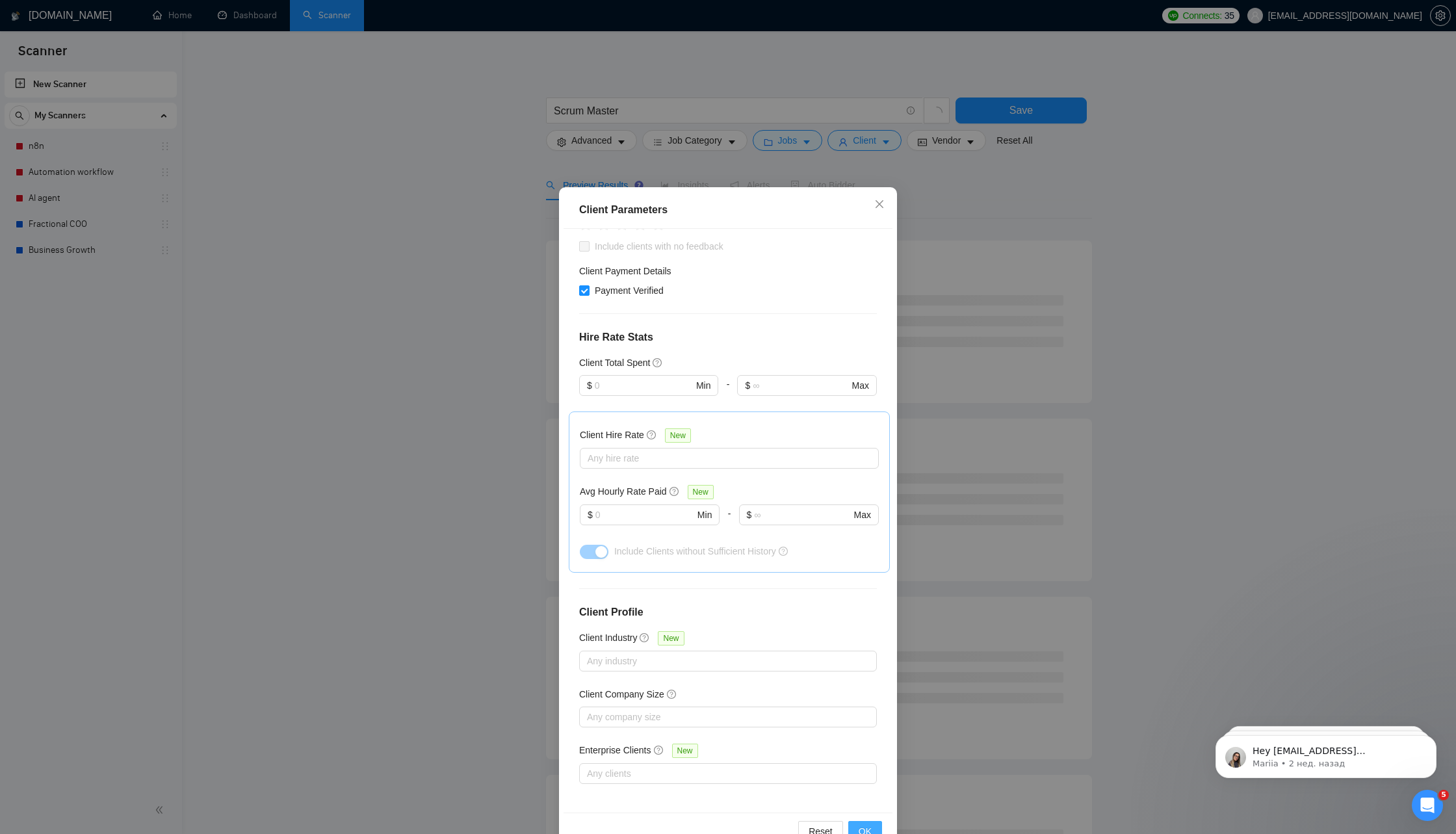
click at [866, 824] on span "OK" at bounding box center [865, 831] width 13 height 14
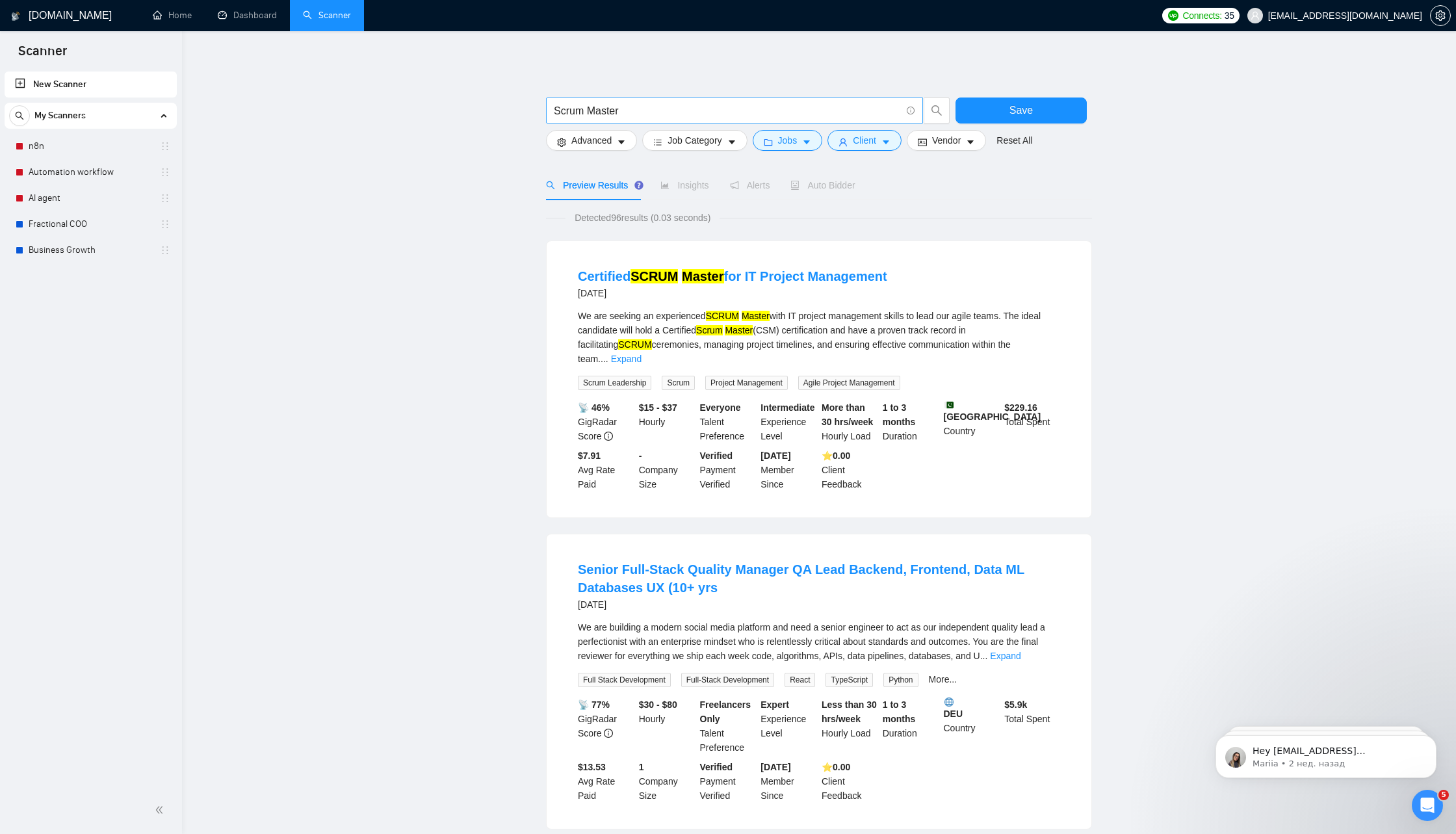
click at [728, 104] on input "Scrum Master" at bounding box center [728, 111] width 347 height 17
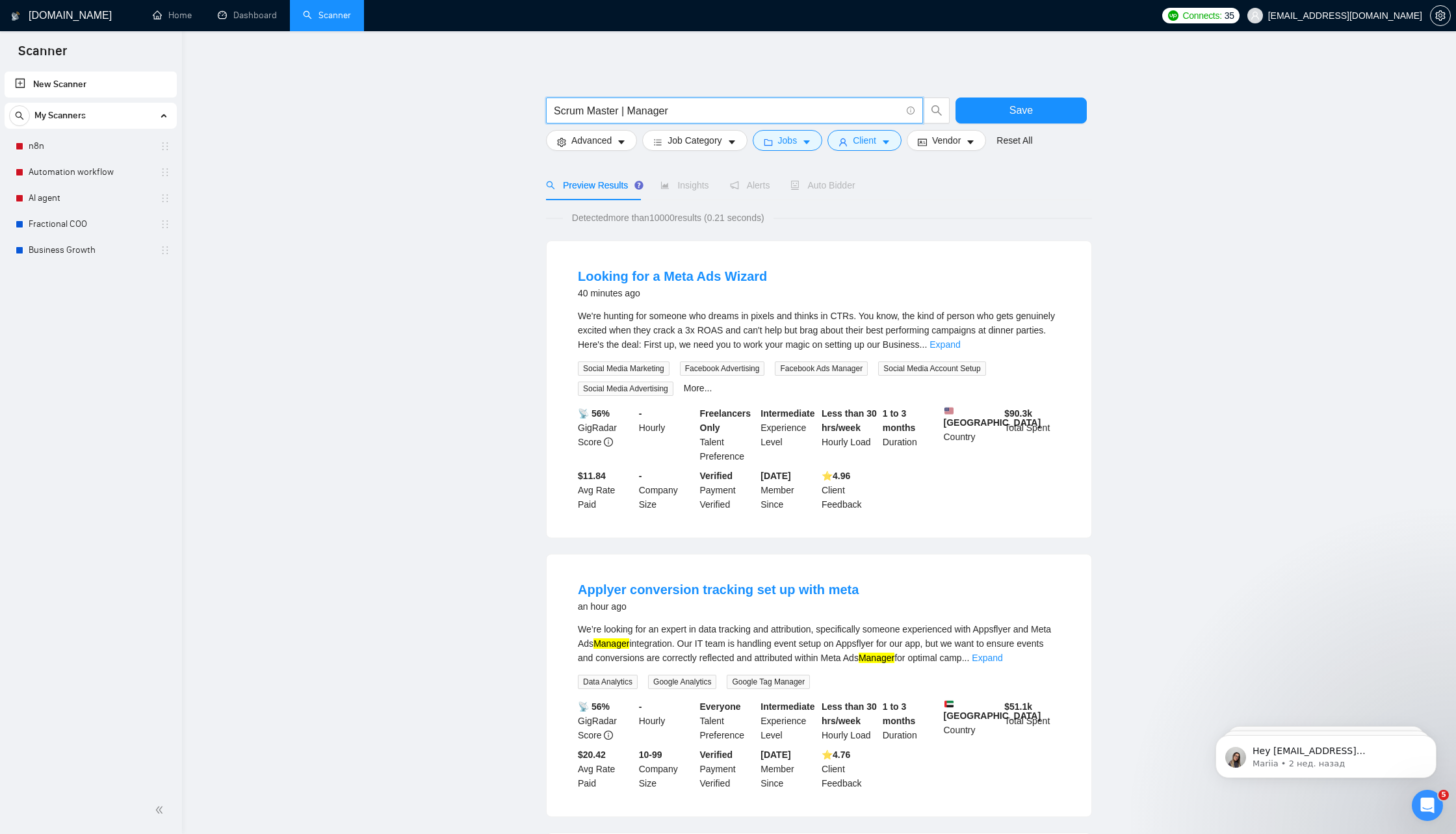
drag, startPoint x: 622, startPoint y: 106, endPoint x: 718, endPoint y: 106, distance: 96.0
click at [718, 106] on input "Scrum Master | Manager" at bounding box center [728, 111] width 347 height 17
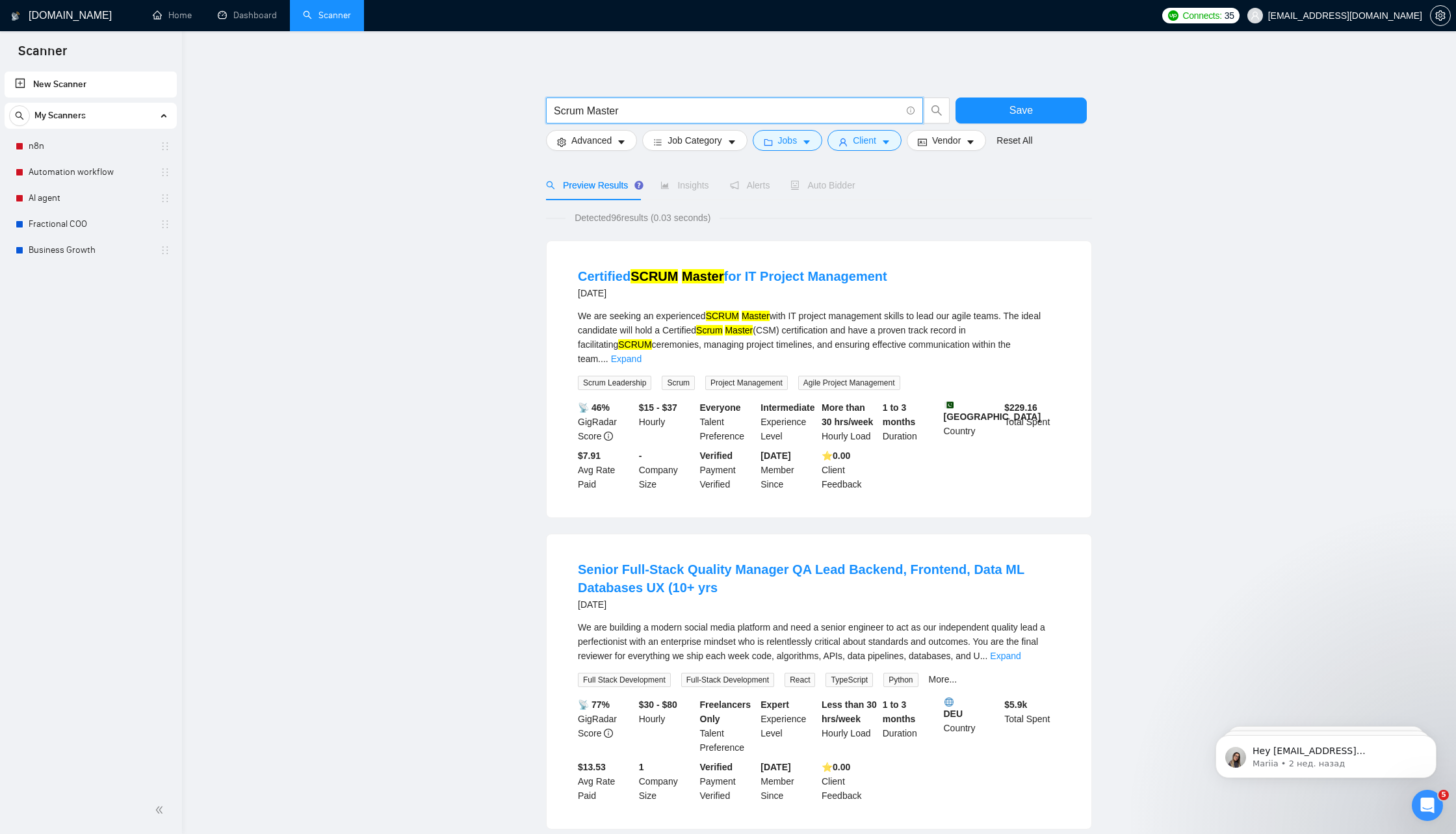
type input "Scrum Master"
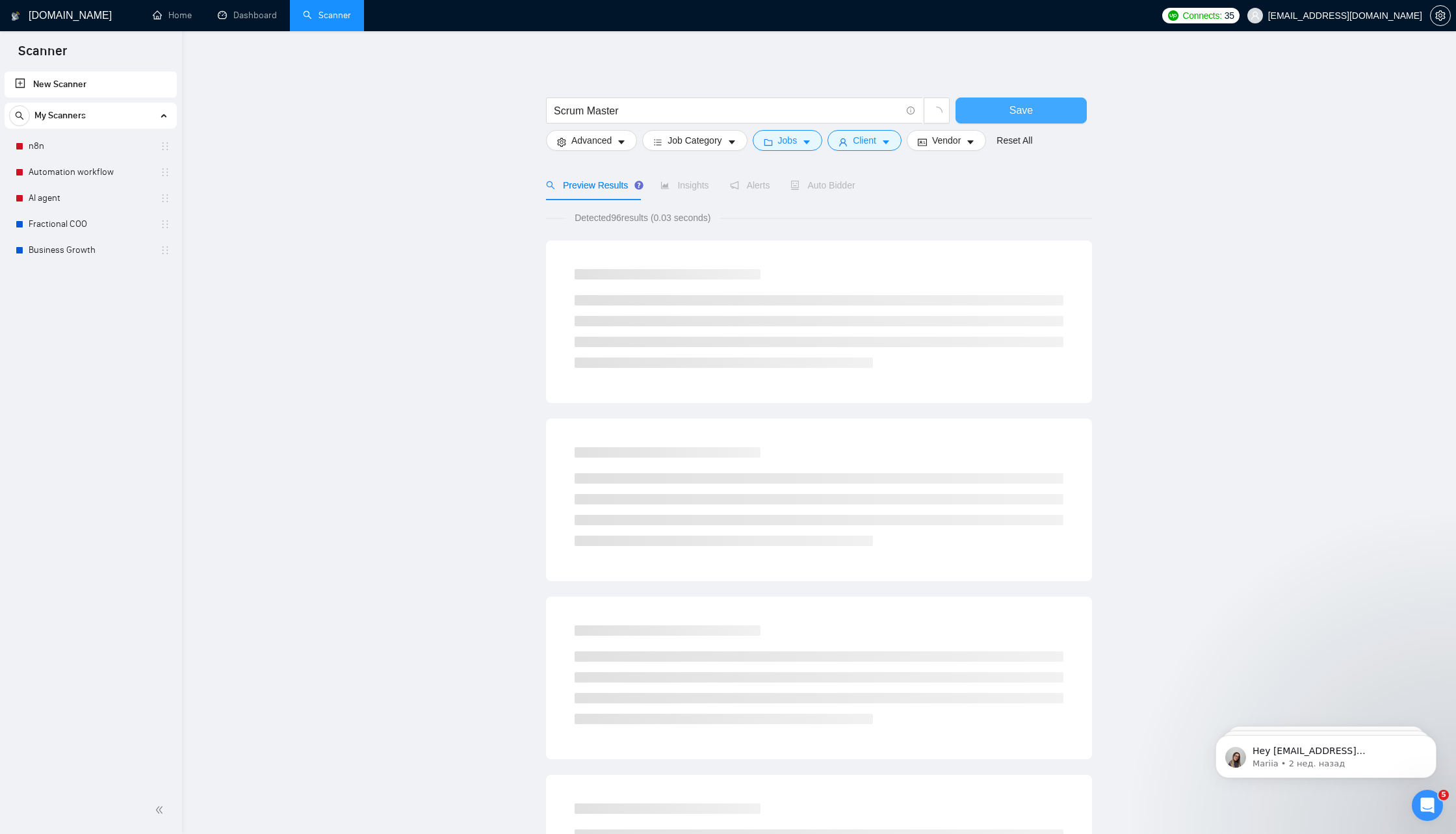
click at [1017, 104] on span "Save" at bounding box center [1021, 110] width 24 height 17
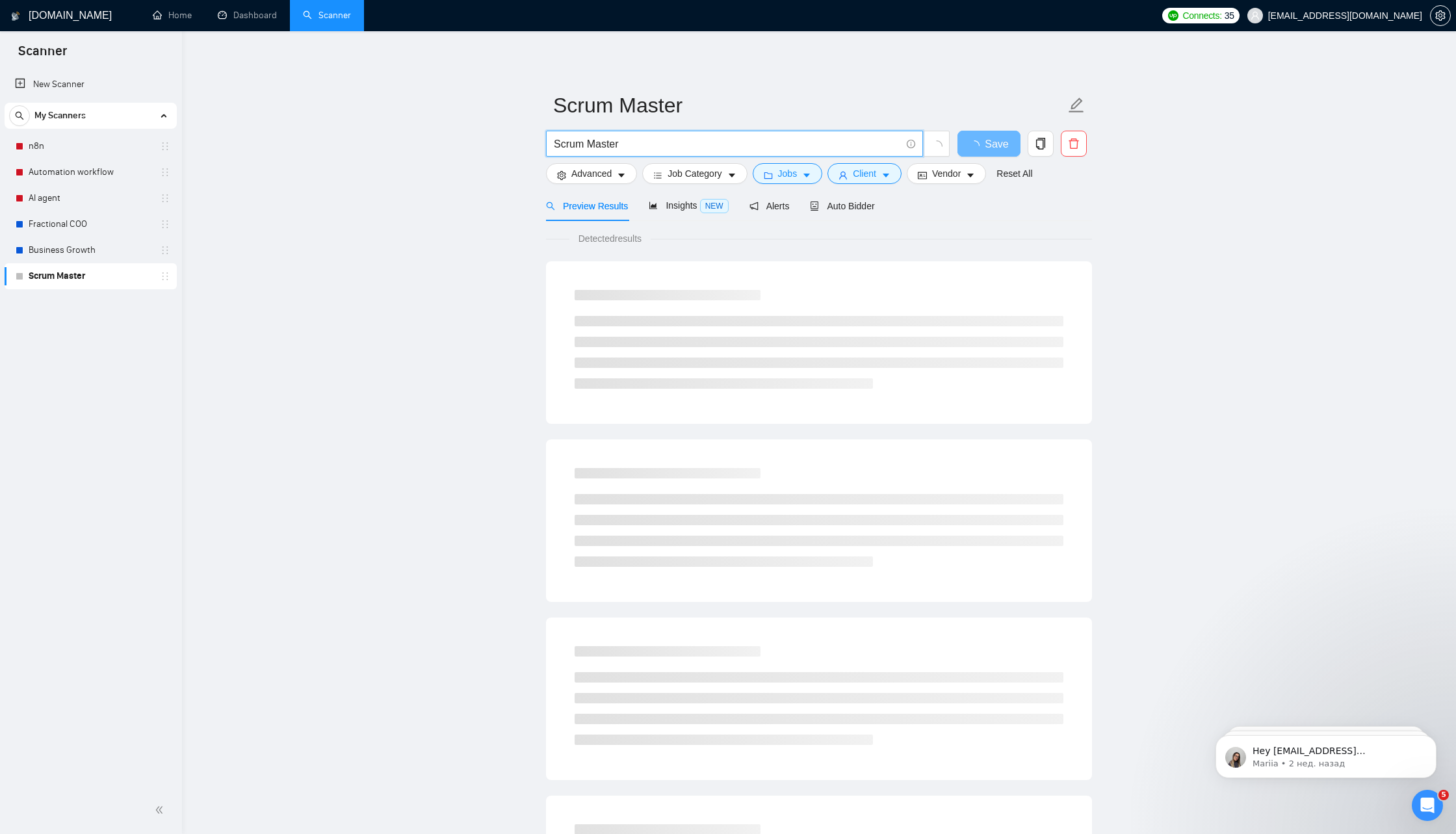
click at [669, 147] on input "Scrum Master" at bounding box center [728, 144] width 347 height 17
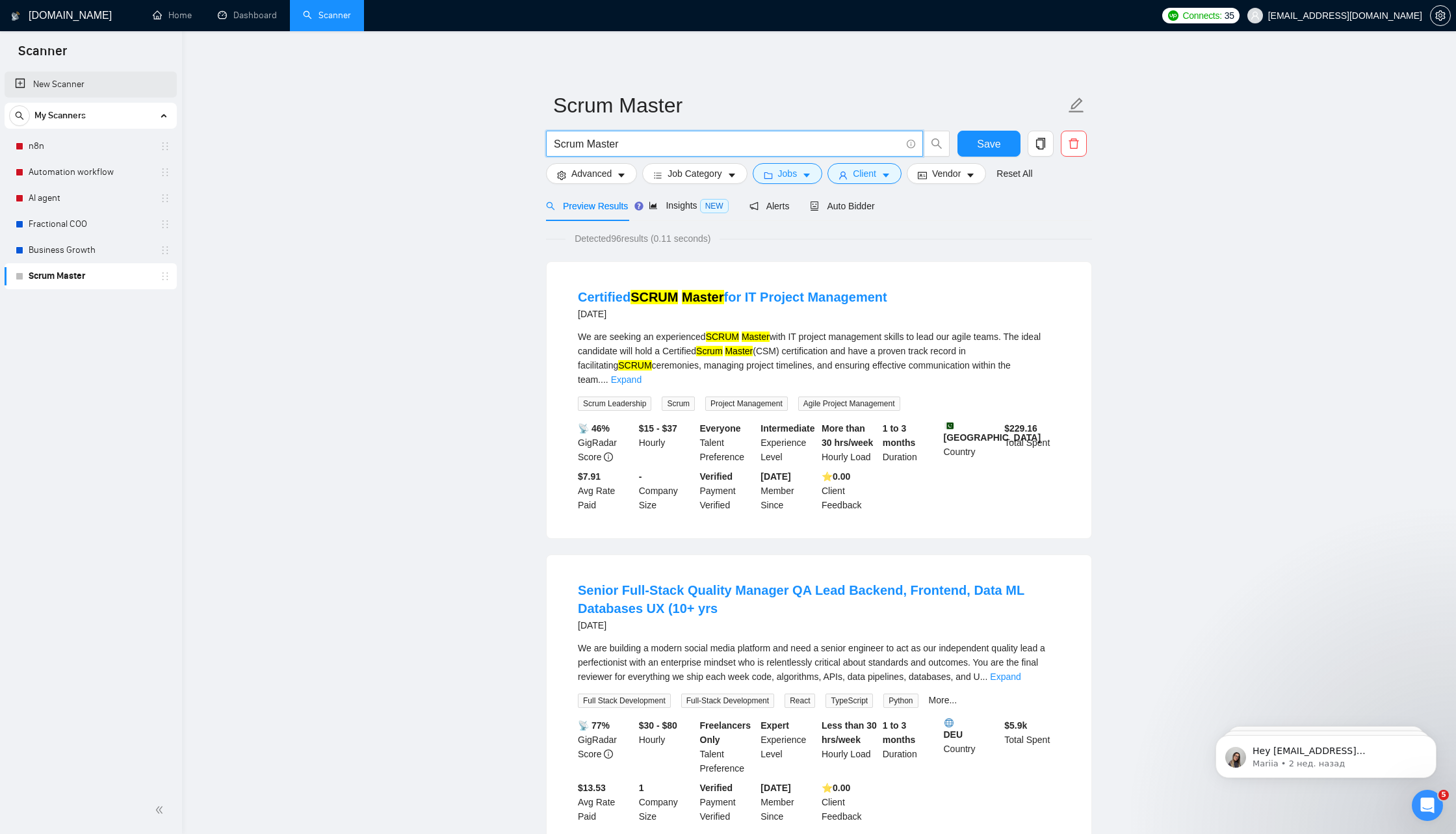
click at [84, 87] on link "New Scanner" at bounding box center [91, 84] width 151 height 26
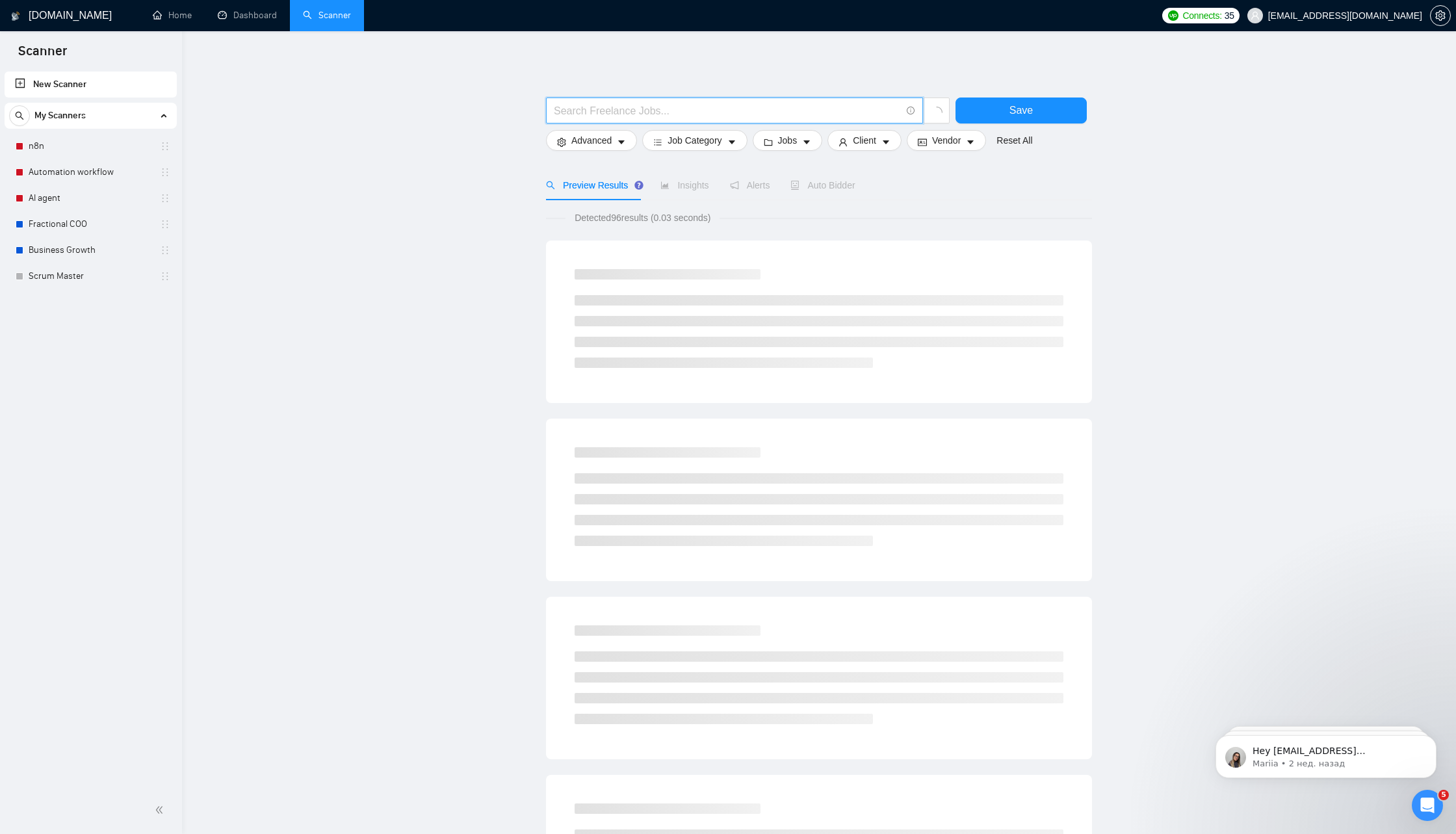
click at [615, 110] on input "text" at bounding box center [728, 111] width 347 height 17
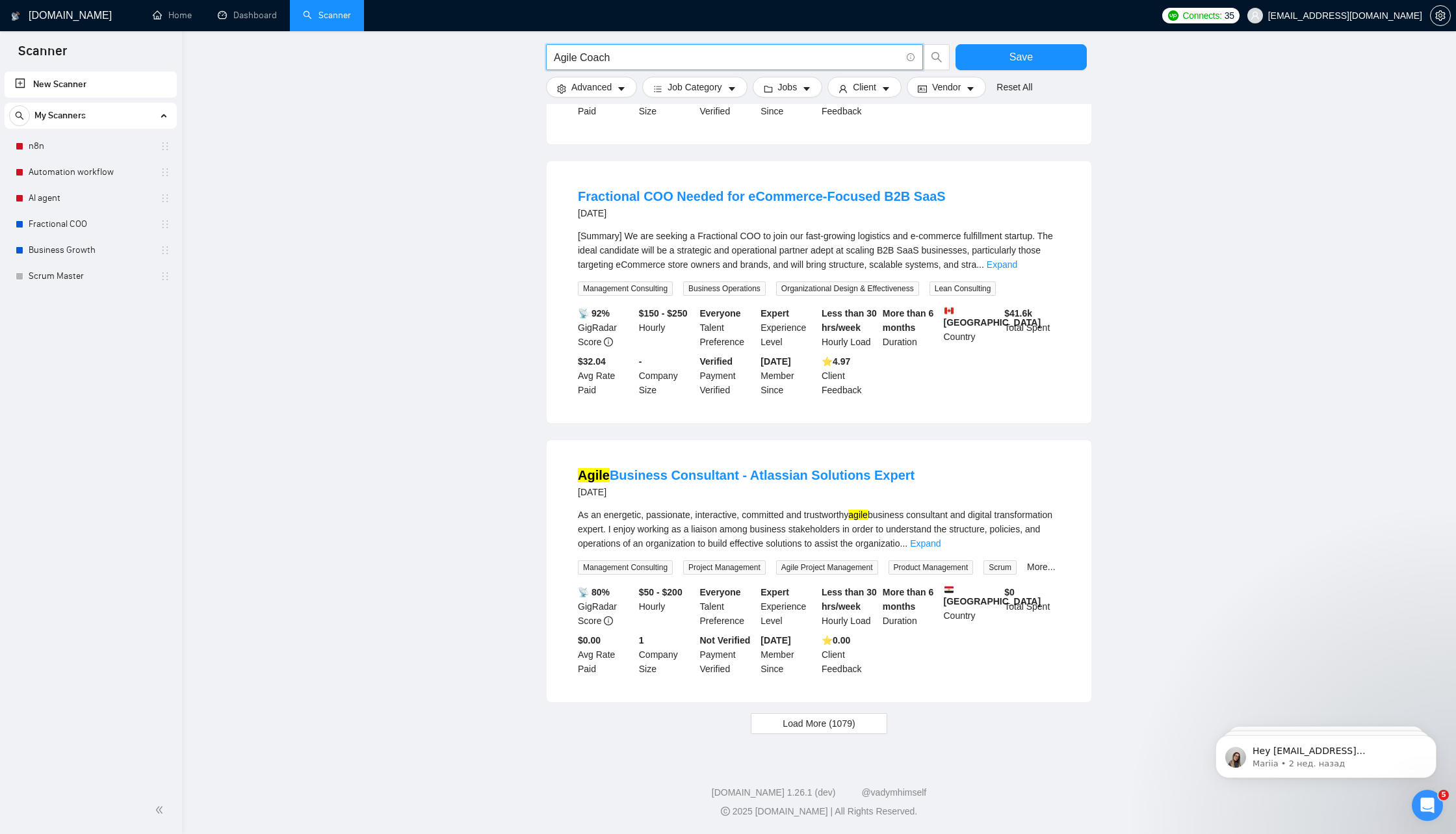
scroll to position [951, 0]
click at [825, 724] on span "Load More (1079)" at bounding box center [819, 723] width 72 height 14
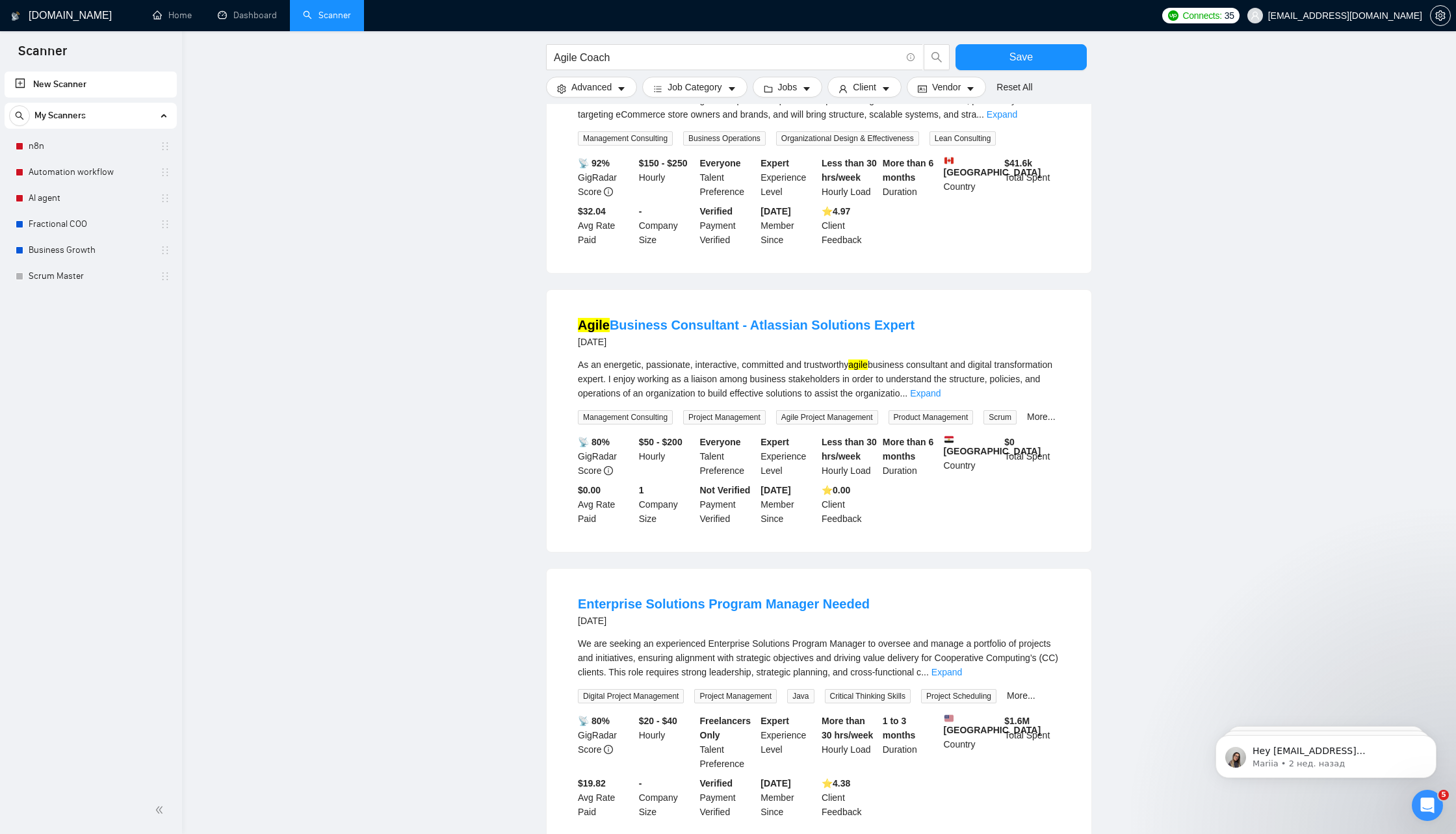
scroll to position [0, 0]
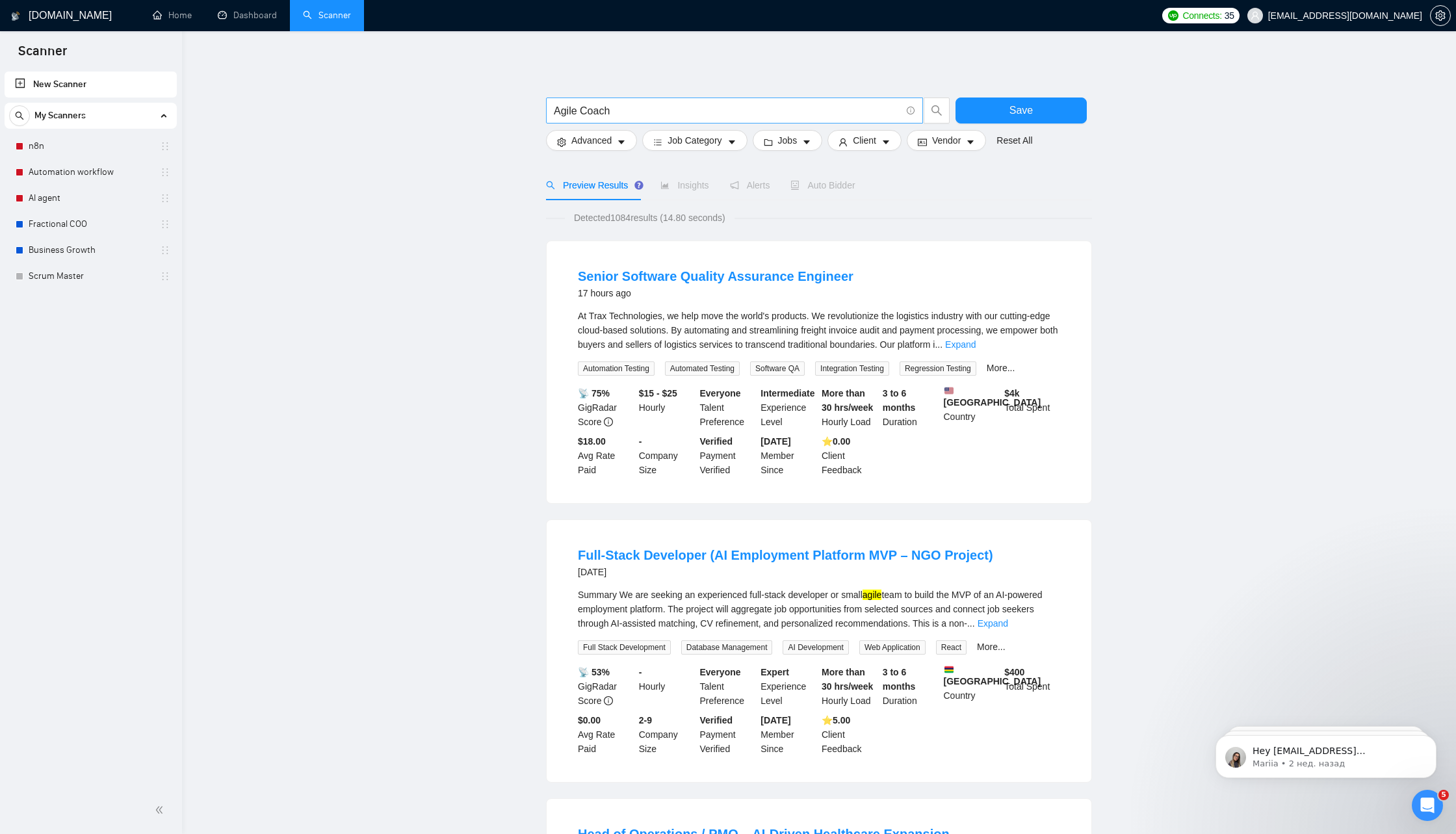
click at [597, 111] on input "Agile Coach" at bounding box center [728, 111] width 347 height 17
type input "Agile Consultant"
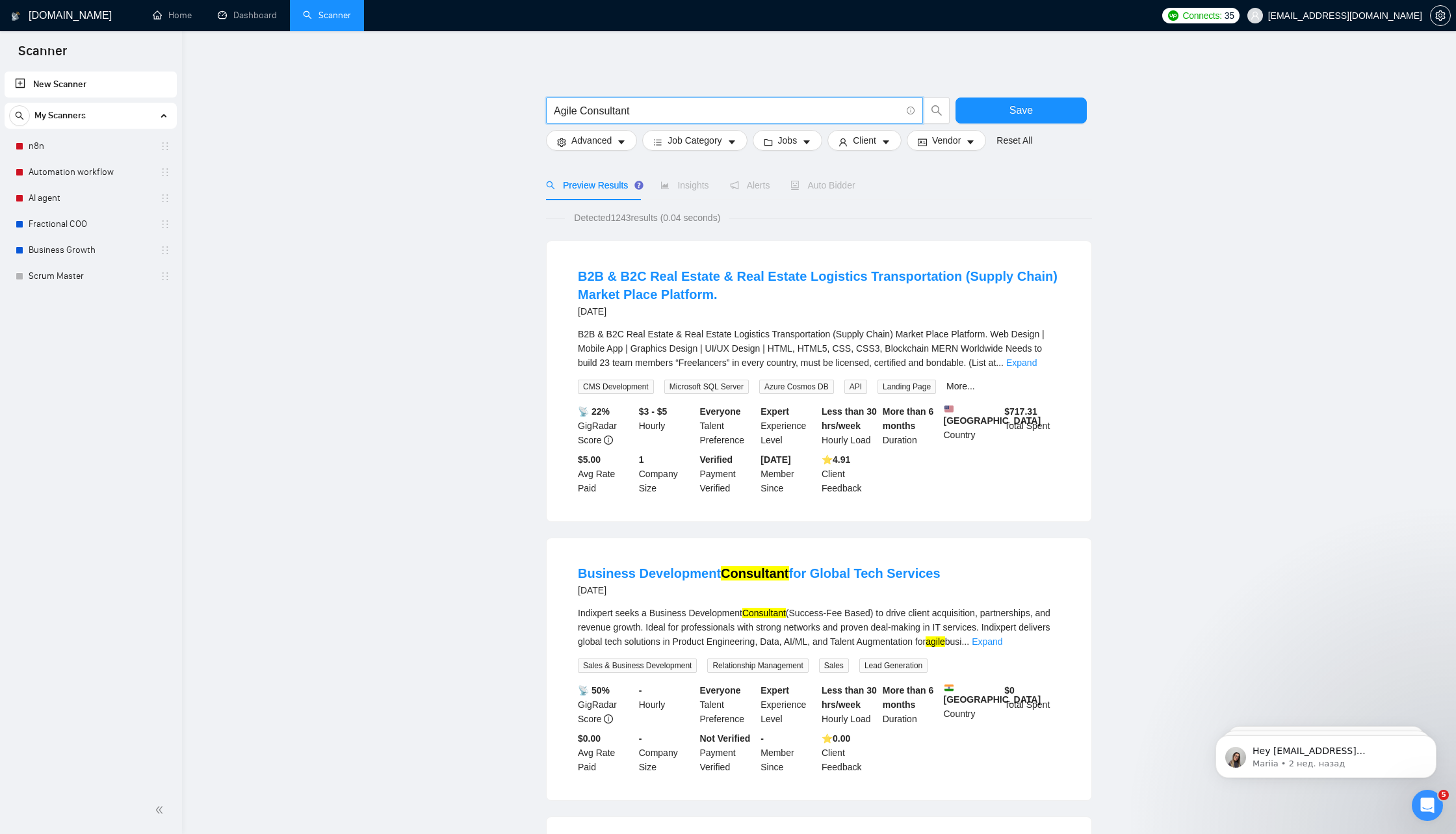
click at [739, 113] on input "Agile Consultant" at bounding box center [728, 111] width 347 height 17
click at [59, 273] on link "Scrum Master" at bounding box center [91, 276] width 124 height 26
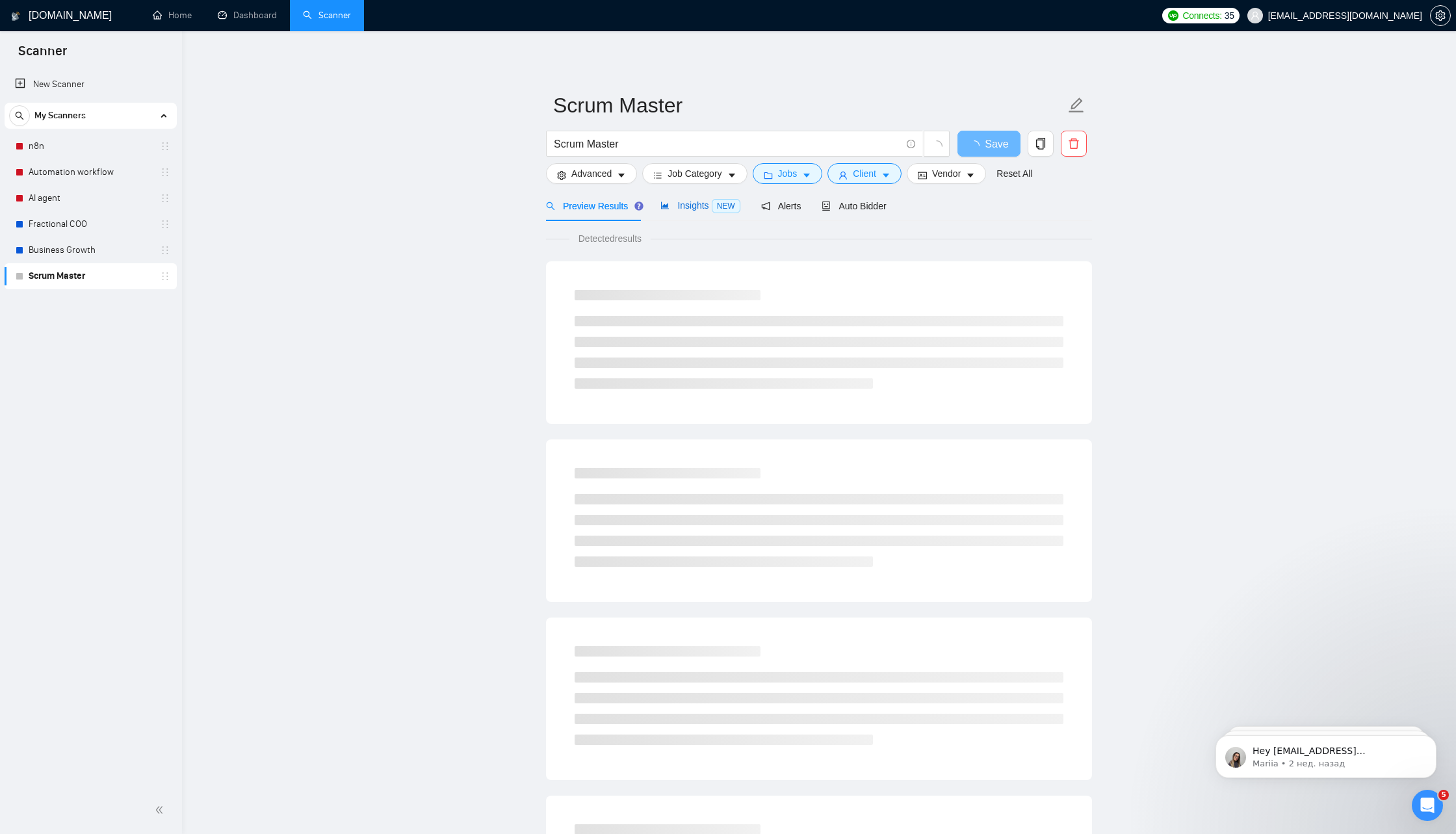
click at [682, 202] on span "Insights NEW" at bounding box center [700, 205] width 79 height 10
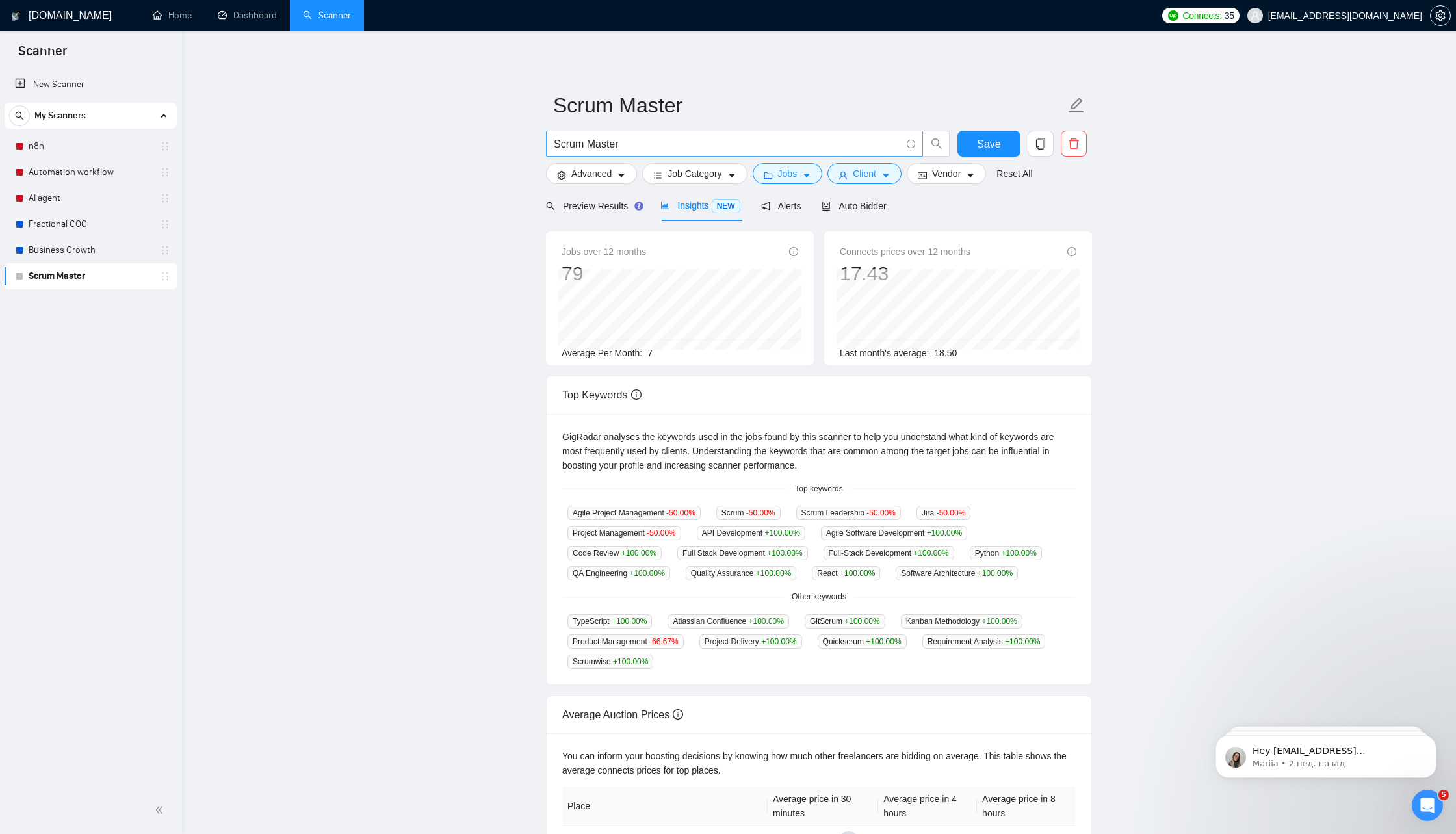
click at [629, 145] on input "Scrum Master" at bounding box center [728, 144] width 347 height 17
type input "Scrum Master"
click at [609, 179] on span "Advanced" at bounding box center [592, 173] width 40 height 14
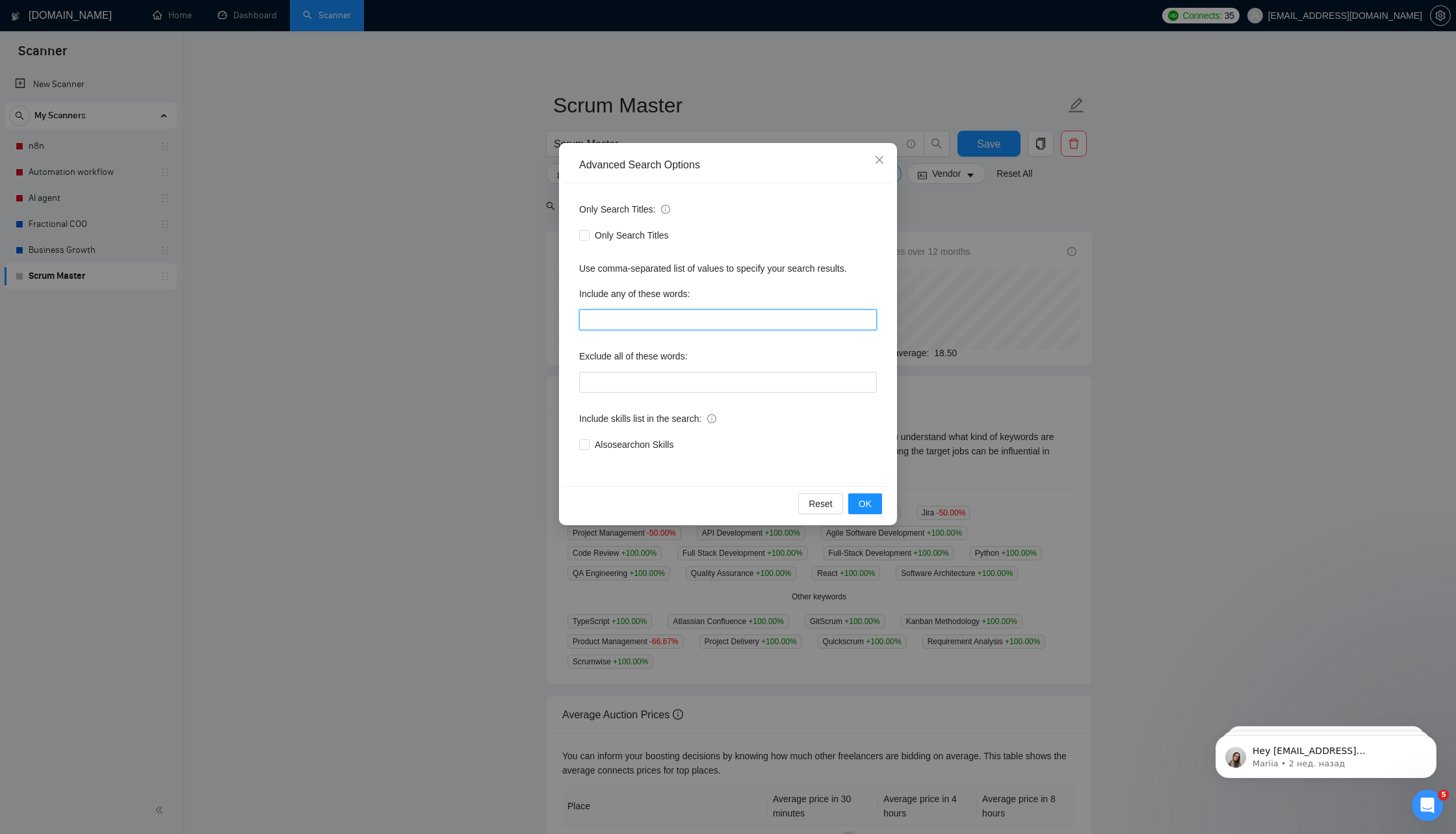
click at [643, 327] on input "text" at bounding box center [728, 319] width 298 height 21
click at [624, 444] on span "Also search on Skills" at bounding box center [634, 445] width 89 height 14
click at [588, 444] on input "Also search on Skills" at bounding box center [584, 444] width 9 height 9
checkbox input "true"
click at [620, 320] on input "text" at bounding box center [728, 319] width 298 height 21
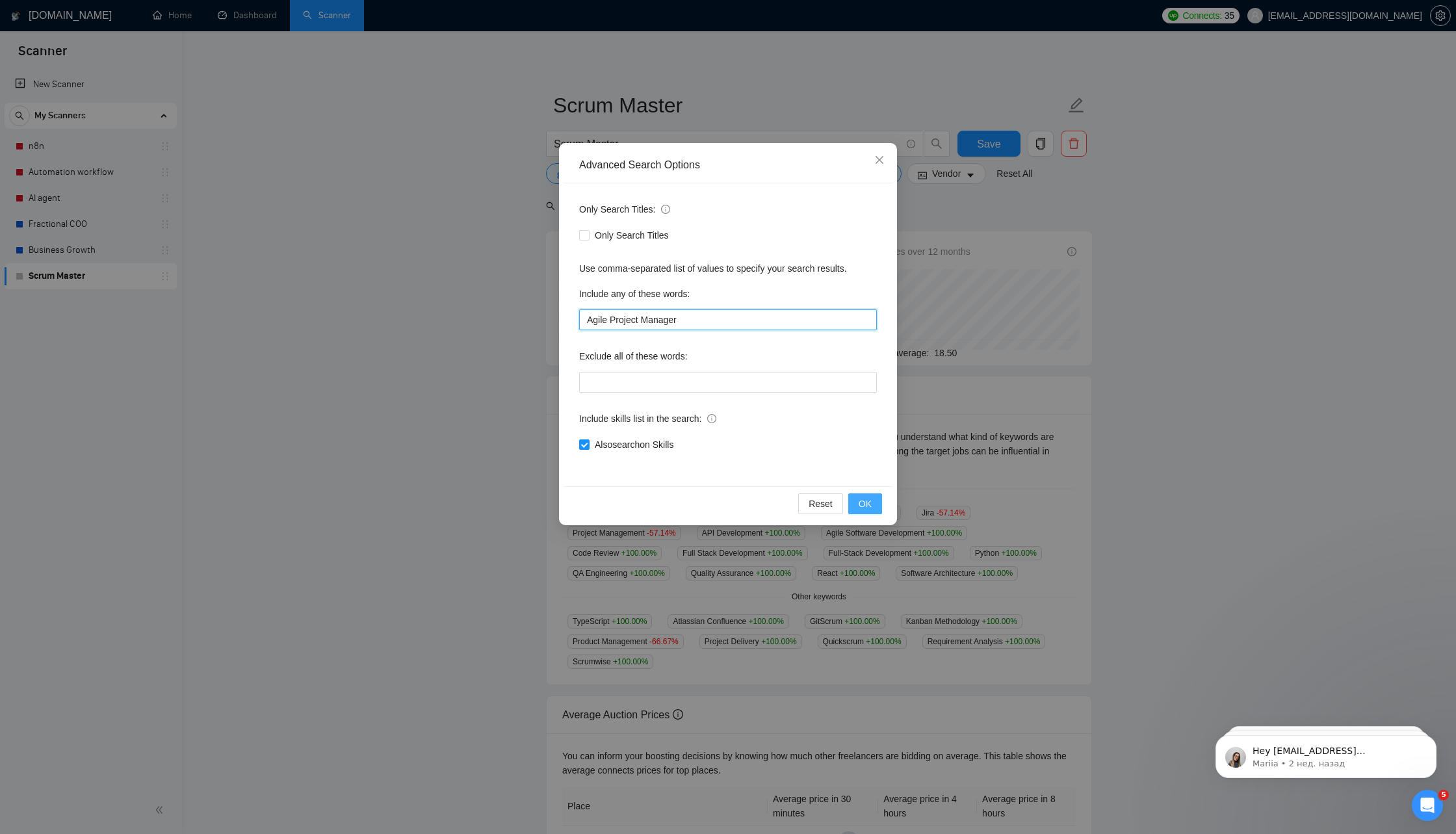
type input "Agile Project Manager"
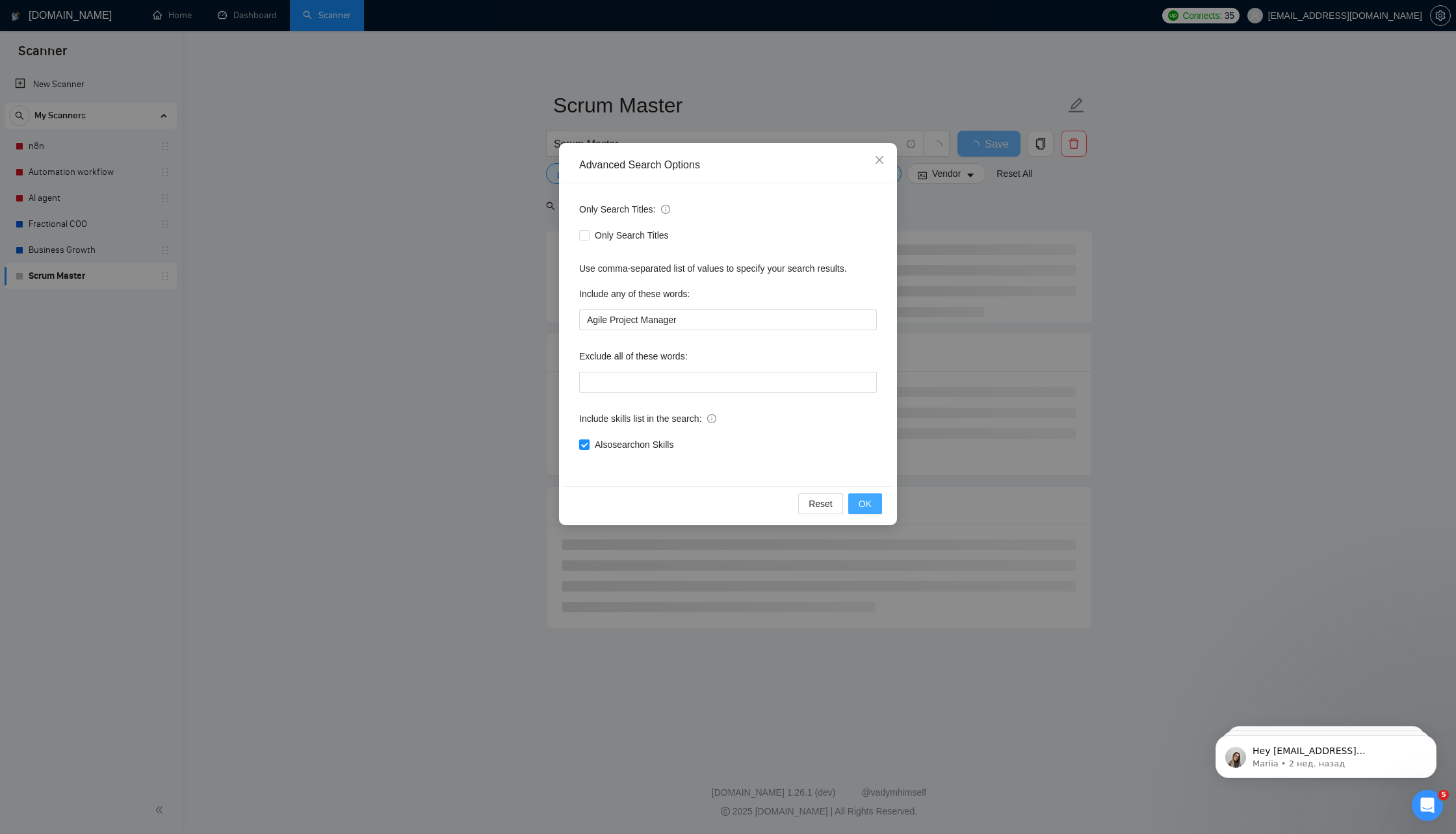
click at [867, 498] on span "OK" at bounding box center [865, 504] width 13 height 14
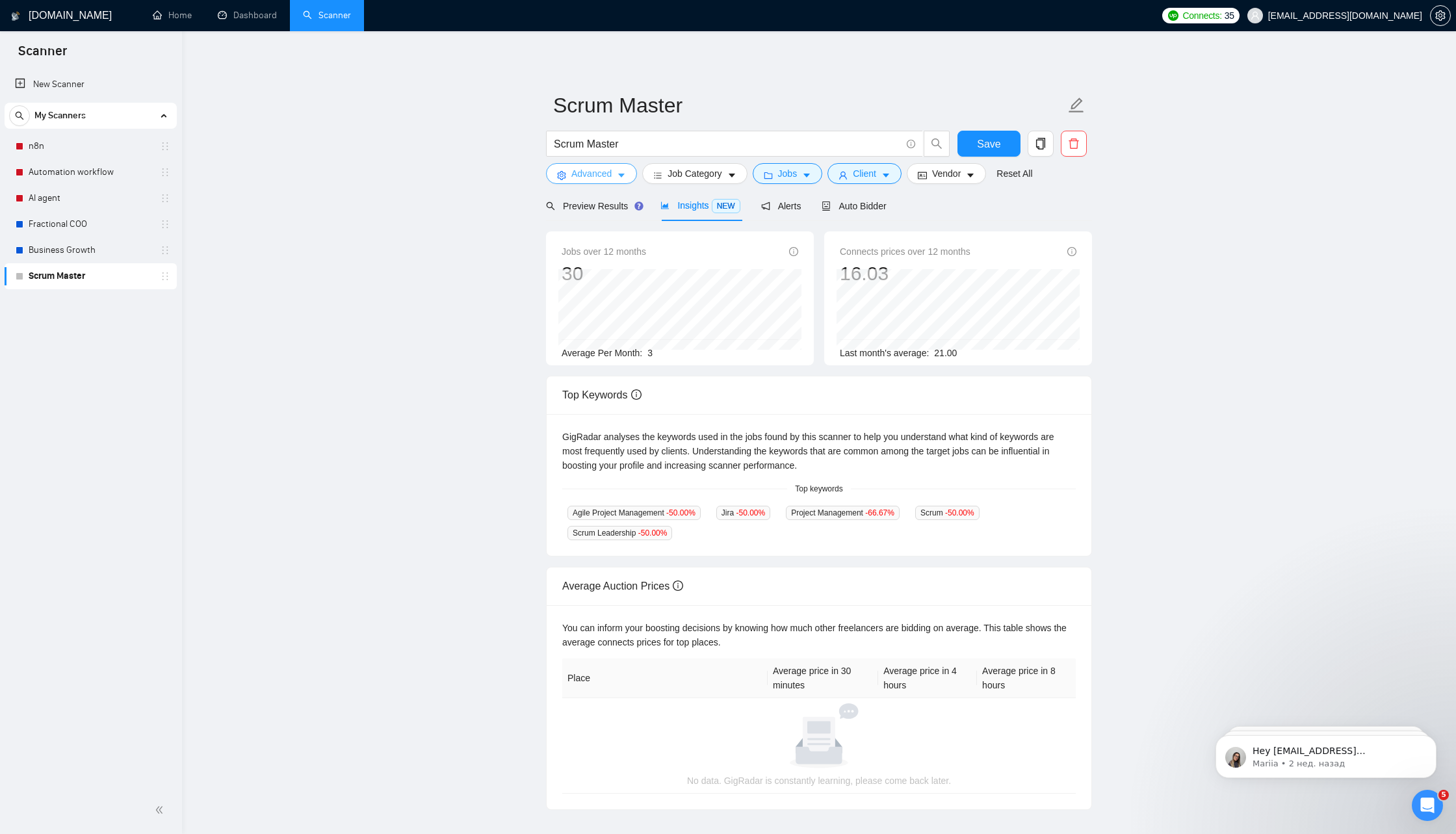
click at [617, 173] on button "Advanced" at bounding box center [592, 173] width 91 height 21
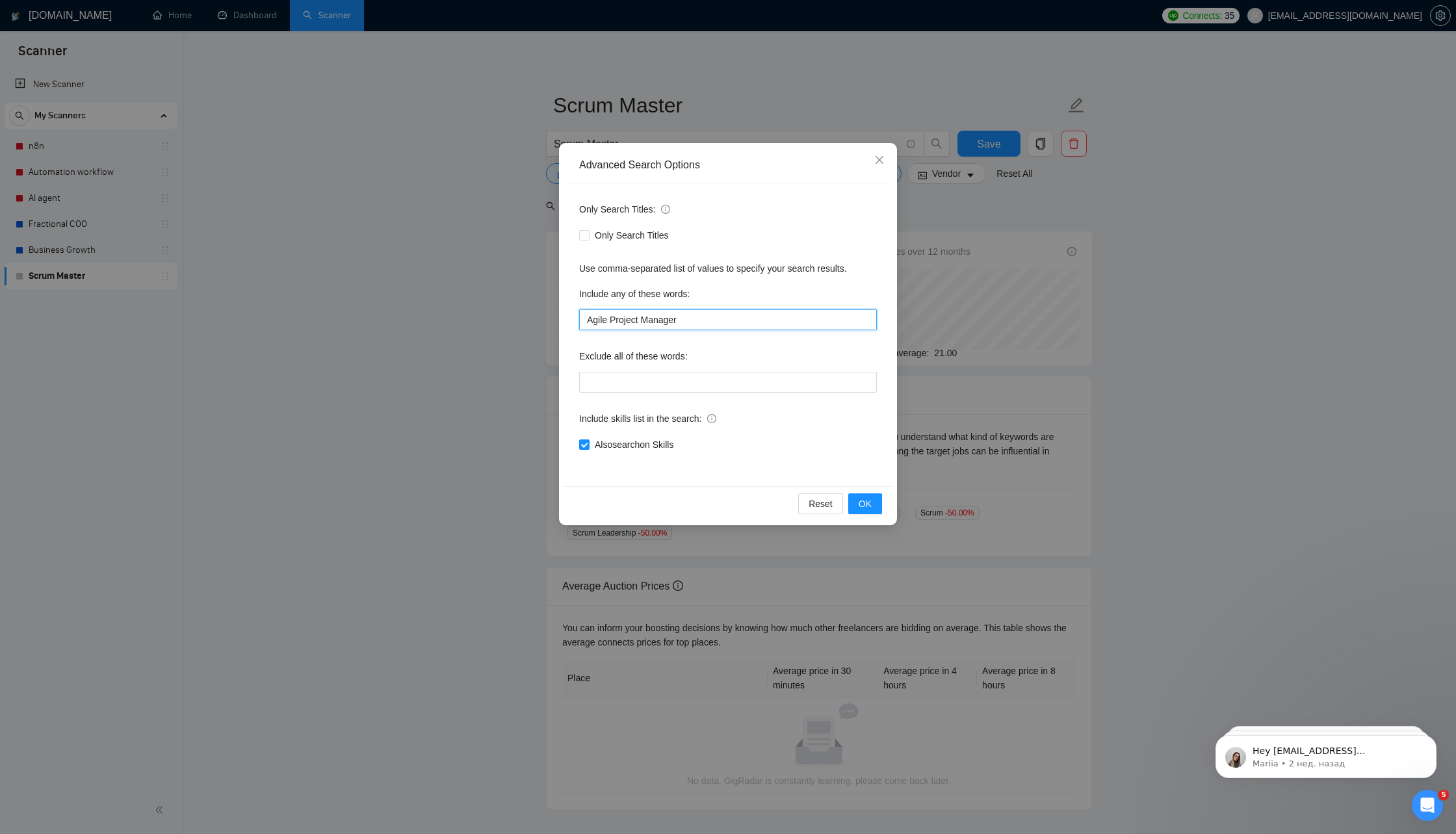
click at [669, 323] on input "Agile Project Manager" at bounding box center [728, 319] width 298 height 21
click at [877, 504] on button "OK" at bounding box center [865, 504] width 34 height 21
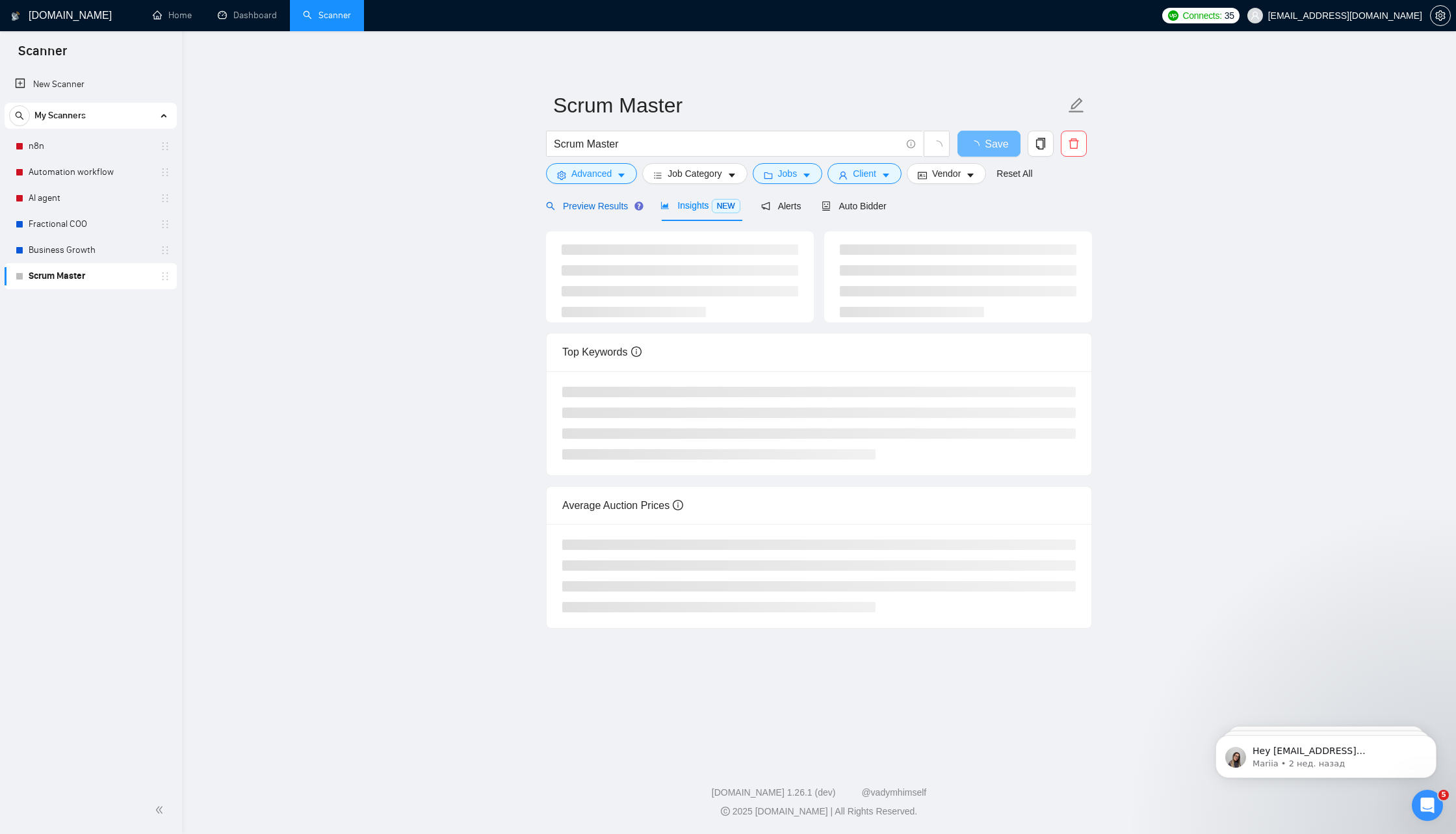
click at [617, 204] on span "Preview Results" at bounding box center [593, 206] width 94 height 10
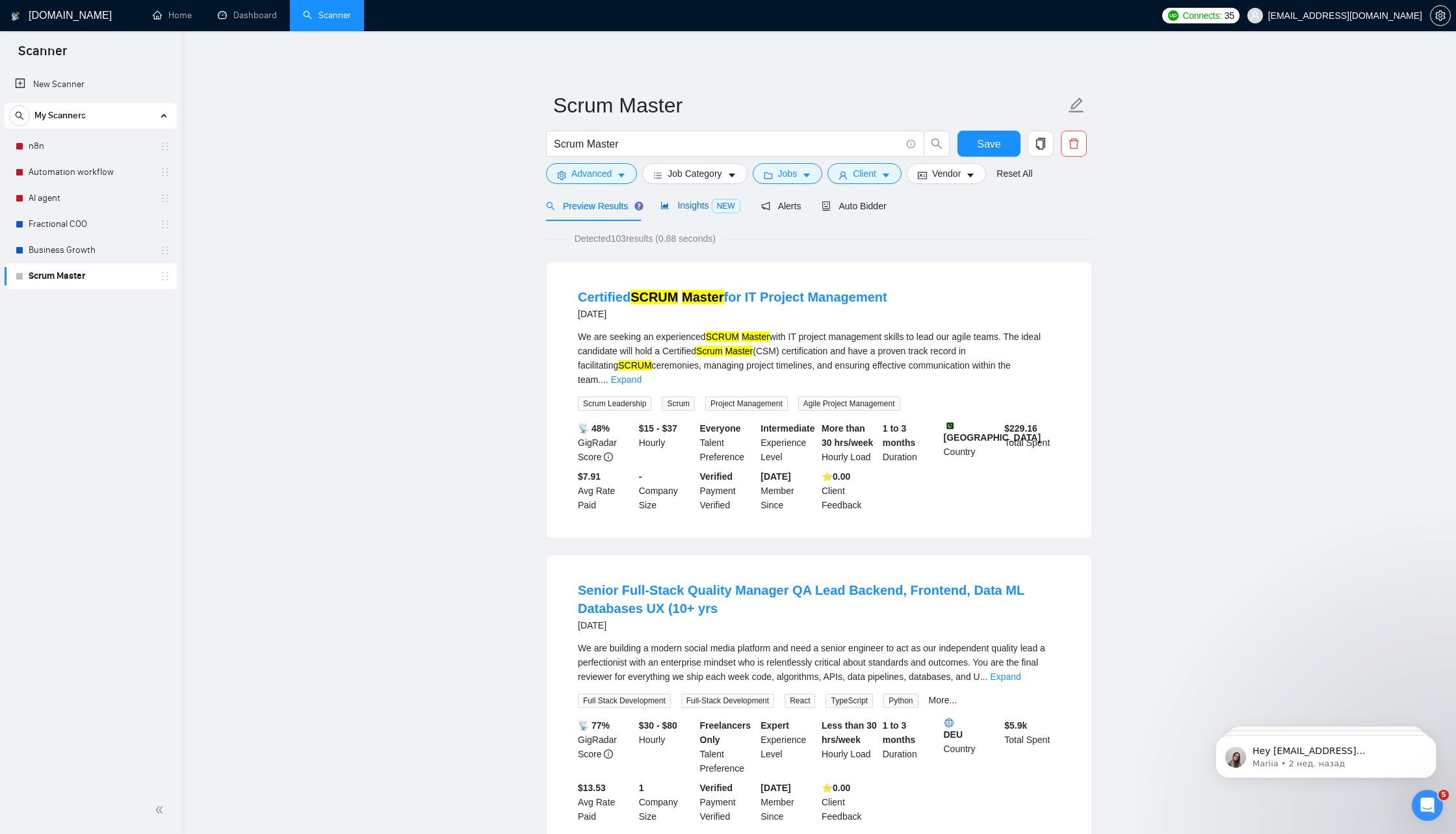
click at [669, 206] on icon "area-chart" at bounding box center [665, 205] width 9 height 9
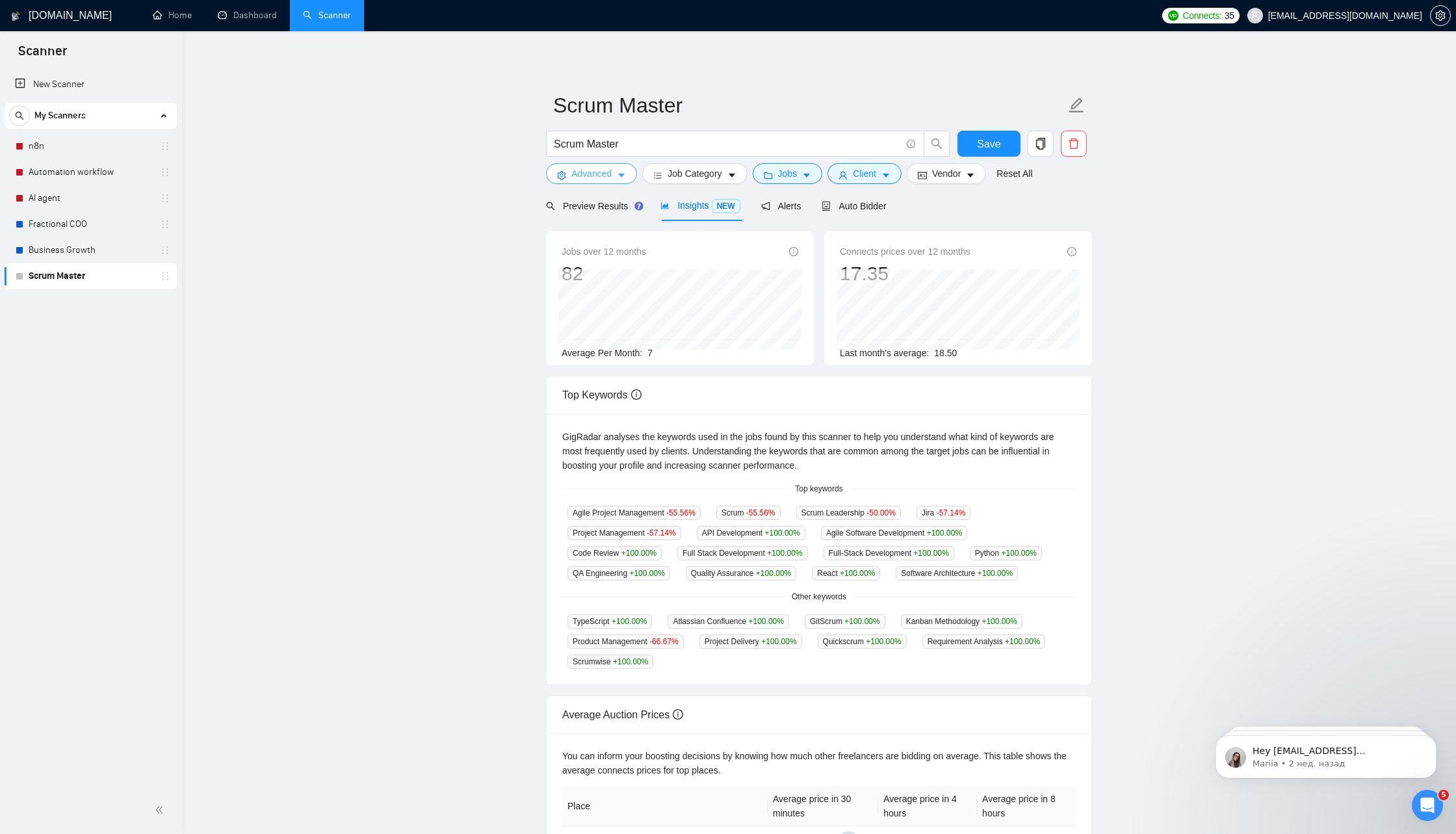
click at [611, 174] on span "Advanced" at bounding box center [592, 173] width 40 height 14
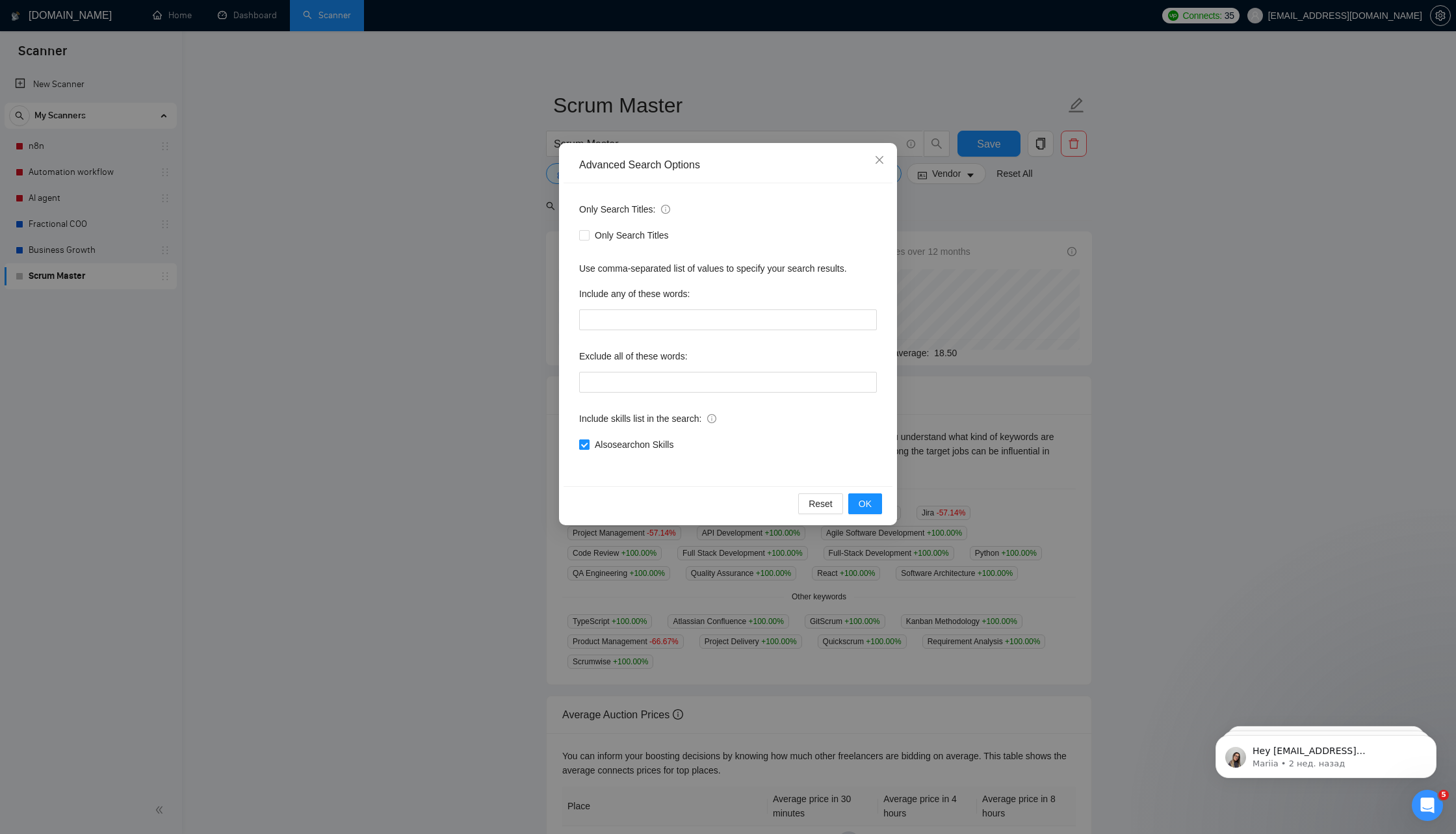
click at [629, 448] on span "Also search on Skills" at bounding box center [634, 445] width 89 height 14
click at [588, 448] on input "Also search on Skills" at bounding box center [584, 444] width 9 height 9
checkbox input "false"
click at [866, 502] on span "OK" at bounding box center [865, 504] width 13 height 14
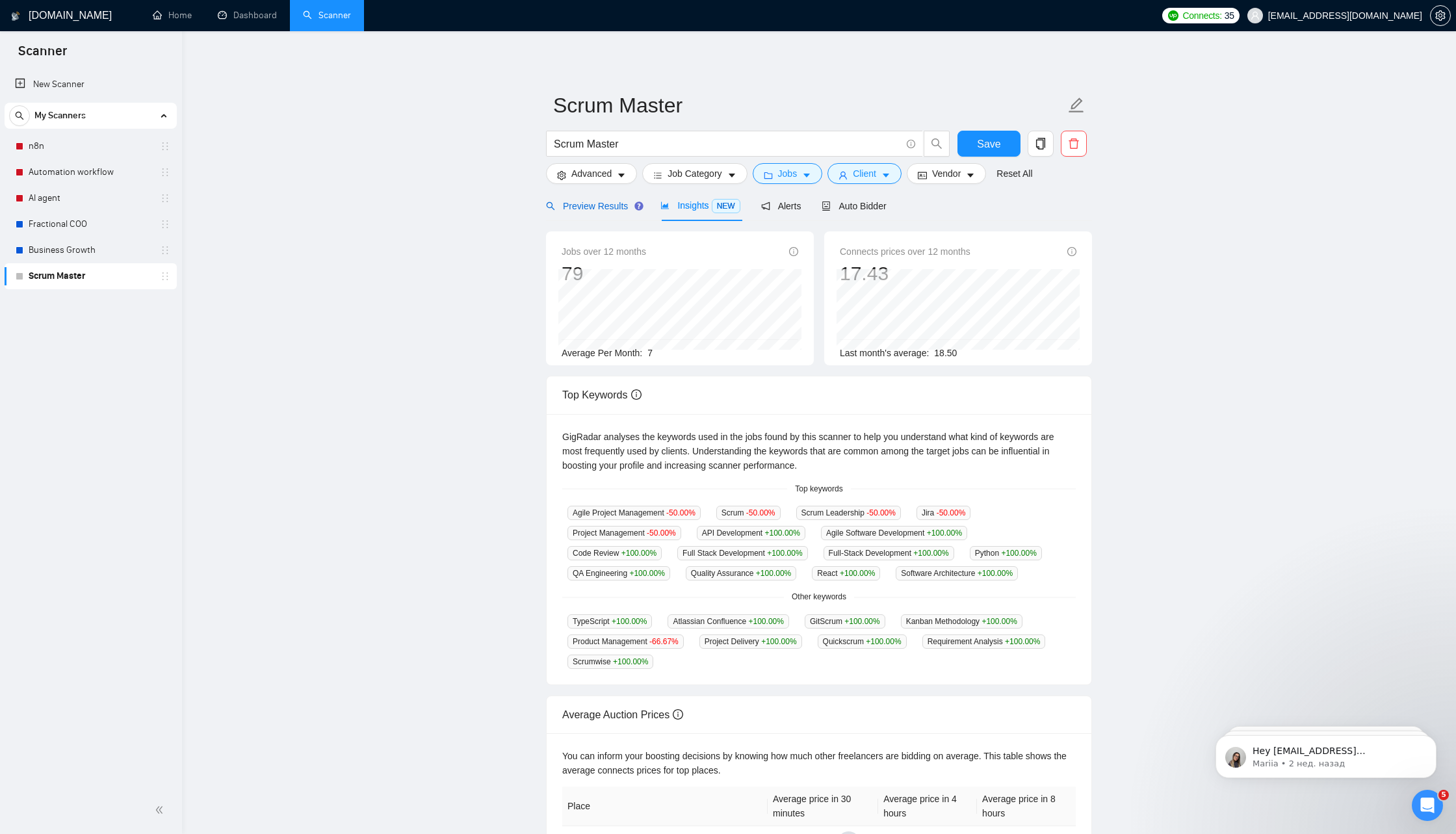
click at [611, 212] on div "Preview Results" at bounding box center [593, 206] width 94 height 14
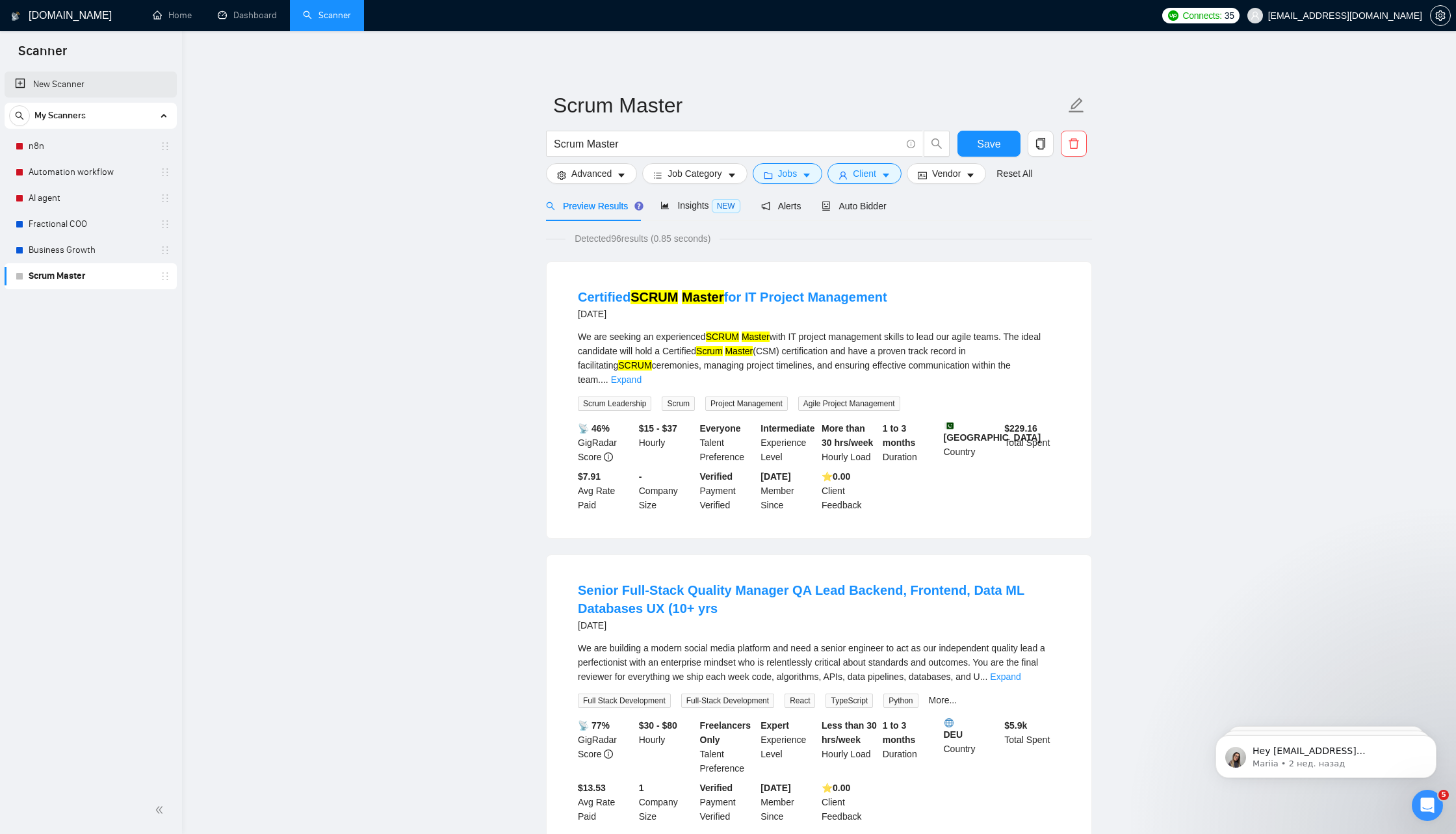
click at [104, 88] on link "New Scanner" at bounding box center [91, 84] width 151 height 26
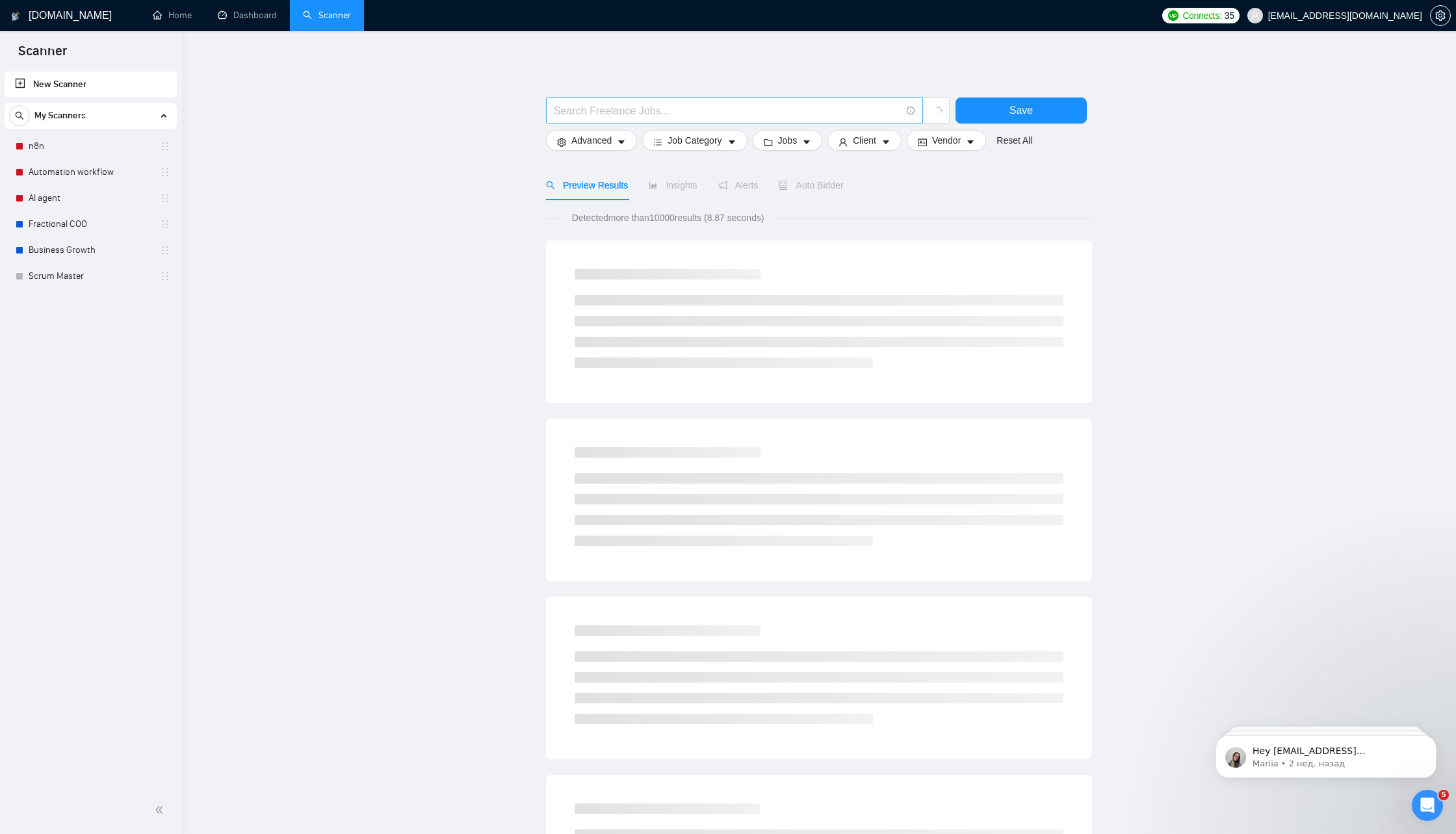
click at [783, 104] on input "text" at bounding box center [728, 111] width 347 height 17
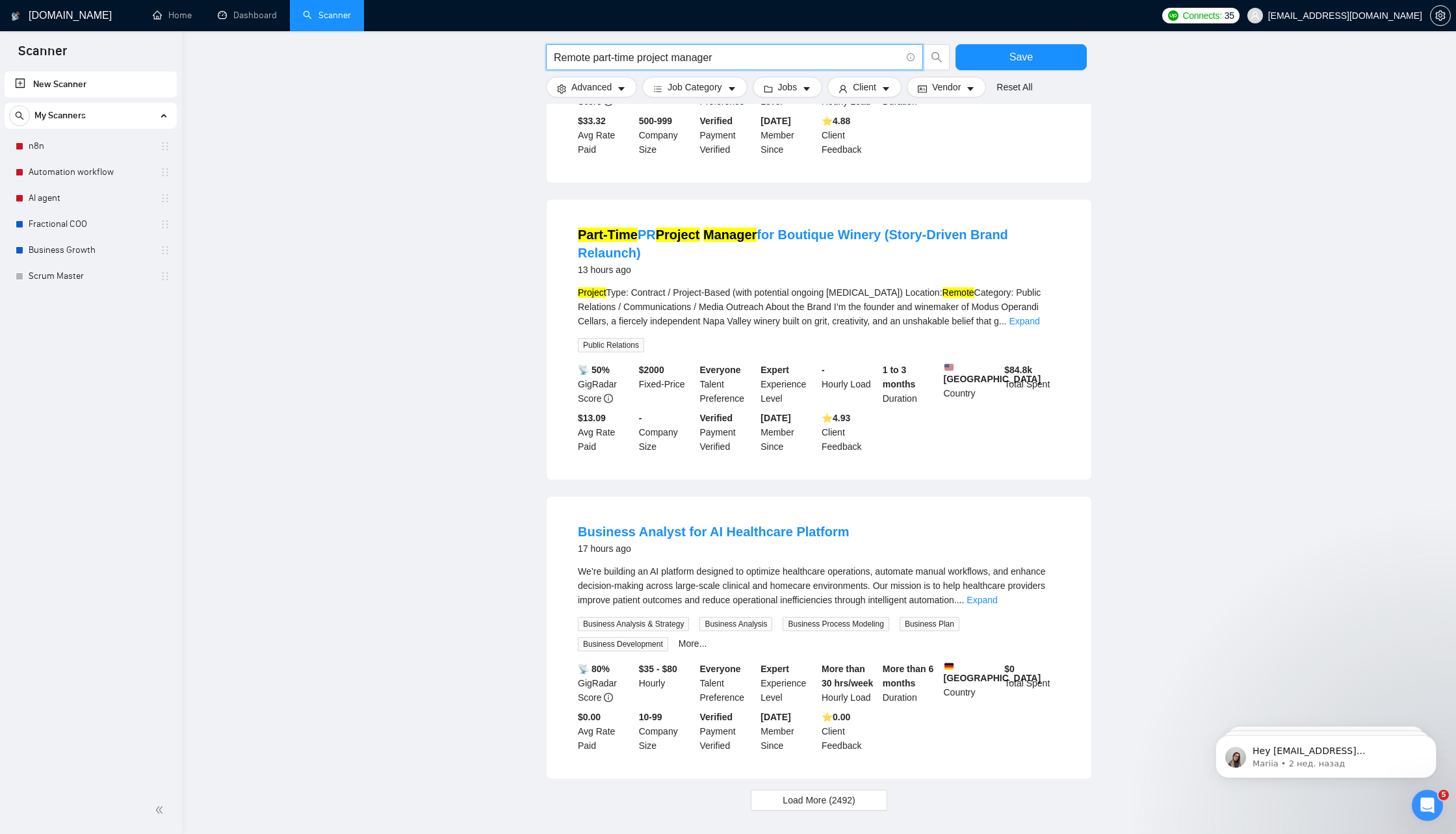
scroll to position [998, 0]
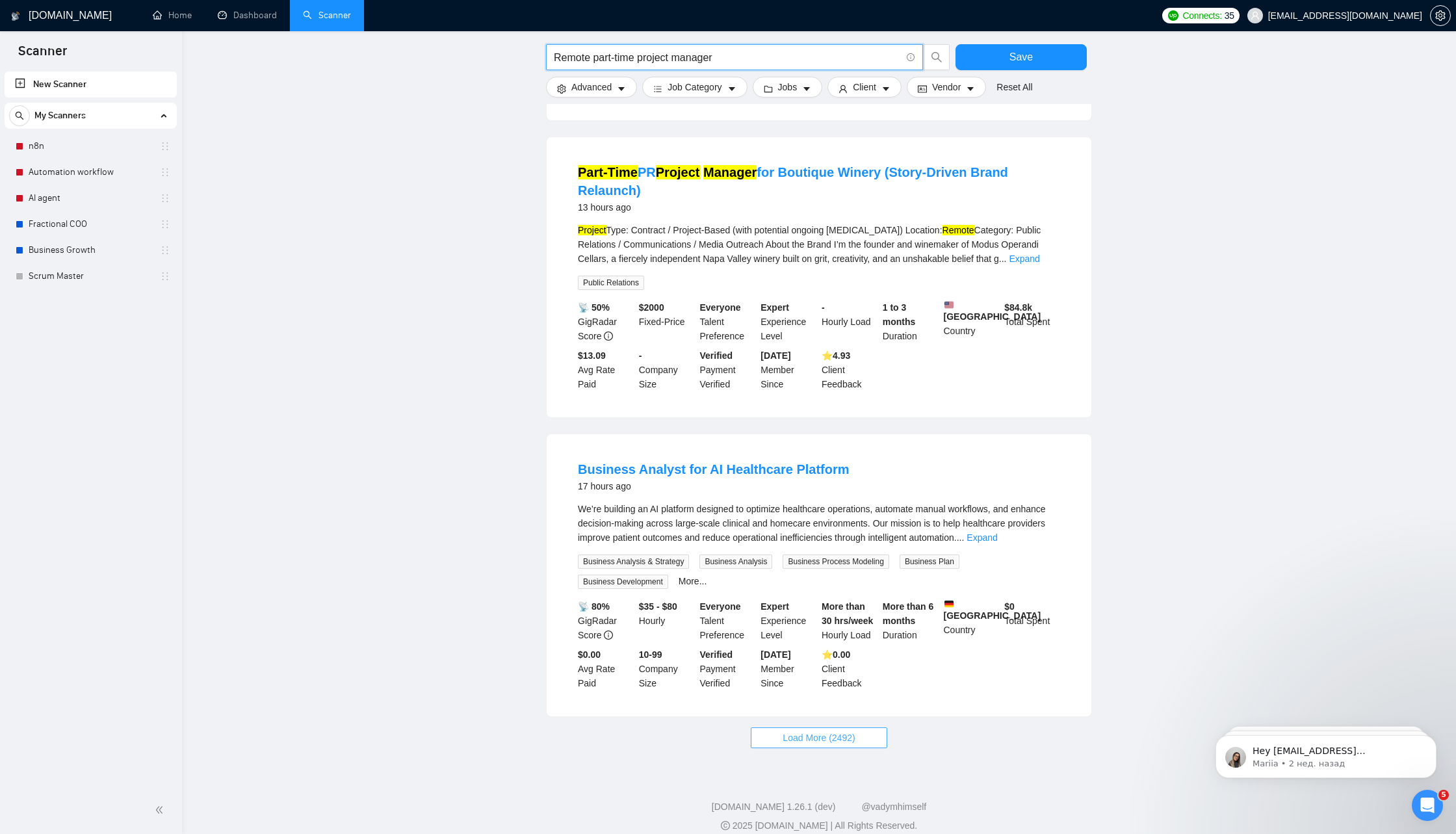
type input "Remote part-time project manager"
click at [813, 745] on span "Load More (2492)" at bounding box center [819, 738] width 72 height 14
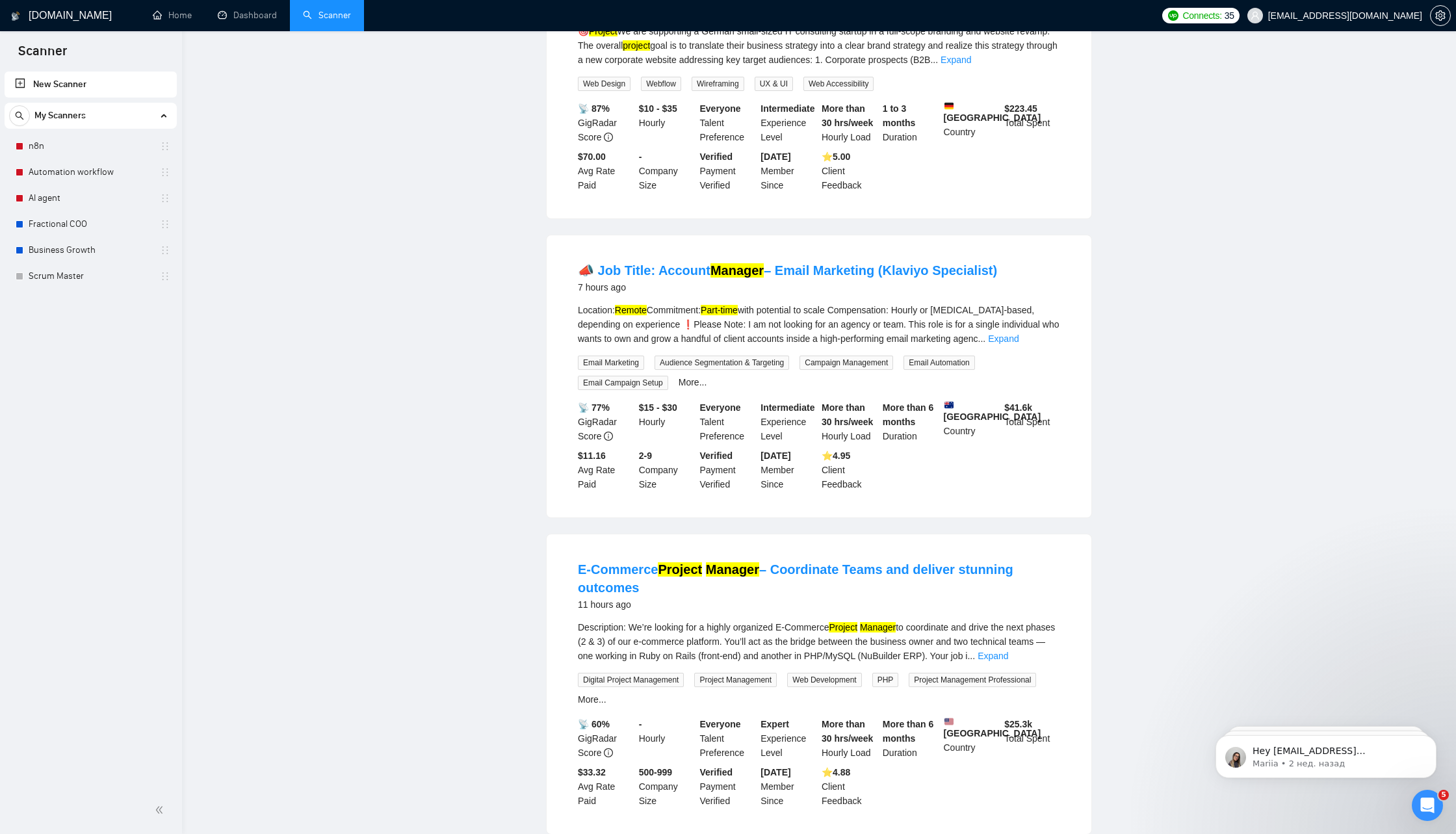
scroll to position [0, 0]
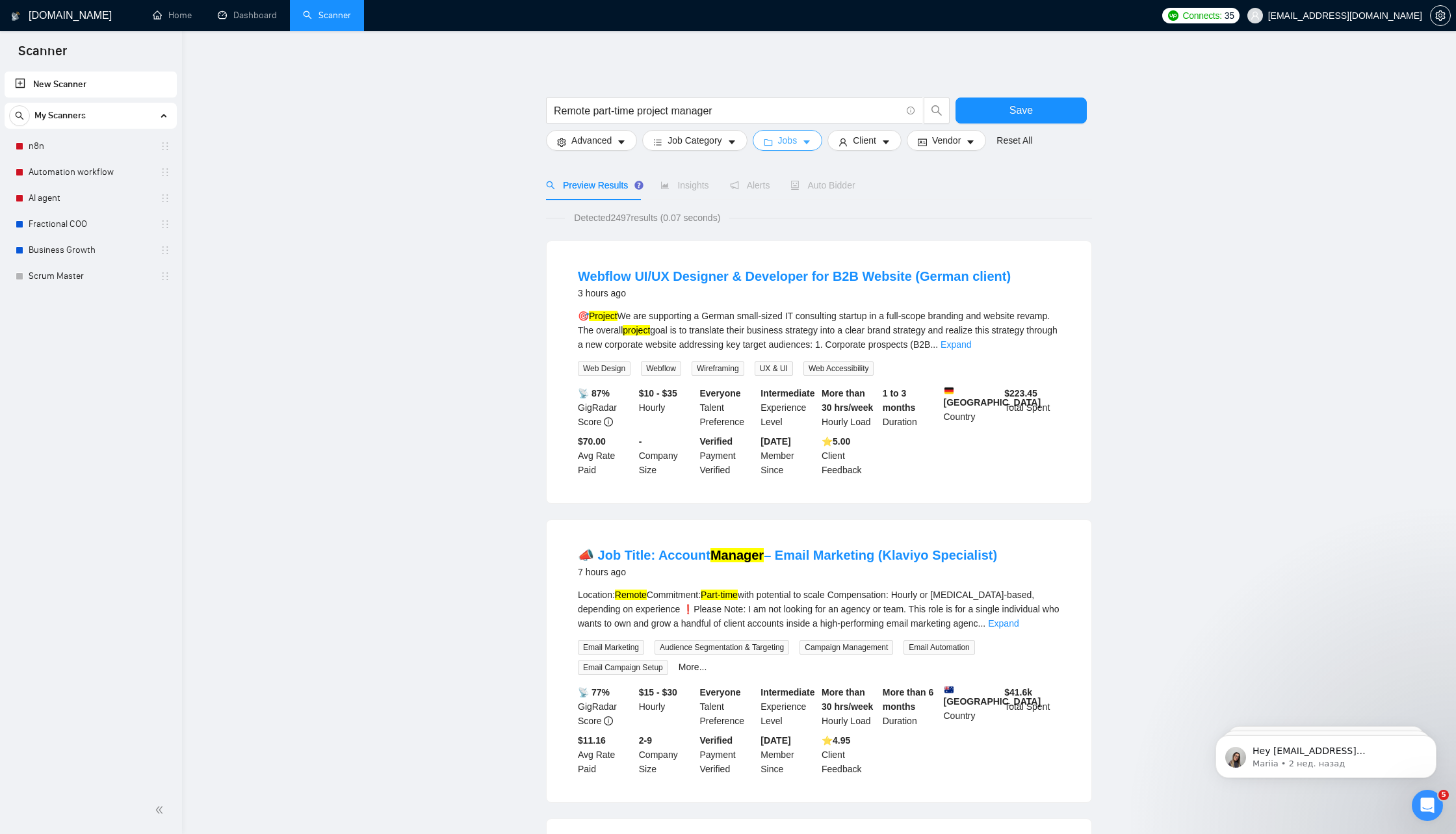
click at [783, 142] on span "Jobs" at bounding box center [787, 140] width 19 height 14
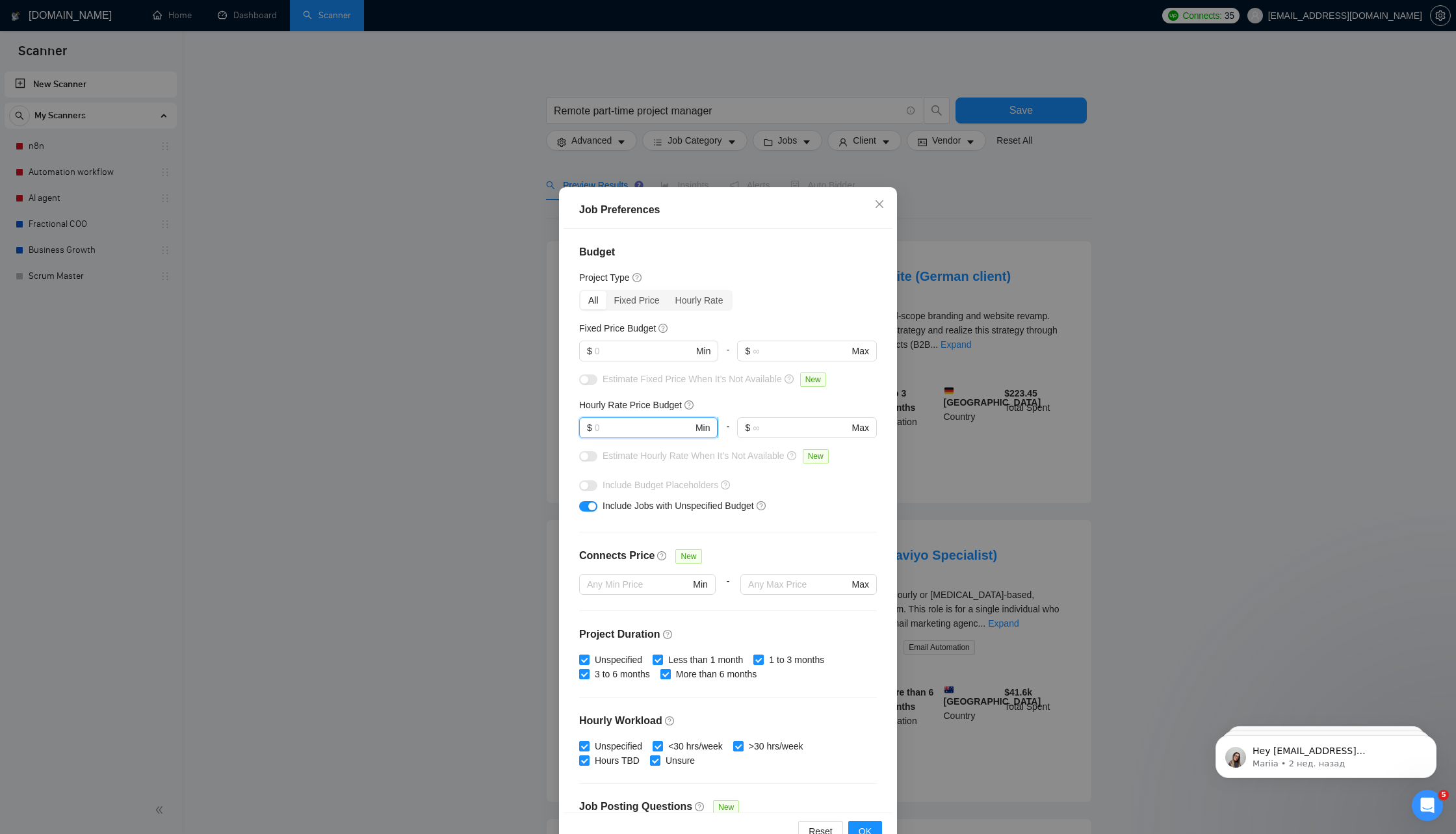
click at [636, 427] on input "text" at bounding box center [644, 427] width 98 height 14
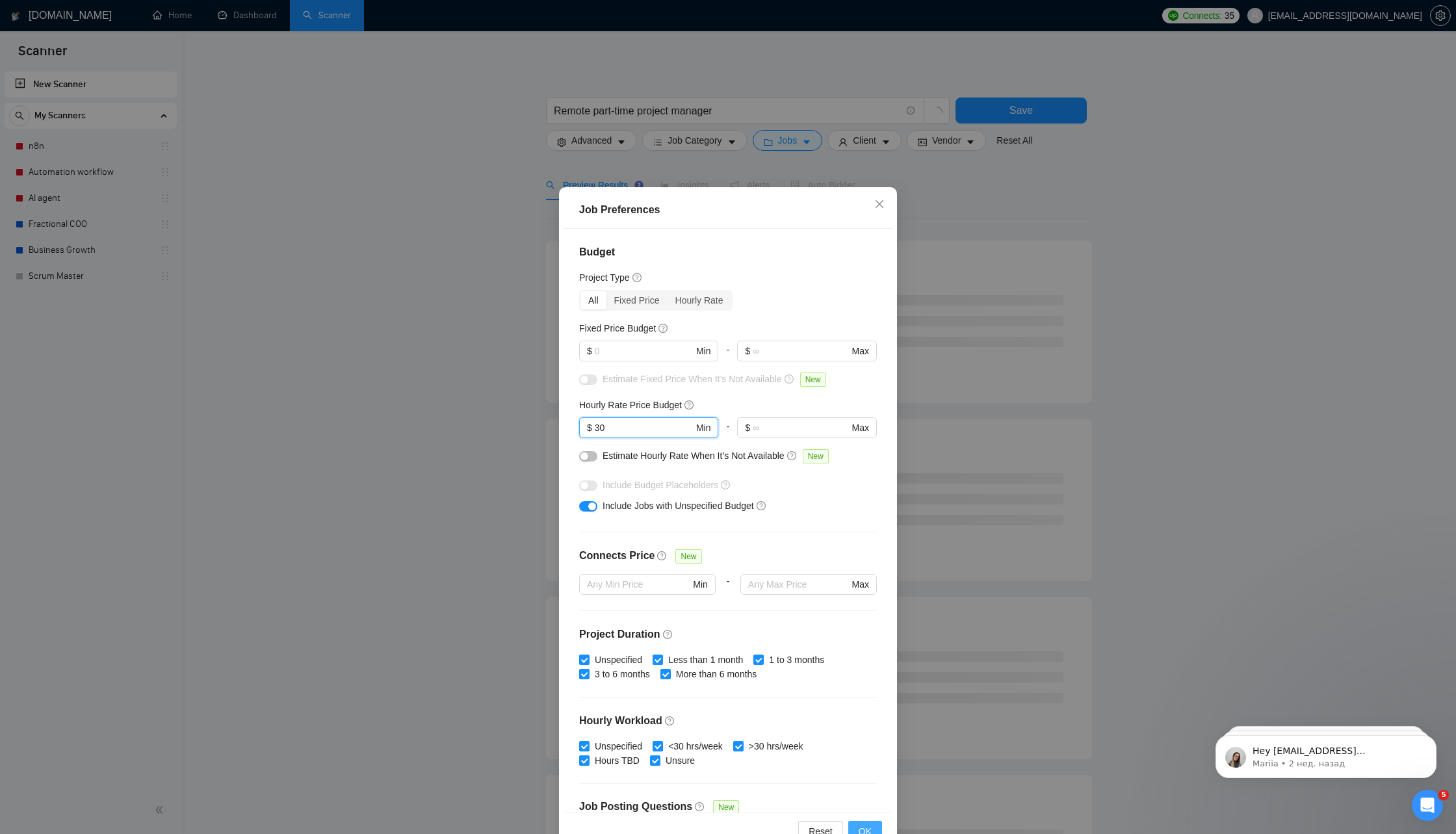
type input "30"
click at [867, 828] on span "OK" at bounding box center [865, 831] width 13 height 14
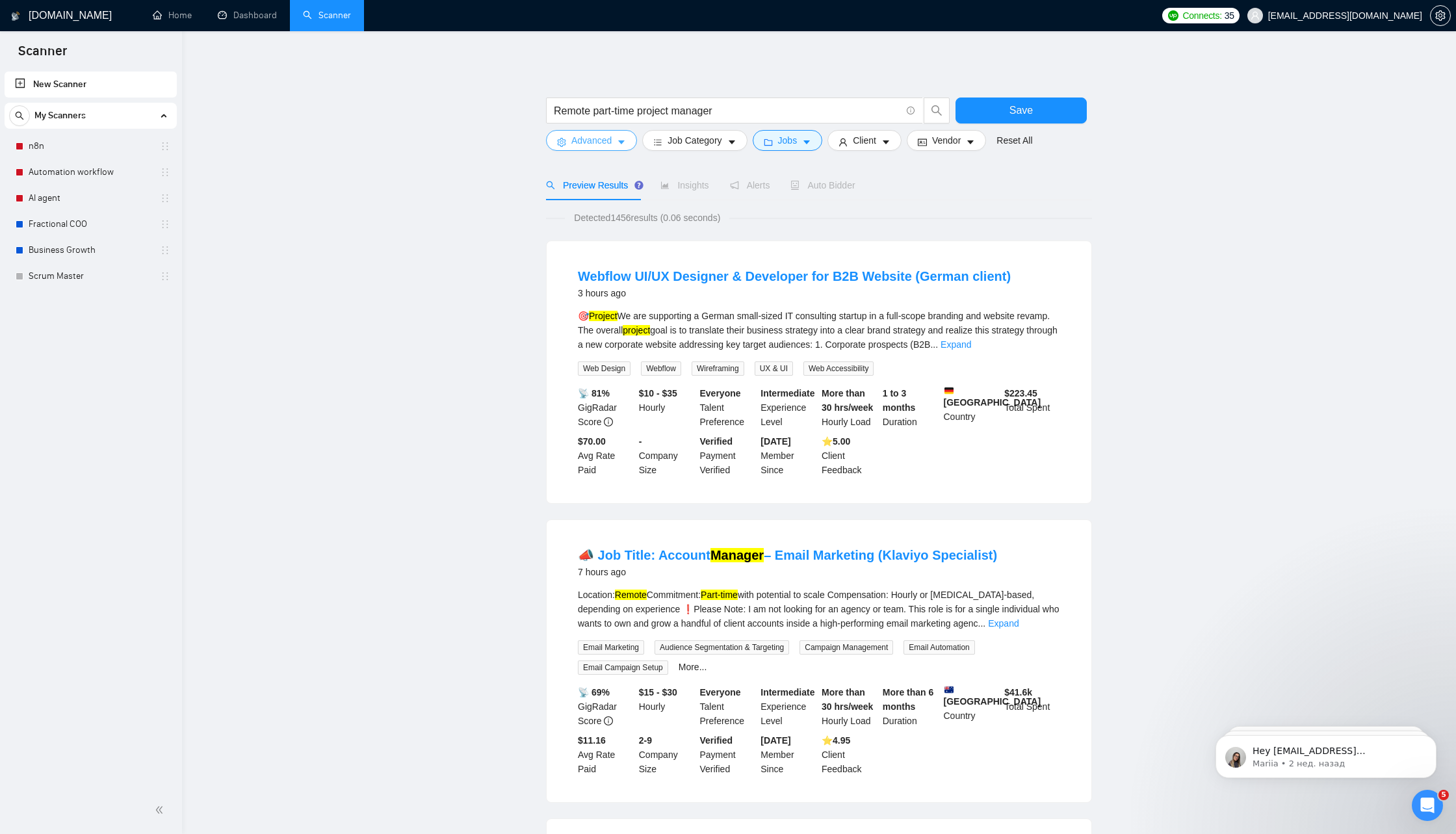
click at [605, 148] on button "Advanced" at bounding box center [592, 140] width 91 height 21
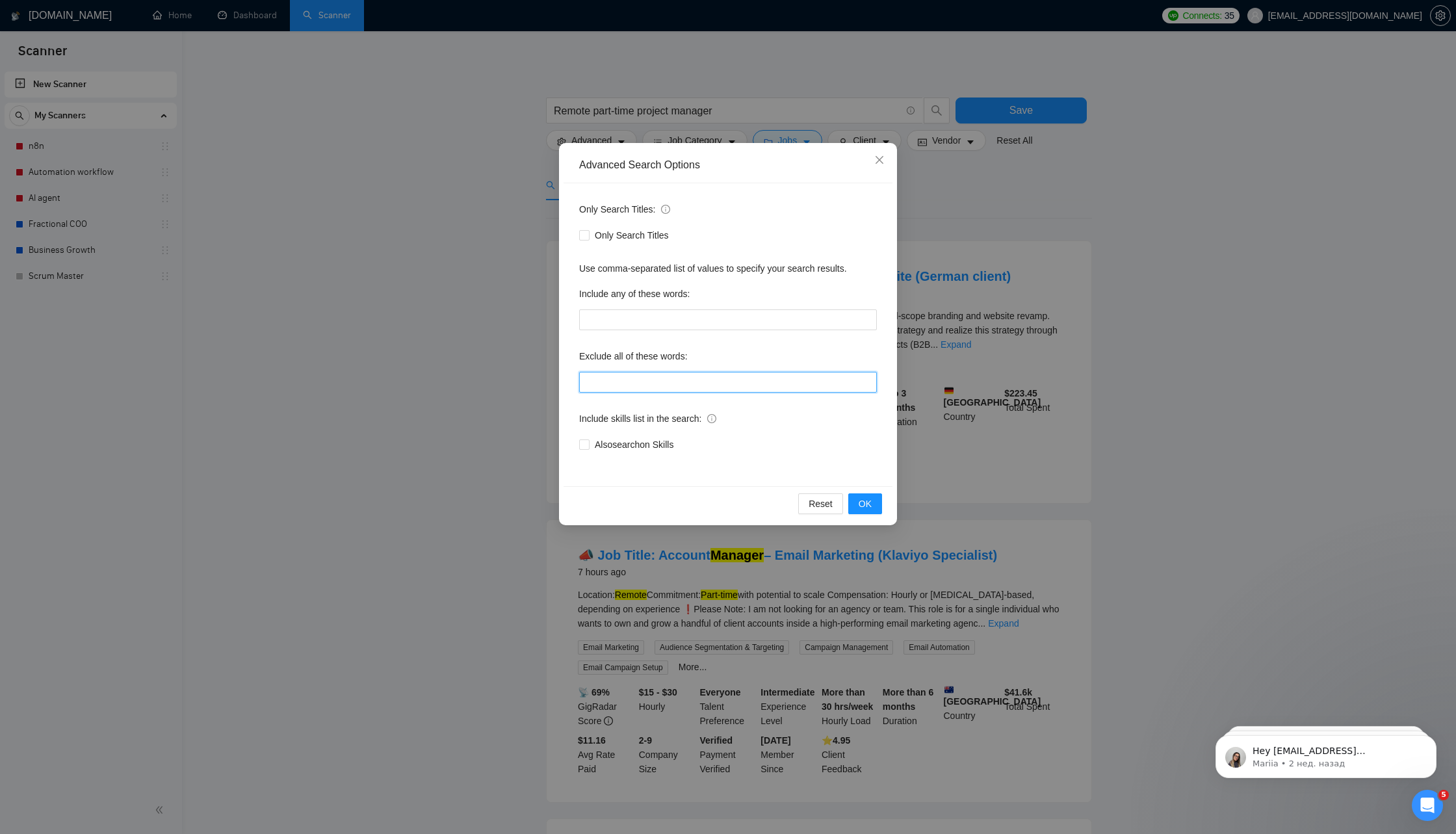
click at [654, 377] on input "text" at bounding box center [728, 382] width 298 height 21
click at [873, 499] on button "OK" at bounding box center [865, 504] width 34 height 21
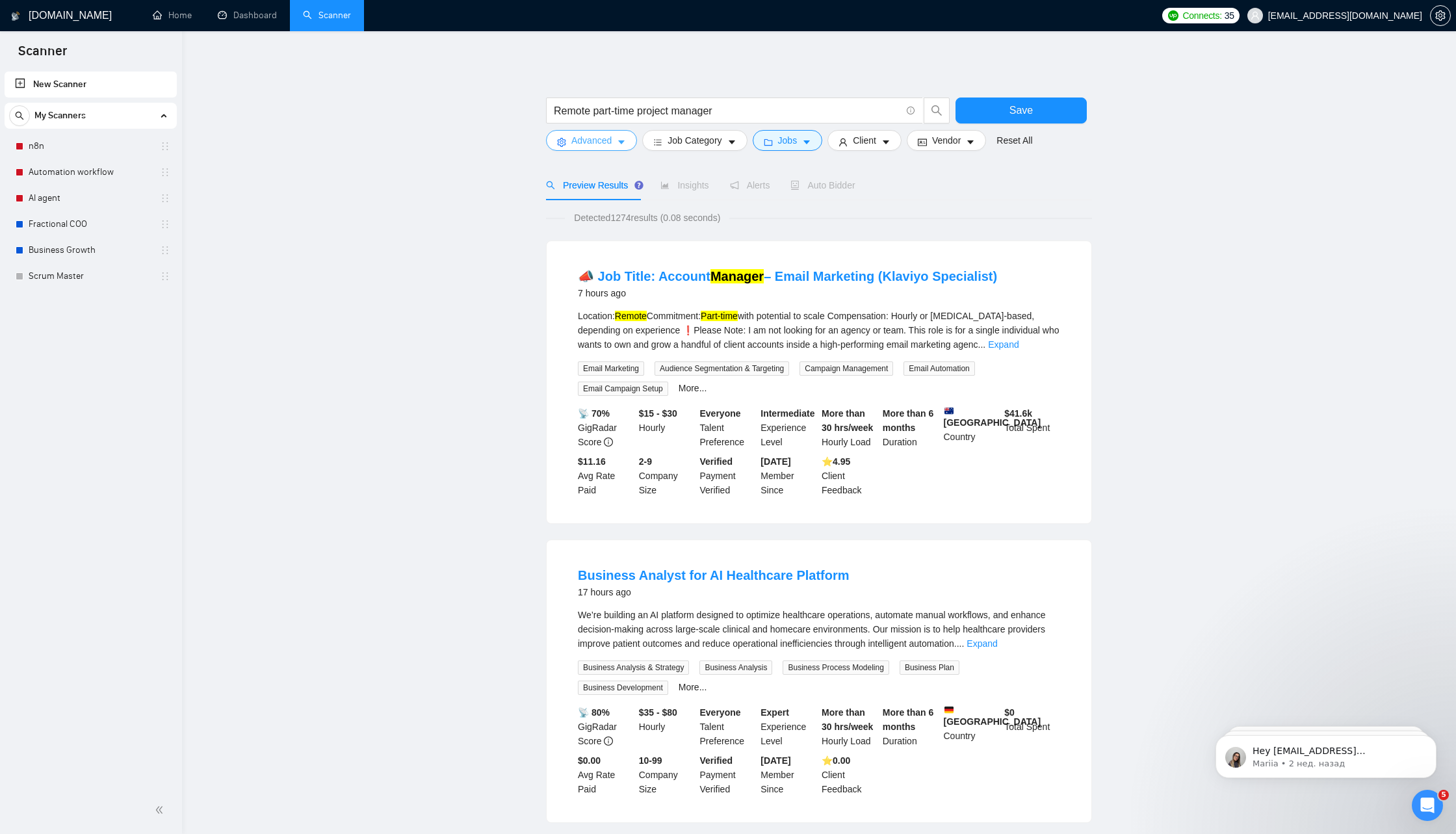
click at [598, 141] on span "Advanced" at bounding box center [592, 140] width 40 height 14
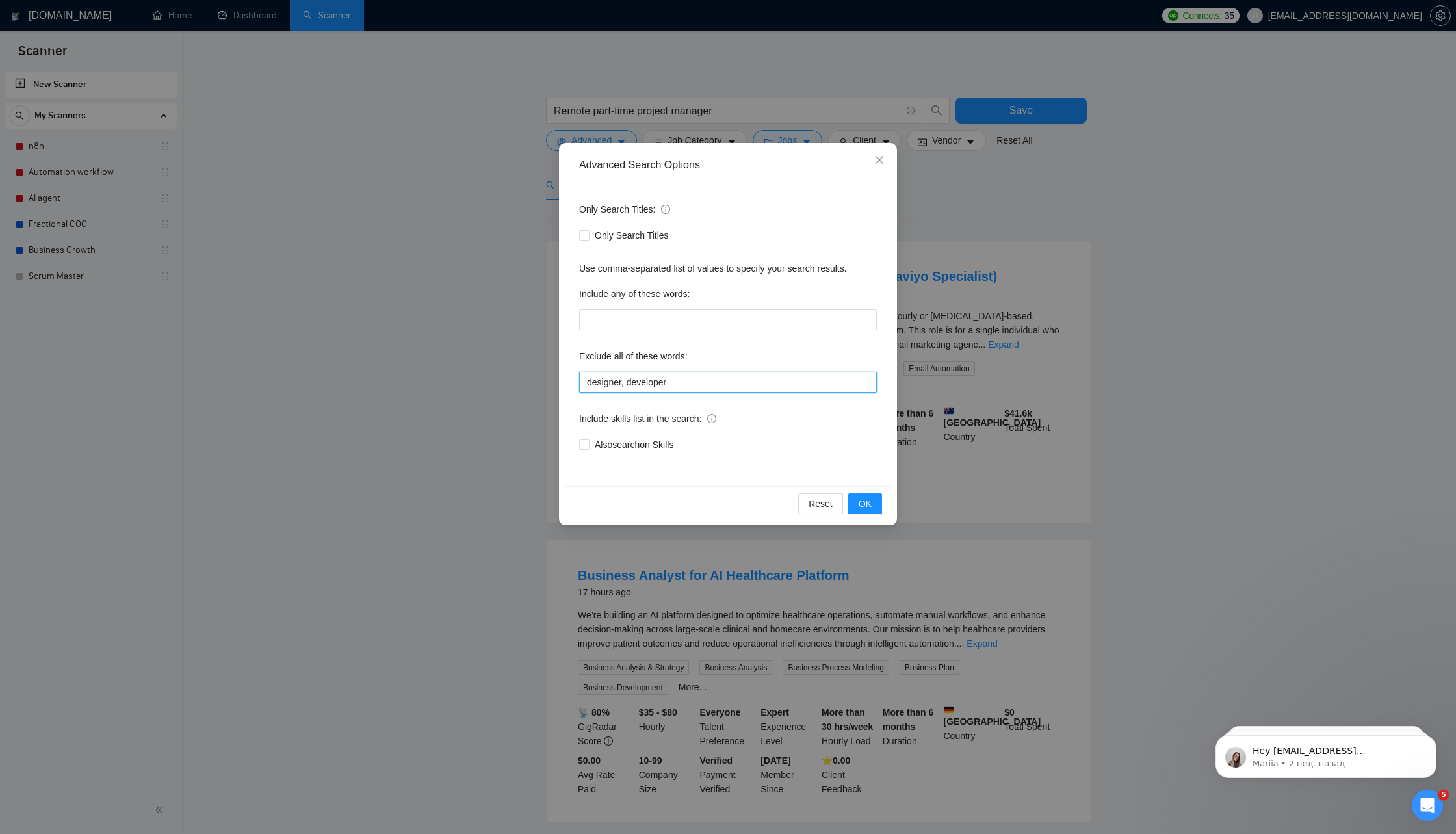
click at [723, 384] on input "designer, developer" at bounding box center [728, 382] width 298 height 21
type input "designer, developer, assistant, marketing"
click at [856, 505] on button "OK" at bounding box center [865, 504] width 34 height 21
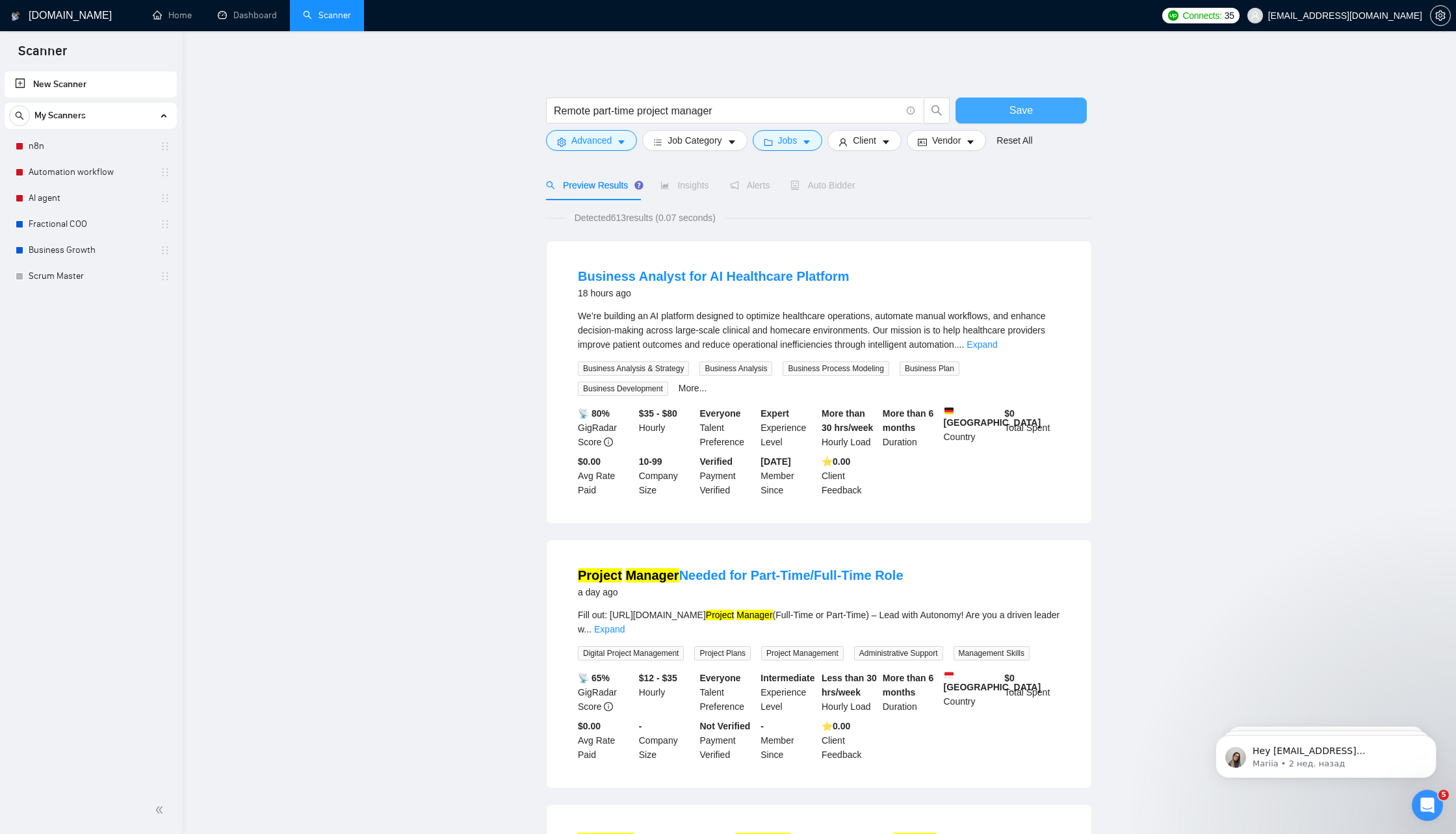
click at [993, 111] on button "Save" at bounding box center [1021, 110] width 131 height 26
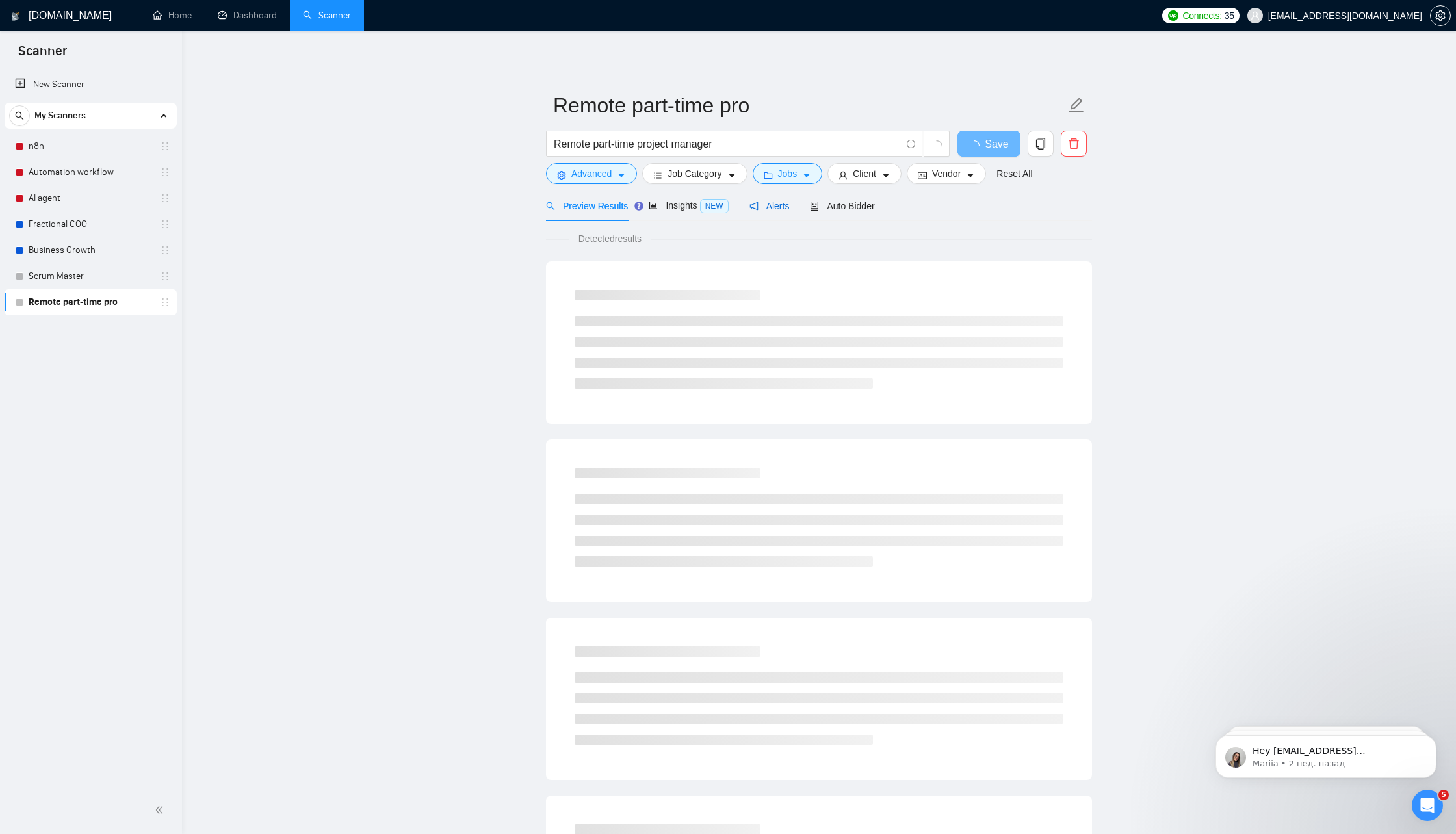
click at [782, 203] on span "Alerts" at bounding box center [770, 206] width 40 height 10
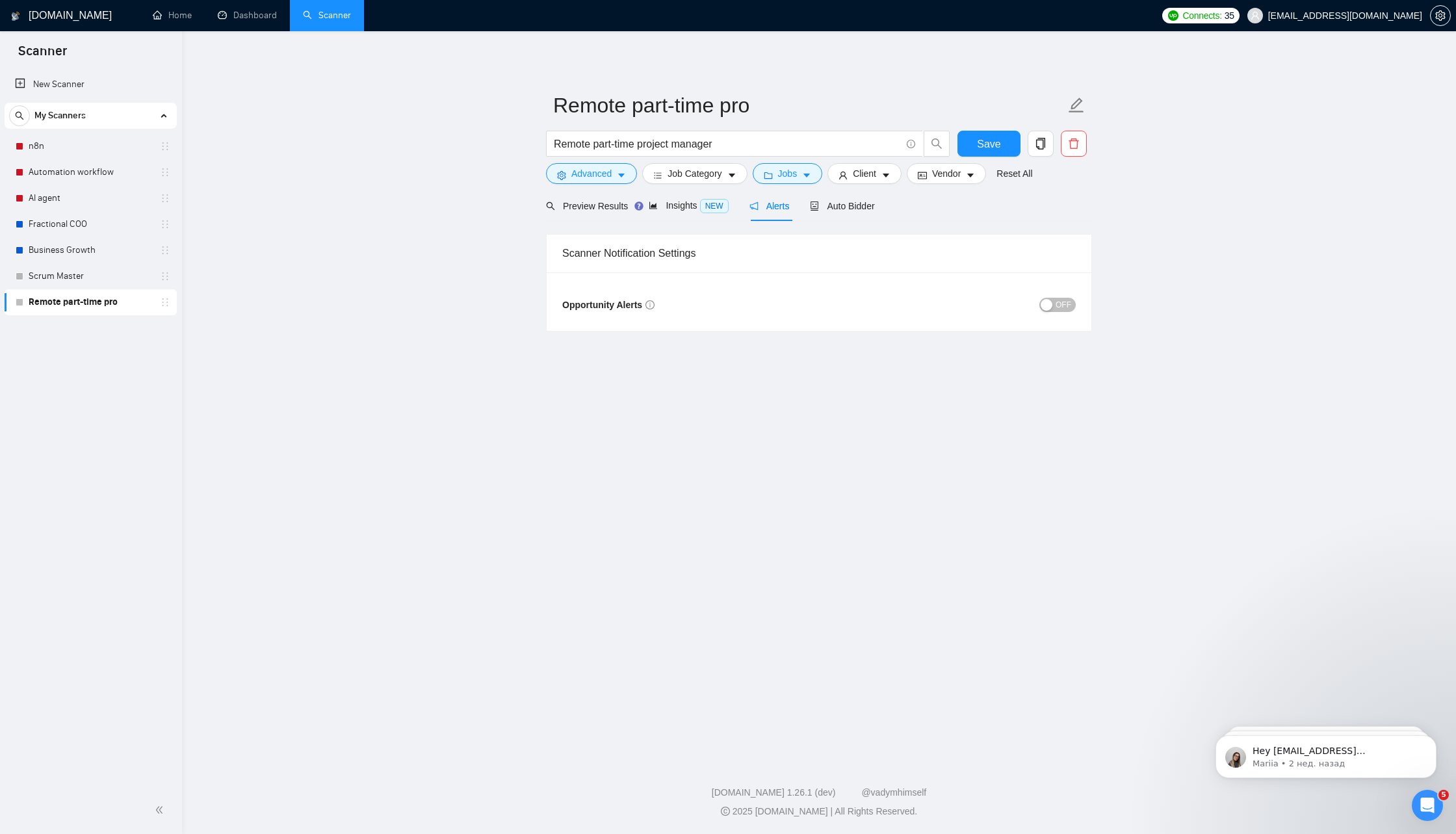
click at [1057, 303] on span "OFF" at bounding box center [1064, 305] width 16 height 14
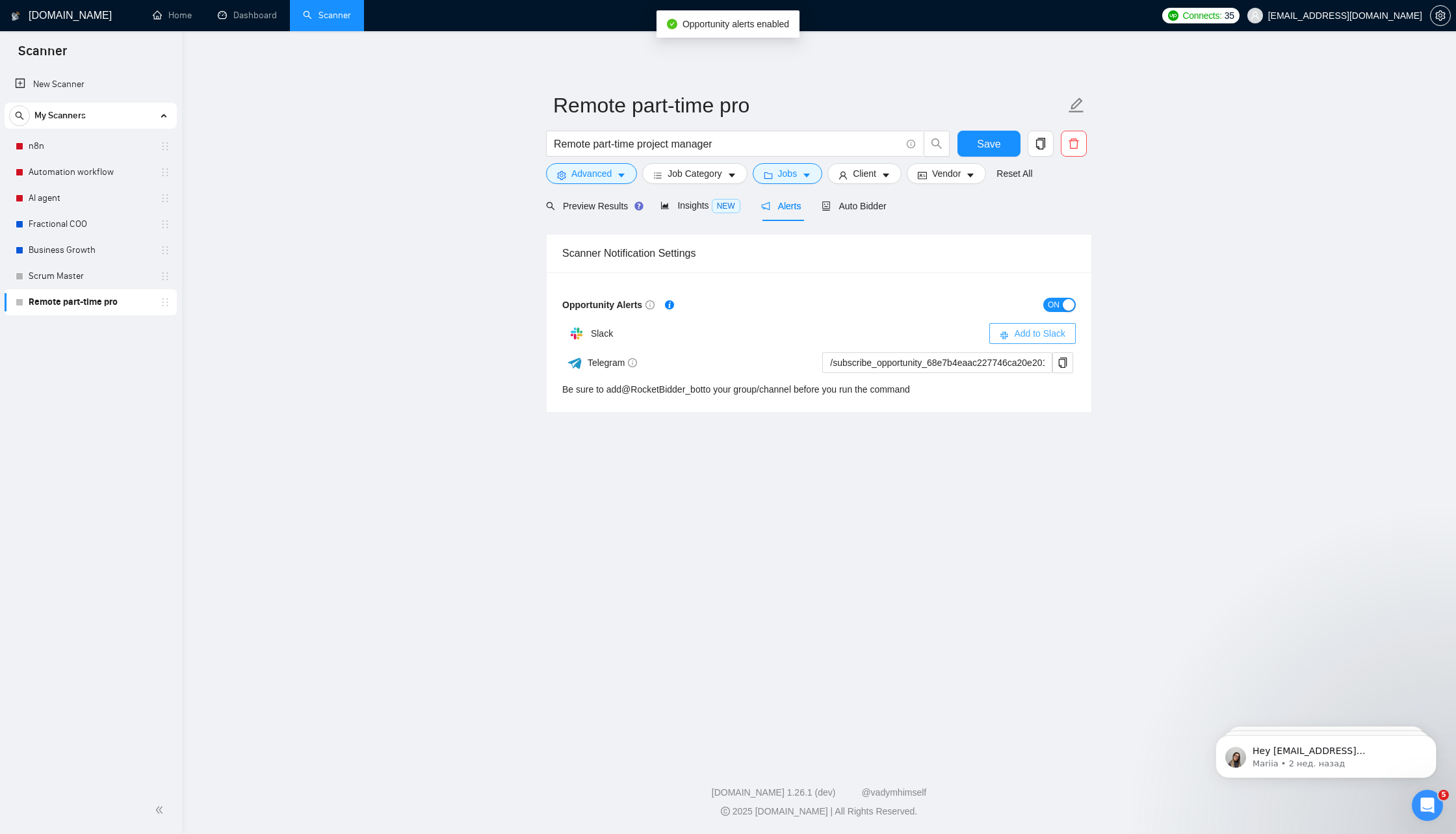
click at [1057, 332] on span "Add to Slack" at bounding box center [1039, 333] width 51 height 14
click at [91, 277] on link "Scrum Master" at bounding box center [91, 276] width 124 height 26
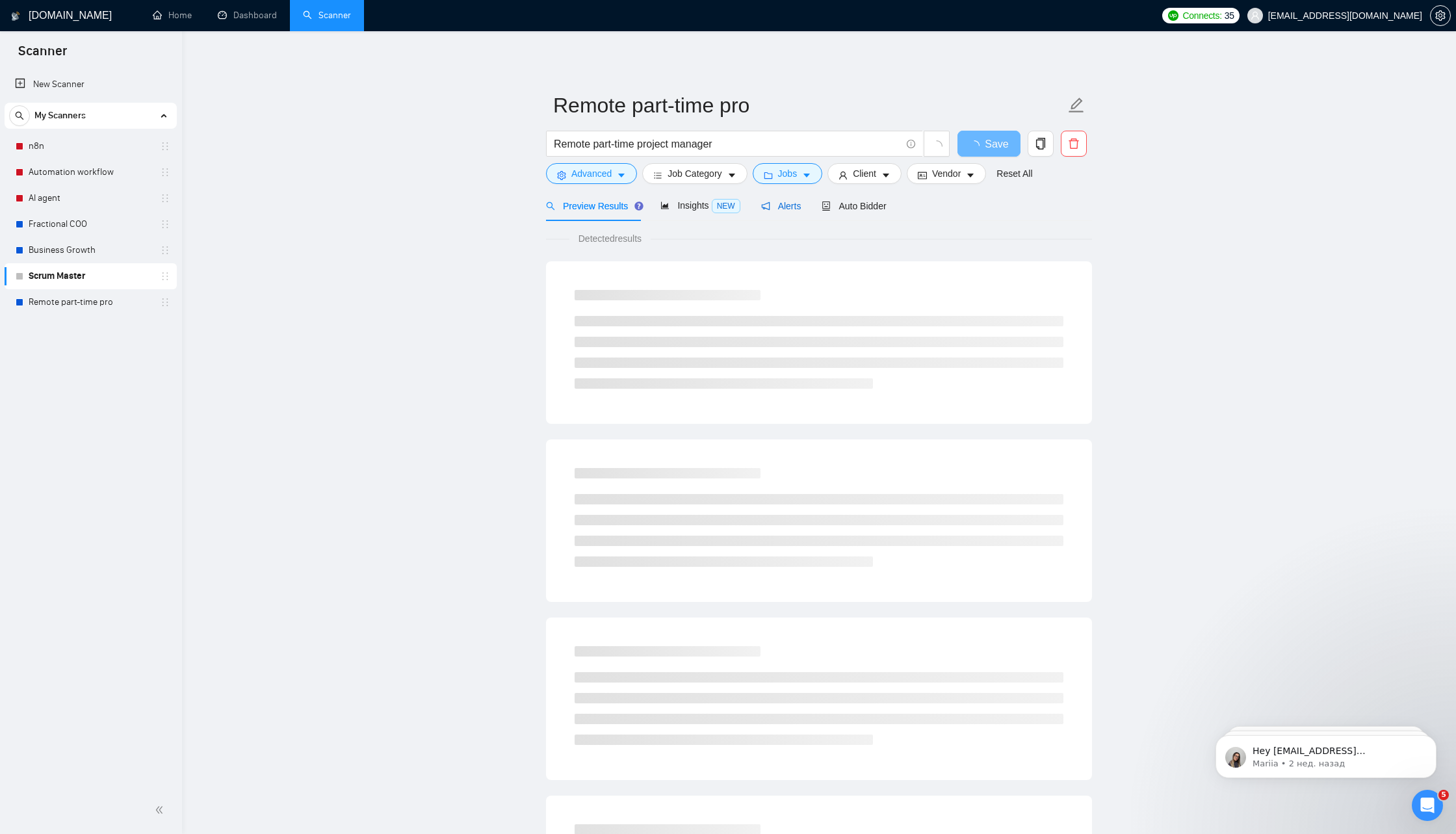
click at [791, 209] on span "Alerts" at bounding box center [782, 206] width 40 height 10
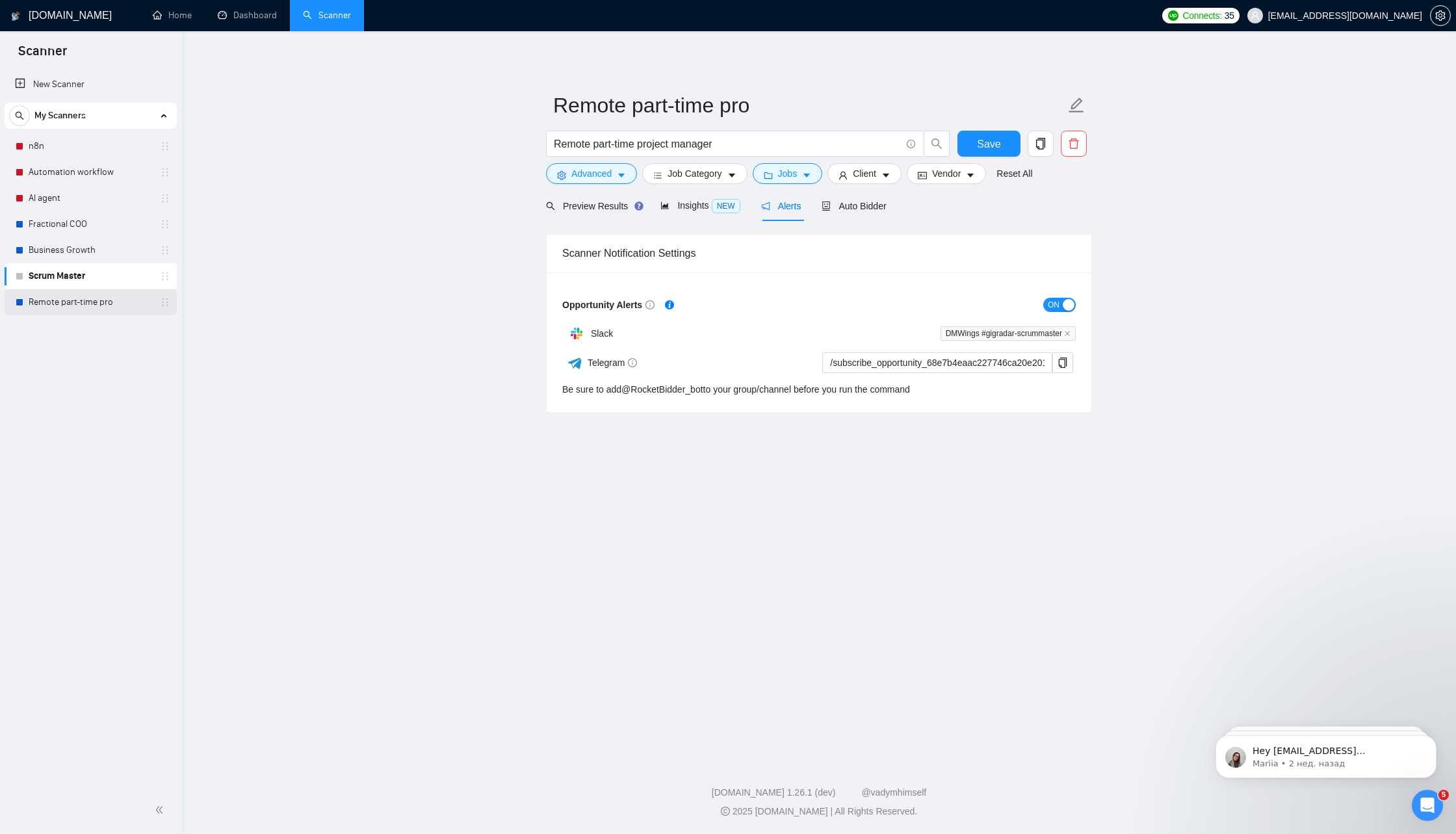
click at [104, 304] on link "Remote part-time pro" at bounding box center [91, 302] width 124 height 26
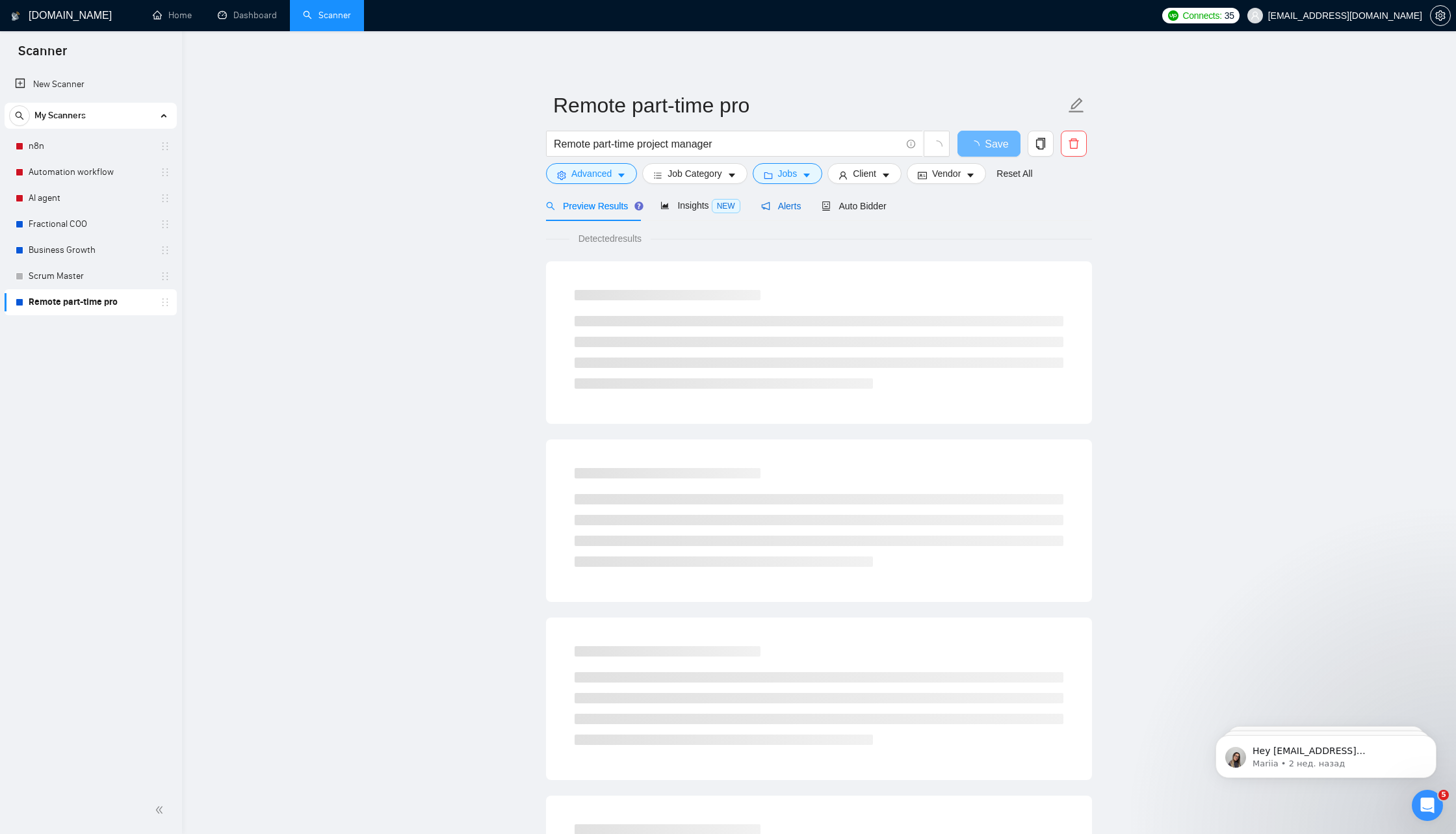
click at [792, 205] on span "Alerts" at bounding box center [782, 206] width 40 height 10
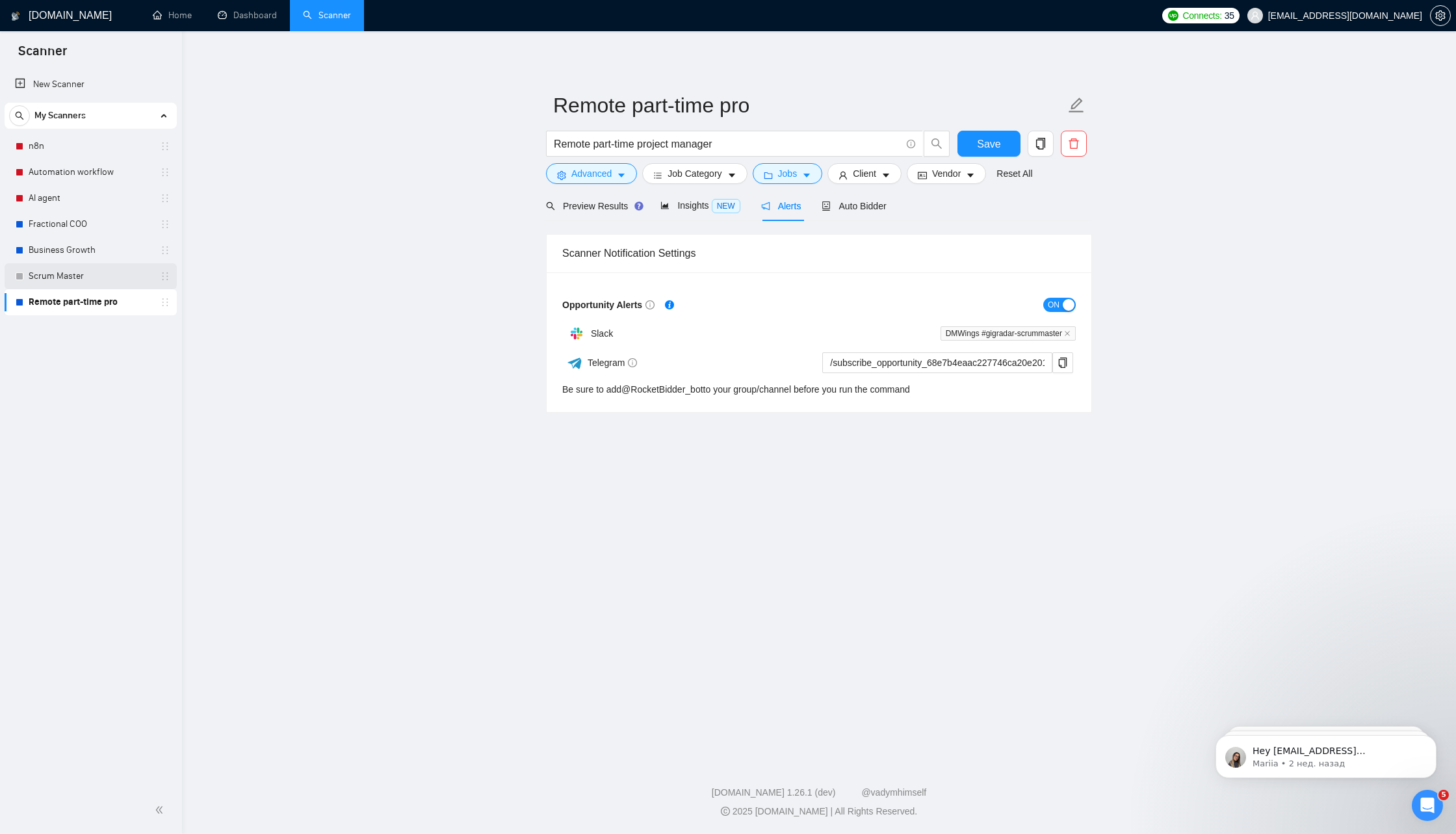
click at [95, 280] on link "Scrum Master" at bounding box center [91, 276] width 124 height 26
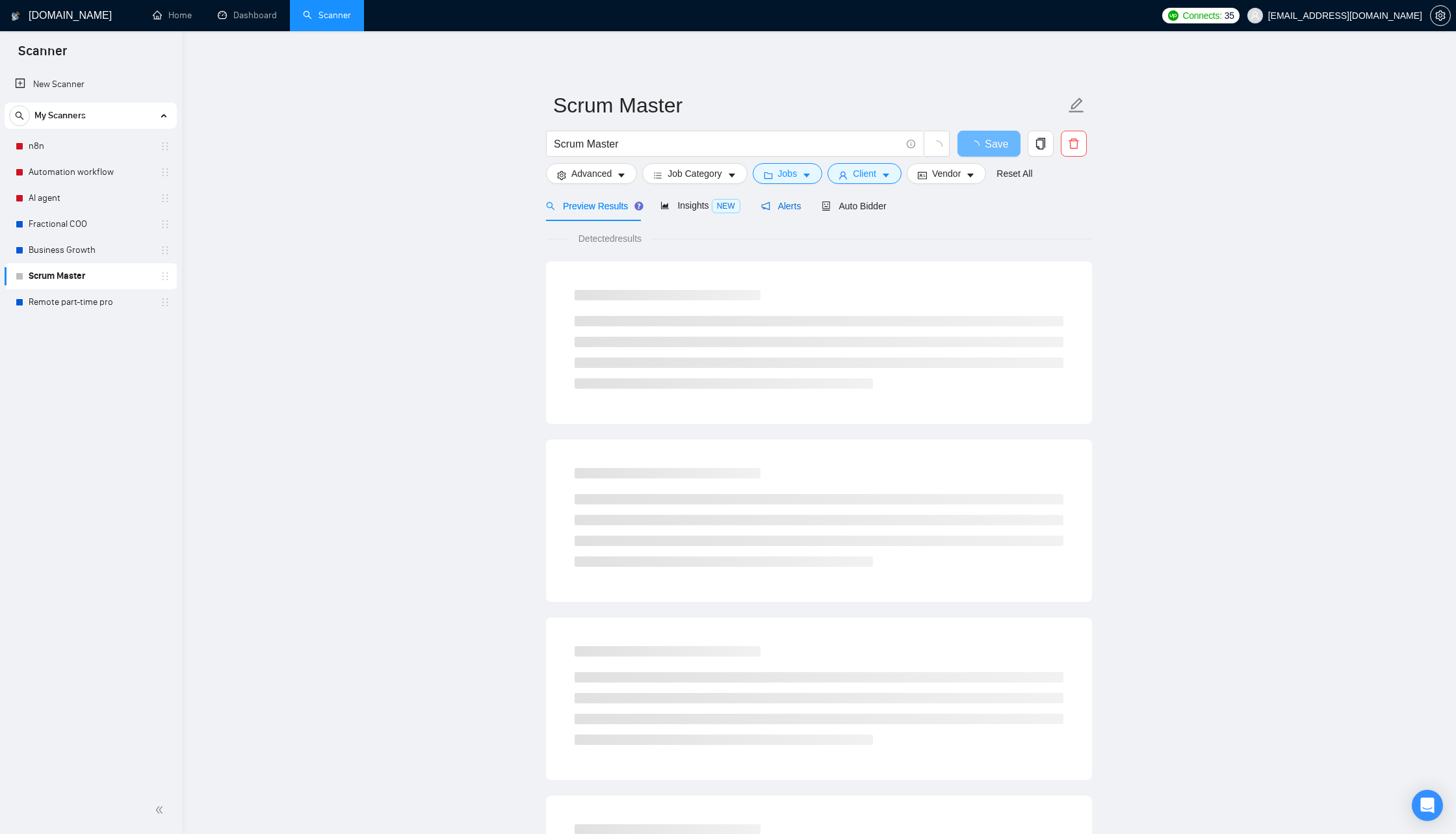
click at [789, 205] on span "Alerts" at bounding box center [782, 206] width 40 height 10
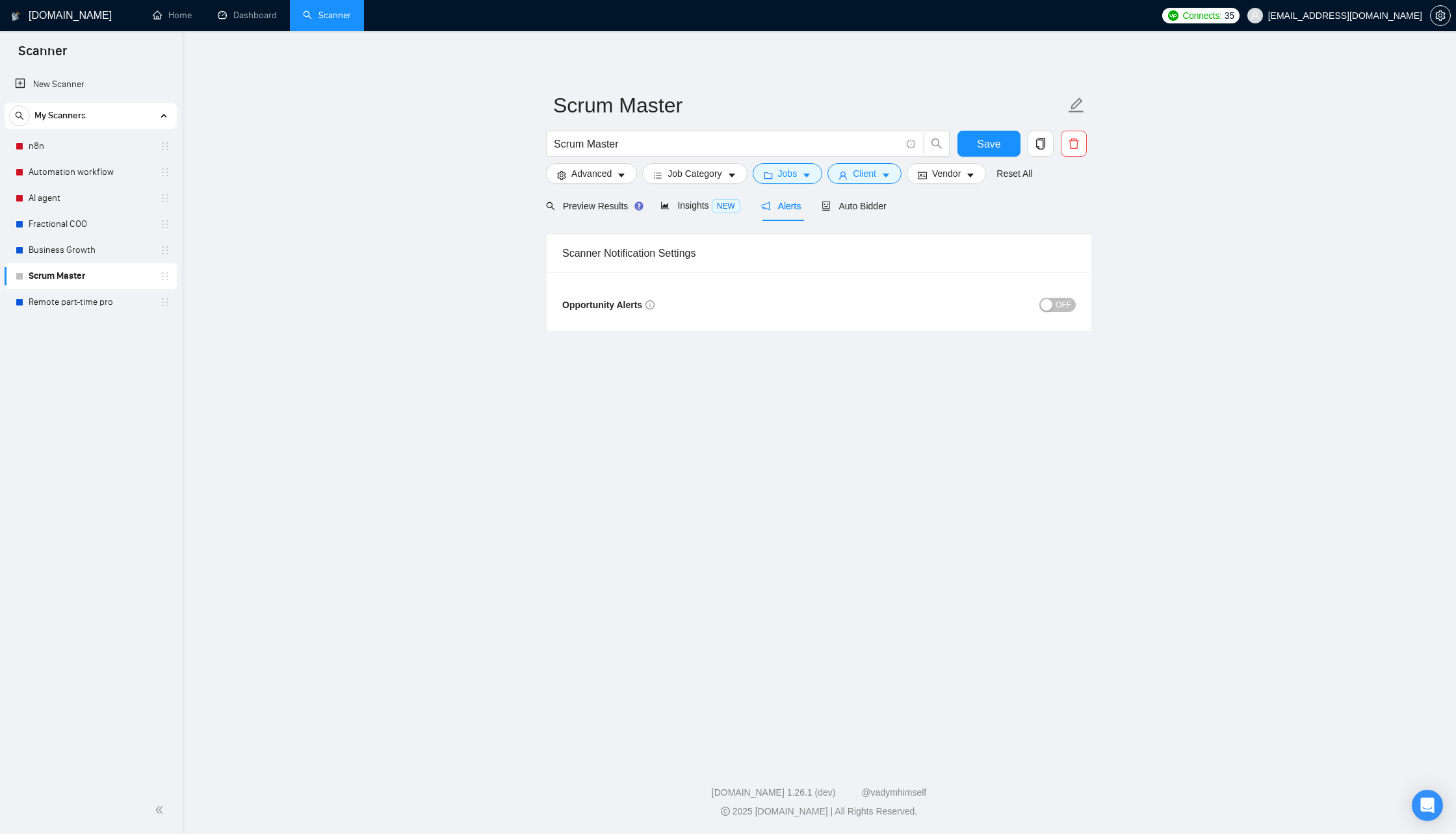
click at [1066, 305] on span "OFF" at bounding box center [1064, 305] width 16 height 14
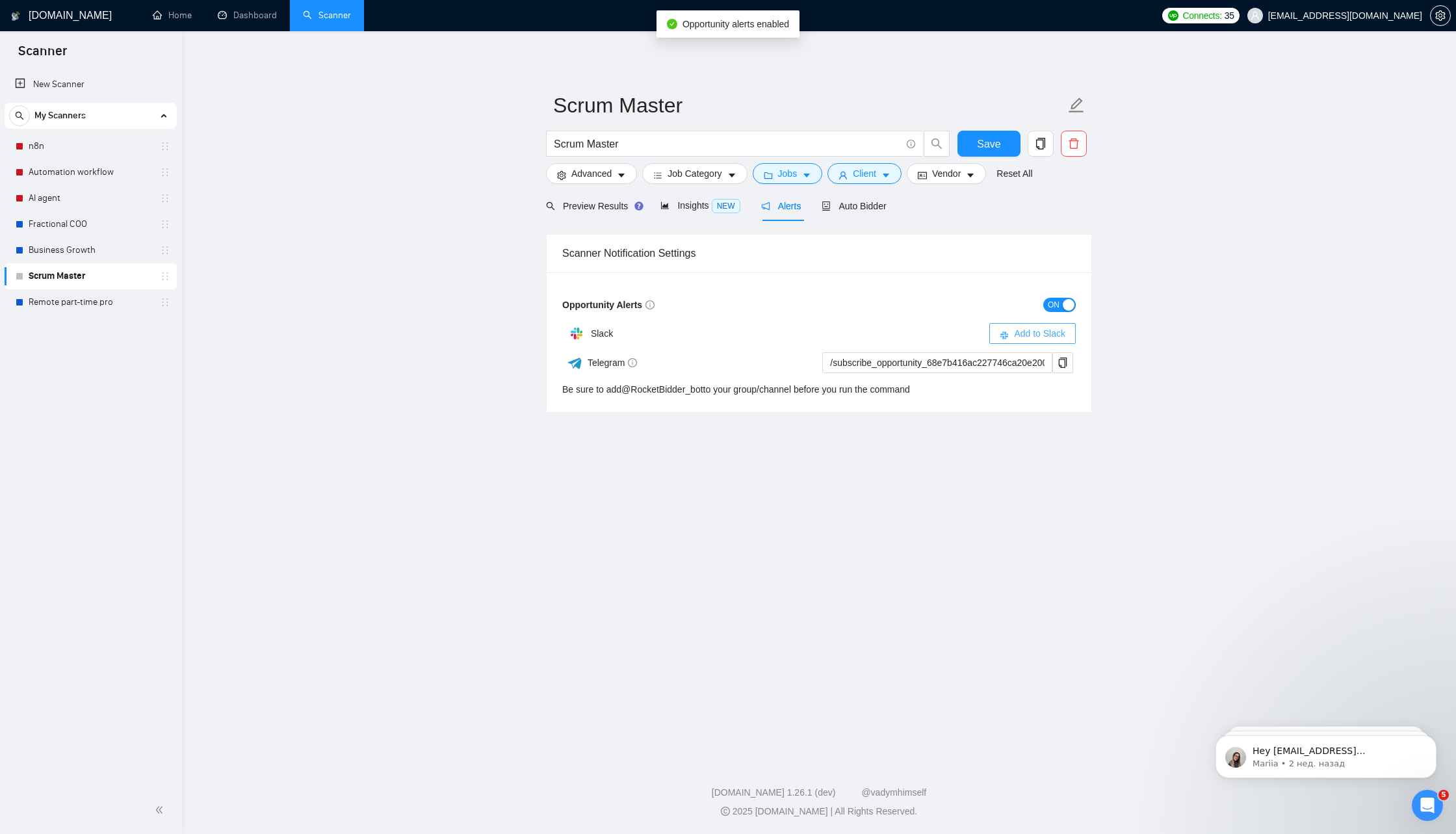
click at [1062, 328] on span "Add to Slack" at bounding box center [1039, 333] width 51 height 14
click at [799, 486] on main "Scrum Master Scrum Master Save Advanced Job Category Jobs Client Vendor Reset A…" at bounding box center [819, 393] width 1233 height 682
click at [109, 225] on link "Fractional COO" at bounding box center [91, 225] width 124 height 26
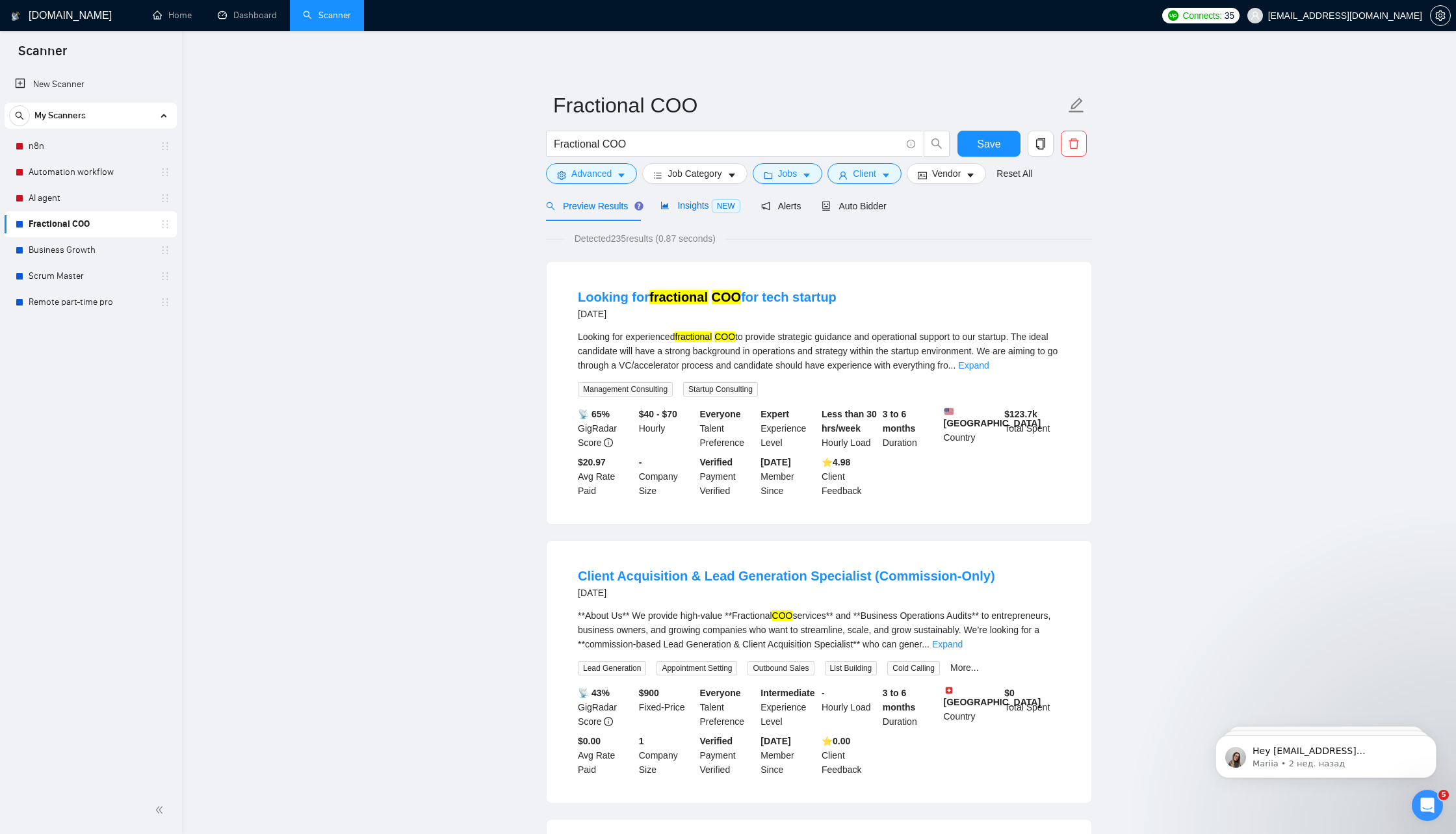
click at [687, 212] on div "Insights NEW" at bounding box center [700, 206] width 79 height 15
